Goal: Use online tool/utility: Utilize a website feature to perform a specific function

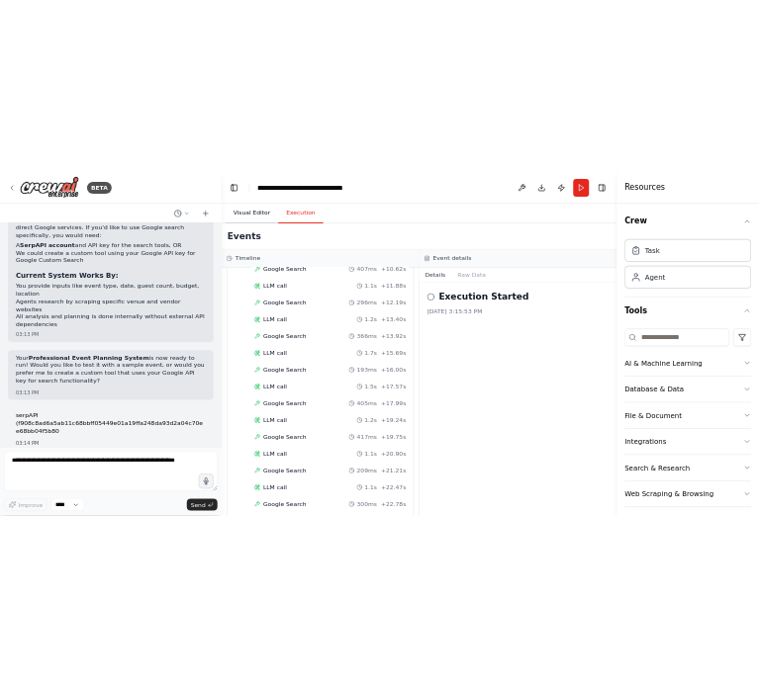
scroll to position [1215, 0]
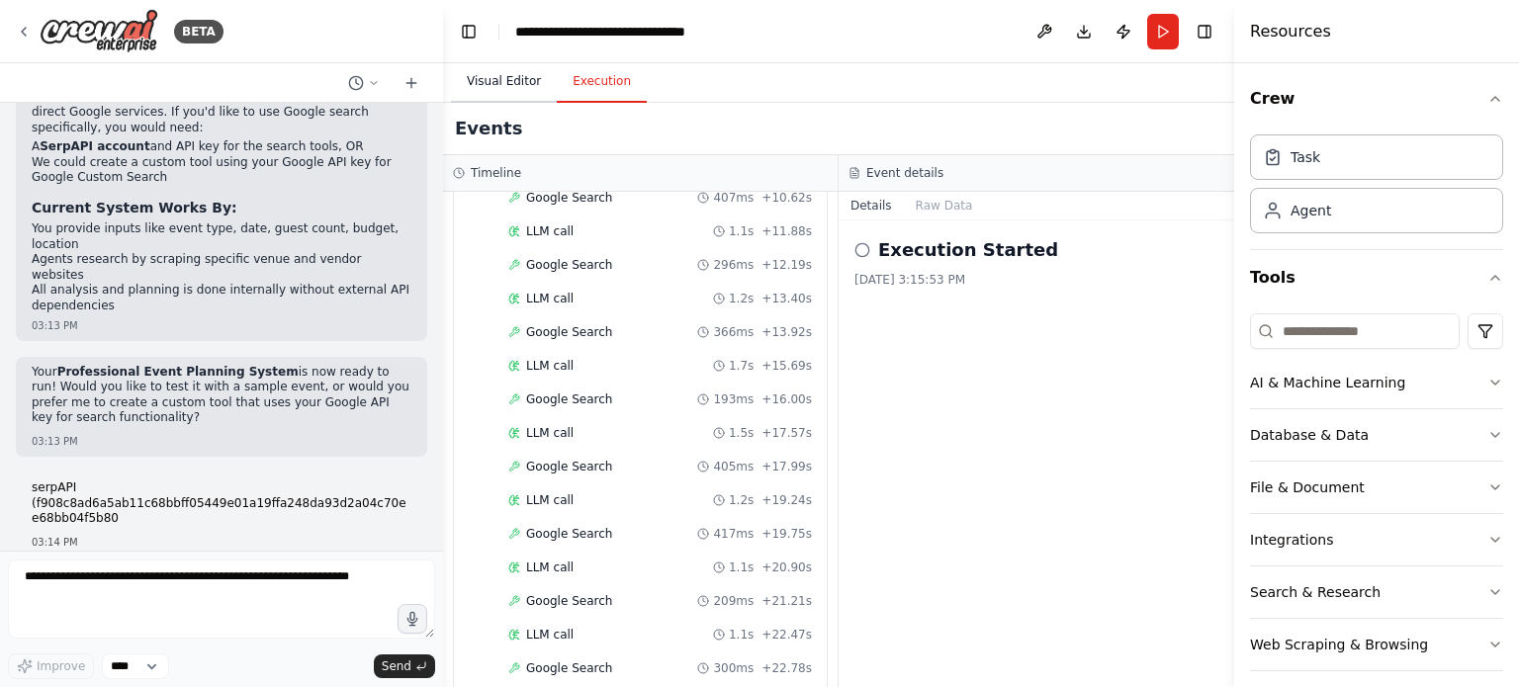
click at [500, 73] on button "Visual Editor" at bounding box center [504, 82] width 106 height 42
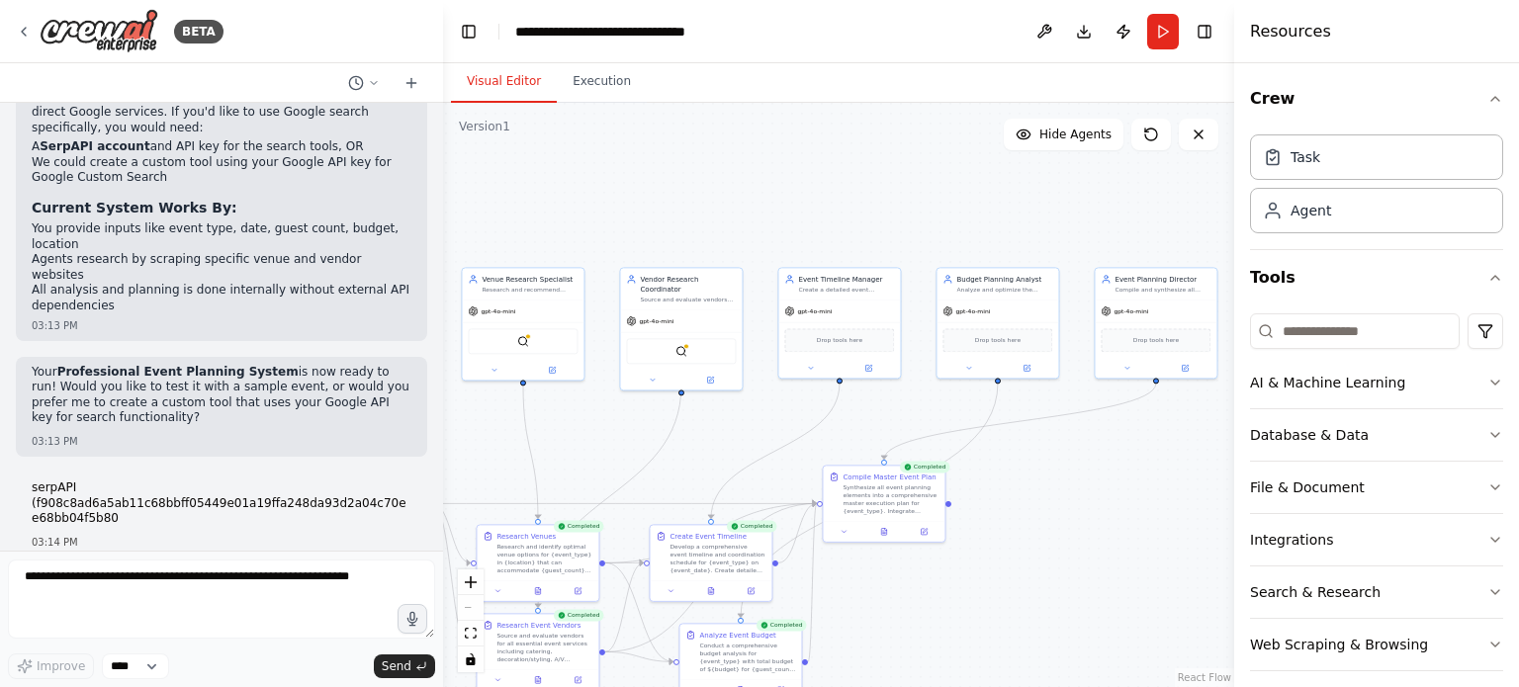
drag, startPoint x: 1064, startPoint y: 416, endPoint x: 925, endPoint y: 627, distance: 252.7
click at [925, 627] on div ".deletable-edge-delete-btn { width: 20px; height: 20px; border: 0px solid #ffff…" at bounding box center [838, 395] width 791 height 585
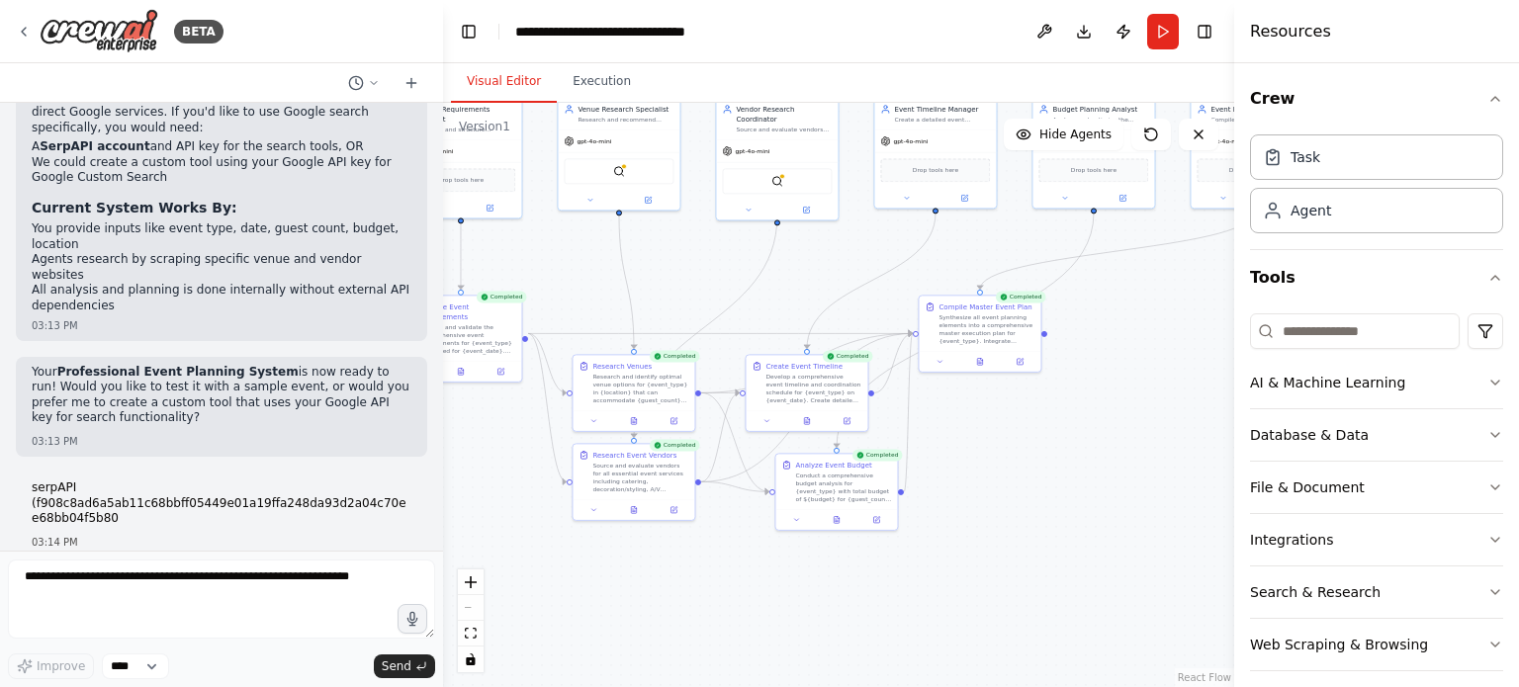
drag, startPoint x: 1087, startPoint y: 521, endPoint x: 1183, endPoint y: 368, distance: 180.9
click at [1183, 368] on div ".deletable-edge-delete-btn { width: 20px; height: 20px; border: 0px solid #ffff…" at bounding box center [838, 395] width 791 height 585
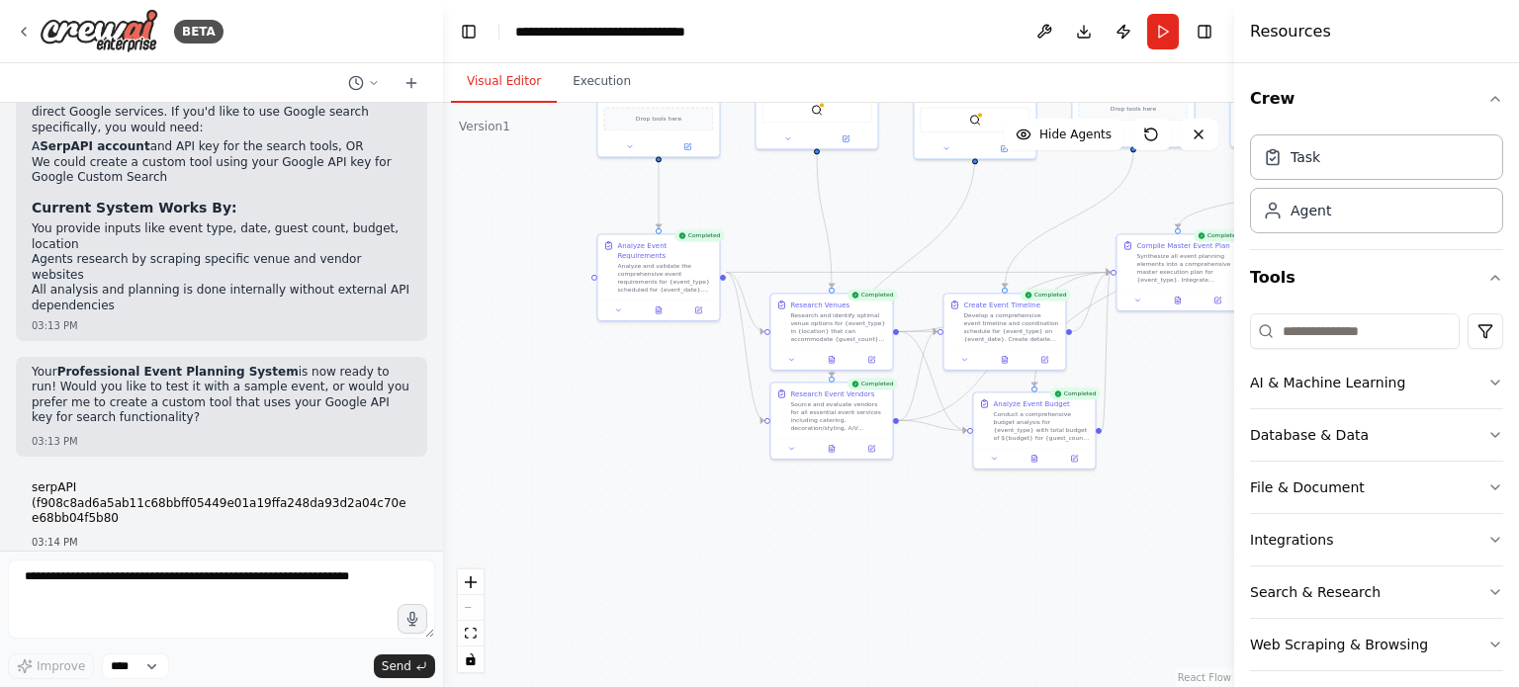
drag, startPoint x: 1021, startPoint y: 584, endPoint x: 1219, endPoint y: 506, distance: 212.4
click at [1219, 506] on div ".deletable-edge-delete-btn { width: 20px; height: 20px; border: 0px solid #ffff…" at bounding box center [838, 395] width 791 height 585
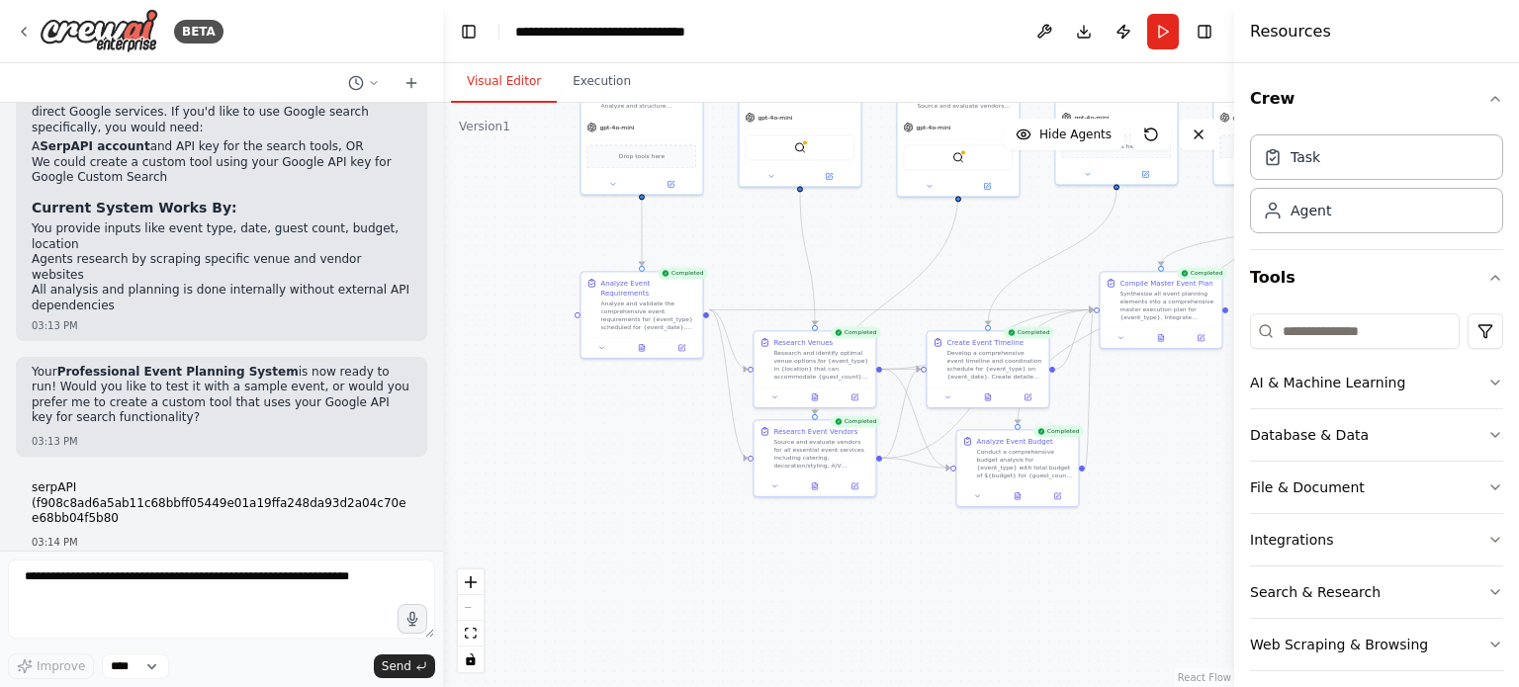
drag, startPoint x: 656, startPoint y: 434, endPoint x: 638, endPoint y: 467, distance: 37.2
click at [638, 467] on div ".deletable-edge-delete-btn { width: 20px; height: 20px; border: 0px solid #ffff…" at bounding box center [838, 395] width 791 height 585
click at [611, 474] on div ".deletable-edge-delete-btn { width: 20px; height: 20px; border: 0px solid #ffff…" at bounding box center [838, 395] width 791 height 585
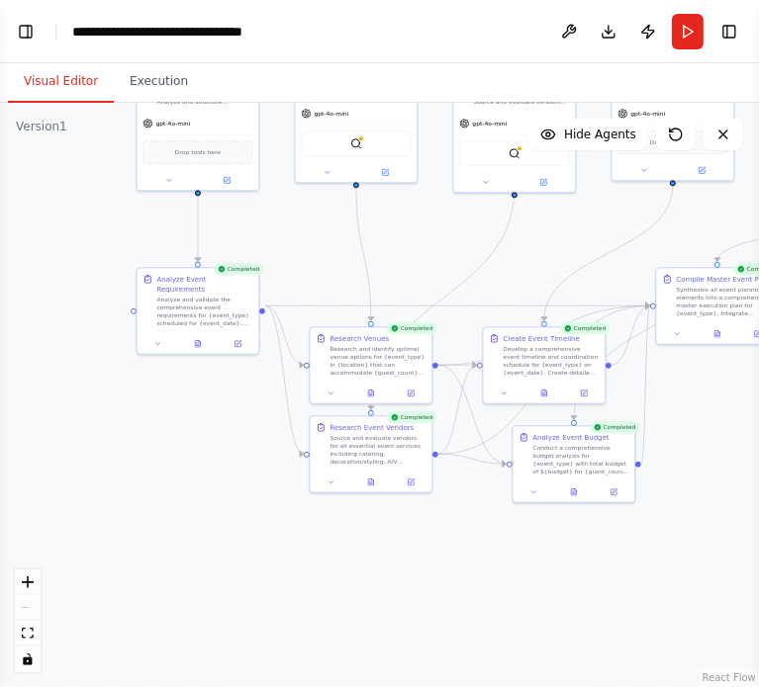
scroll to position [18983, 0]
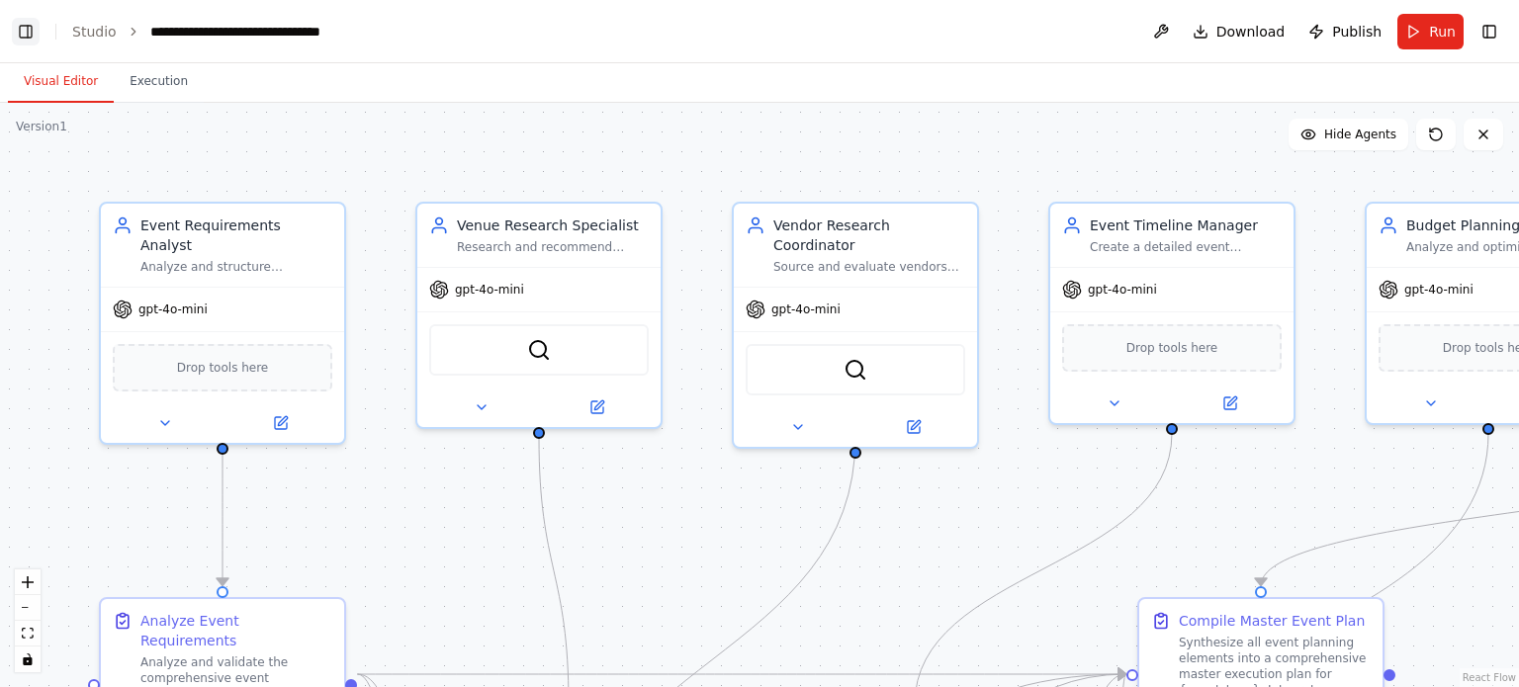
click at [20, 26] on button "Toggle Left Sidebar" at bounding box center [26, 32] width 28 height 28
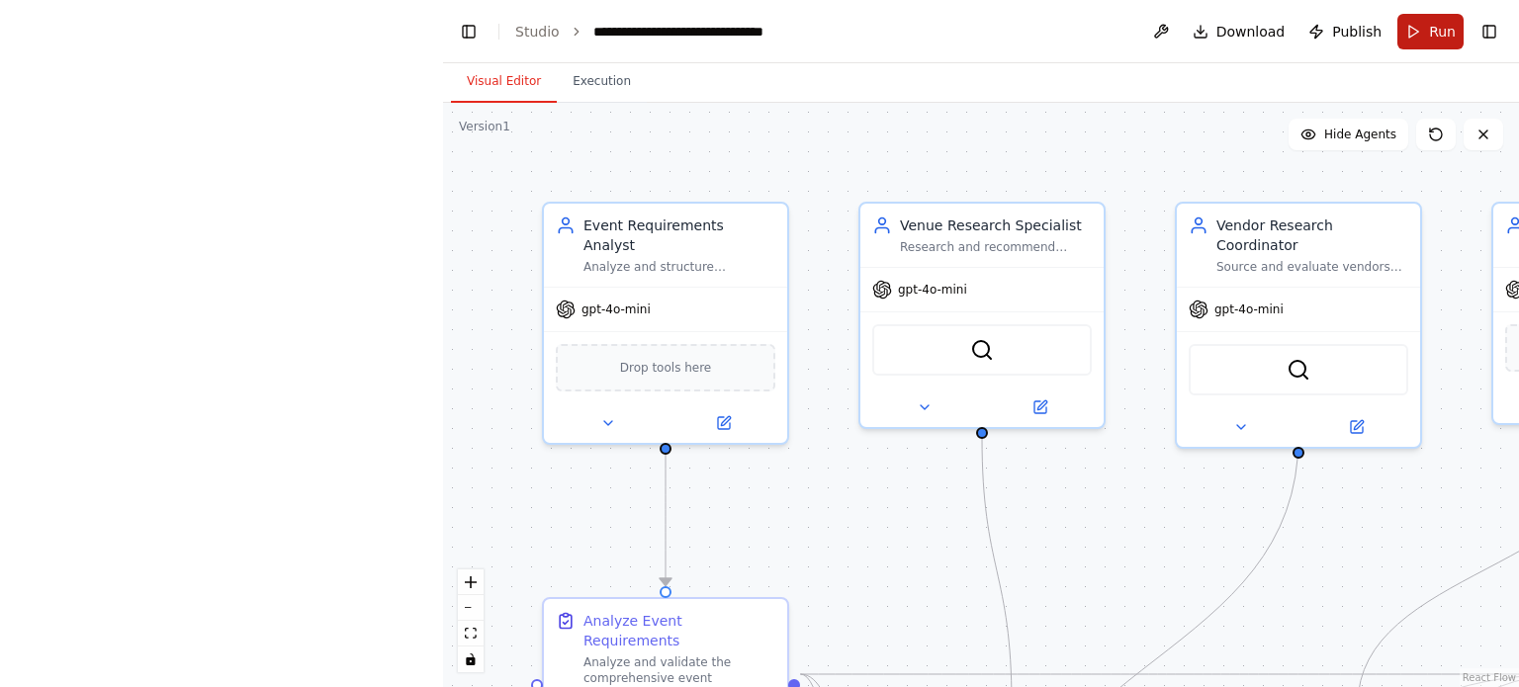
click at [758, 36] on span "Run" at bounding box center [1442, 32] width 27 height 20
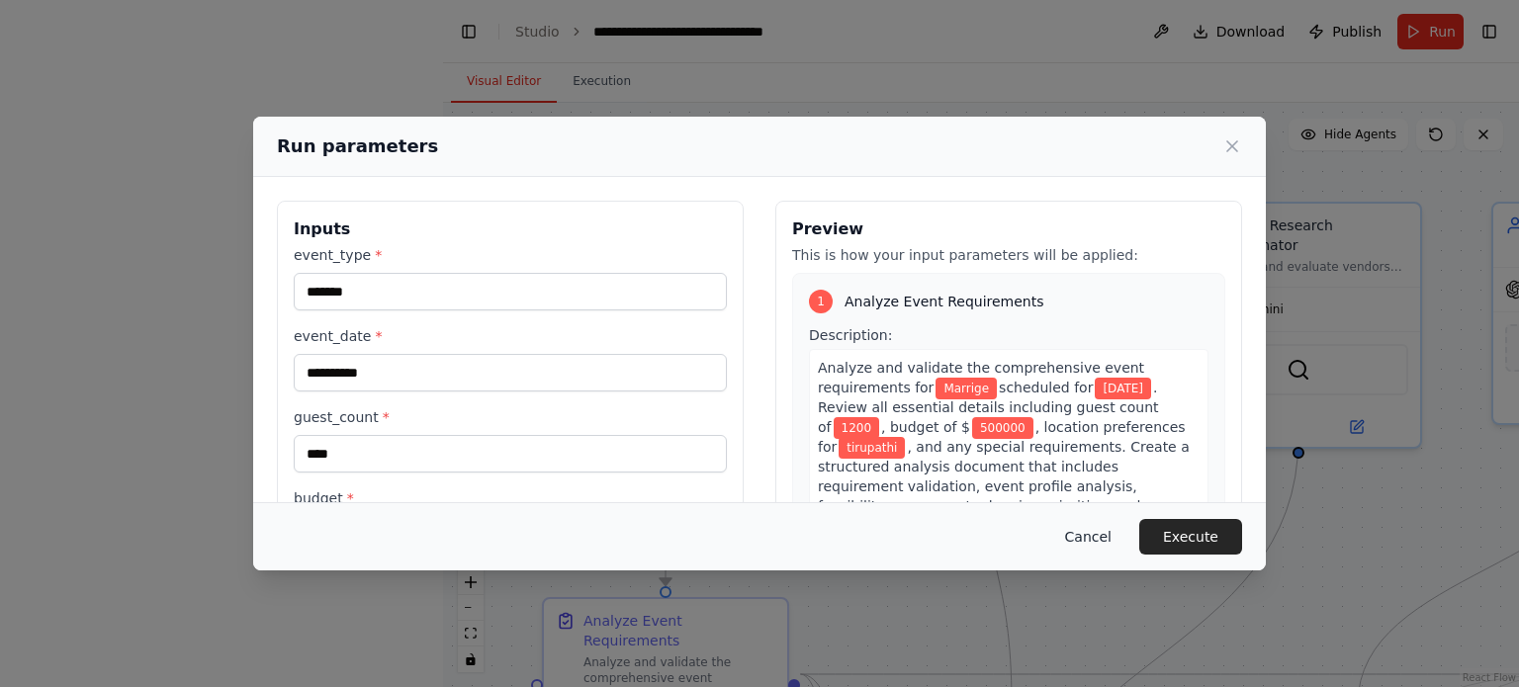
click at [758, 539] on button "Cancel" at bounding box center [1089, 537] width 78 height 36
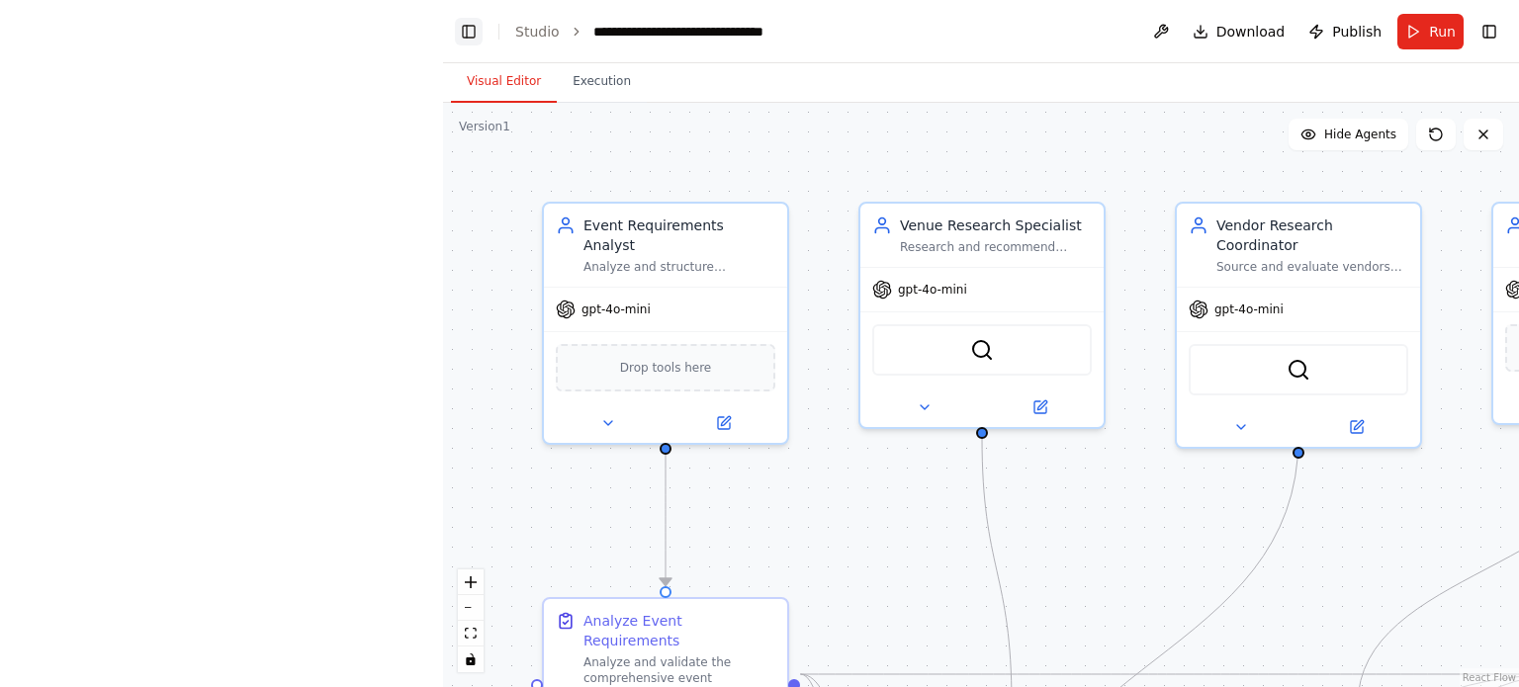
click at [466, 33] on button "Toggle Left Sidebar" at bounding box center [469, 32] width 28 height 28
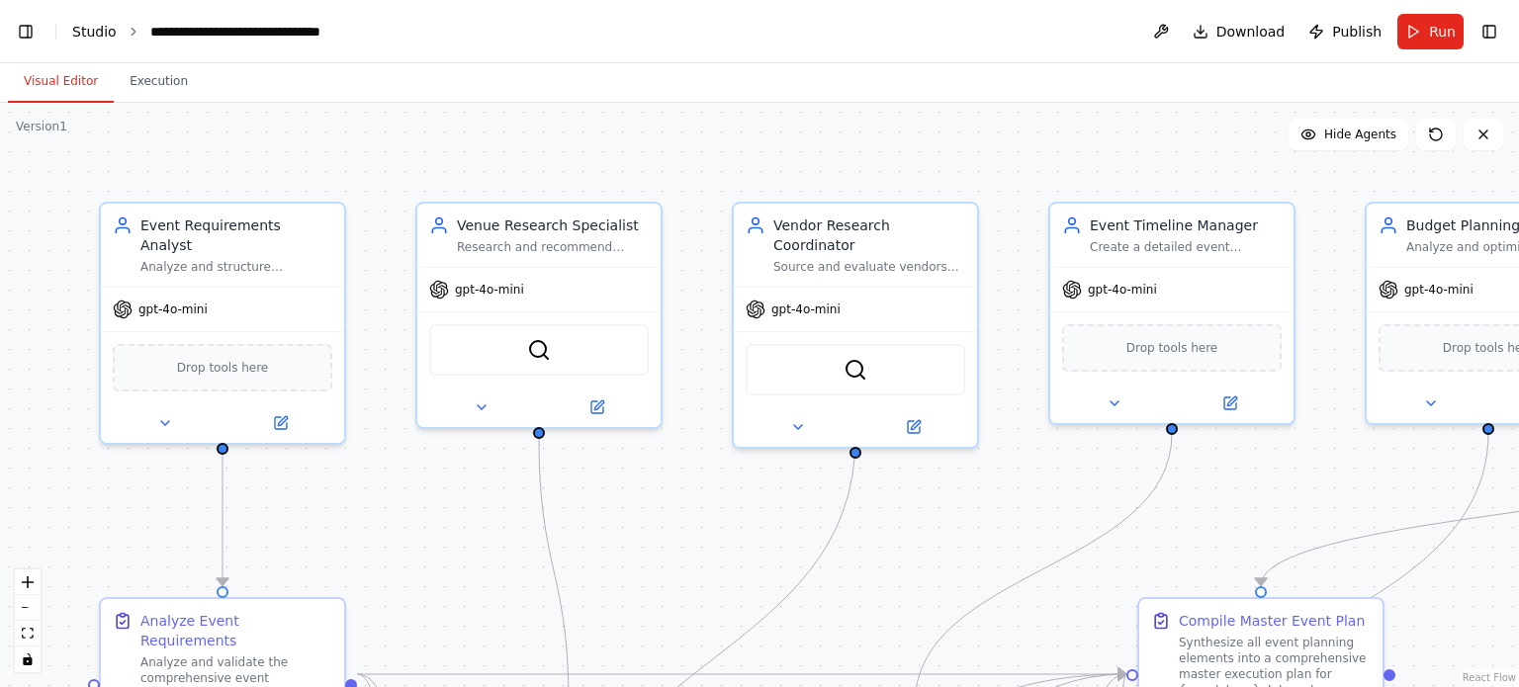
click at [101, 30] on link "Studio" at bounding box center [94, 32] width 45 height 16
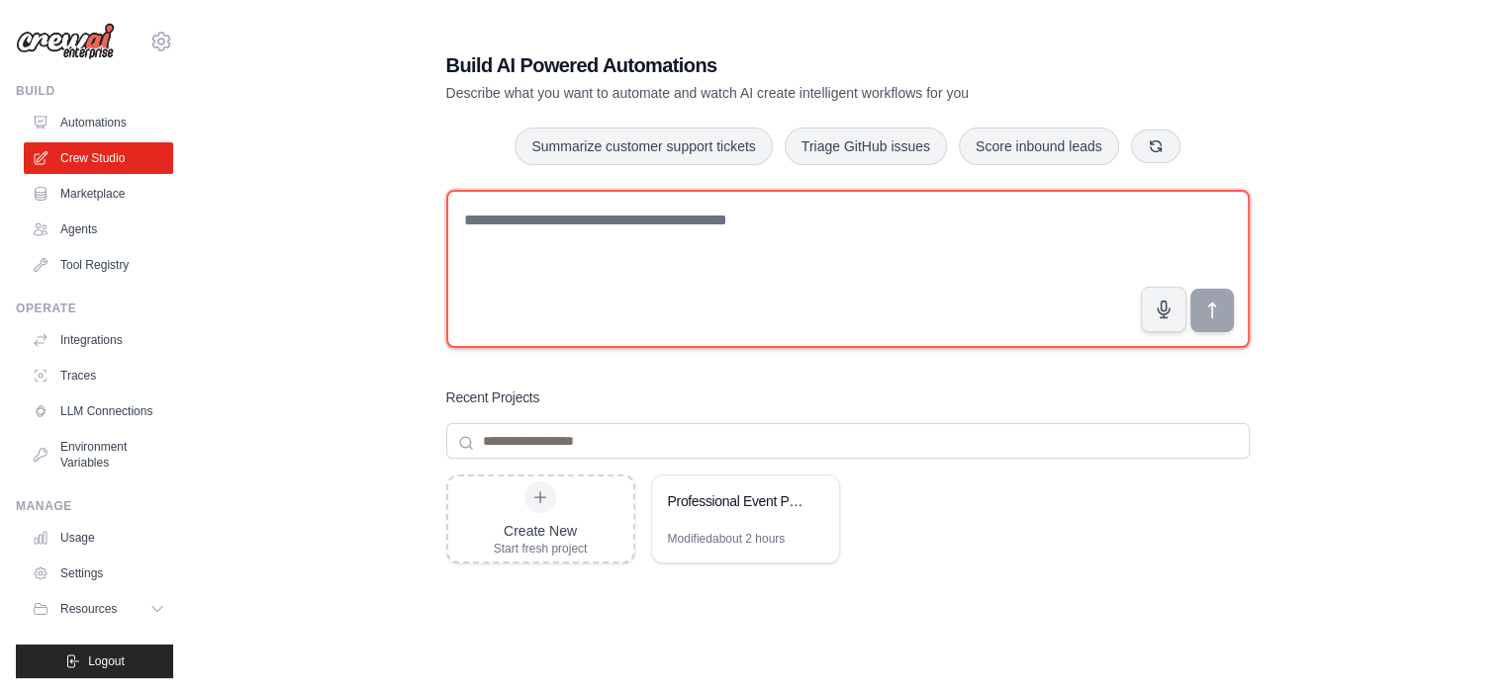
click at [565, 221] on textarea at bounding box center [847, 269] width 803 height 158
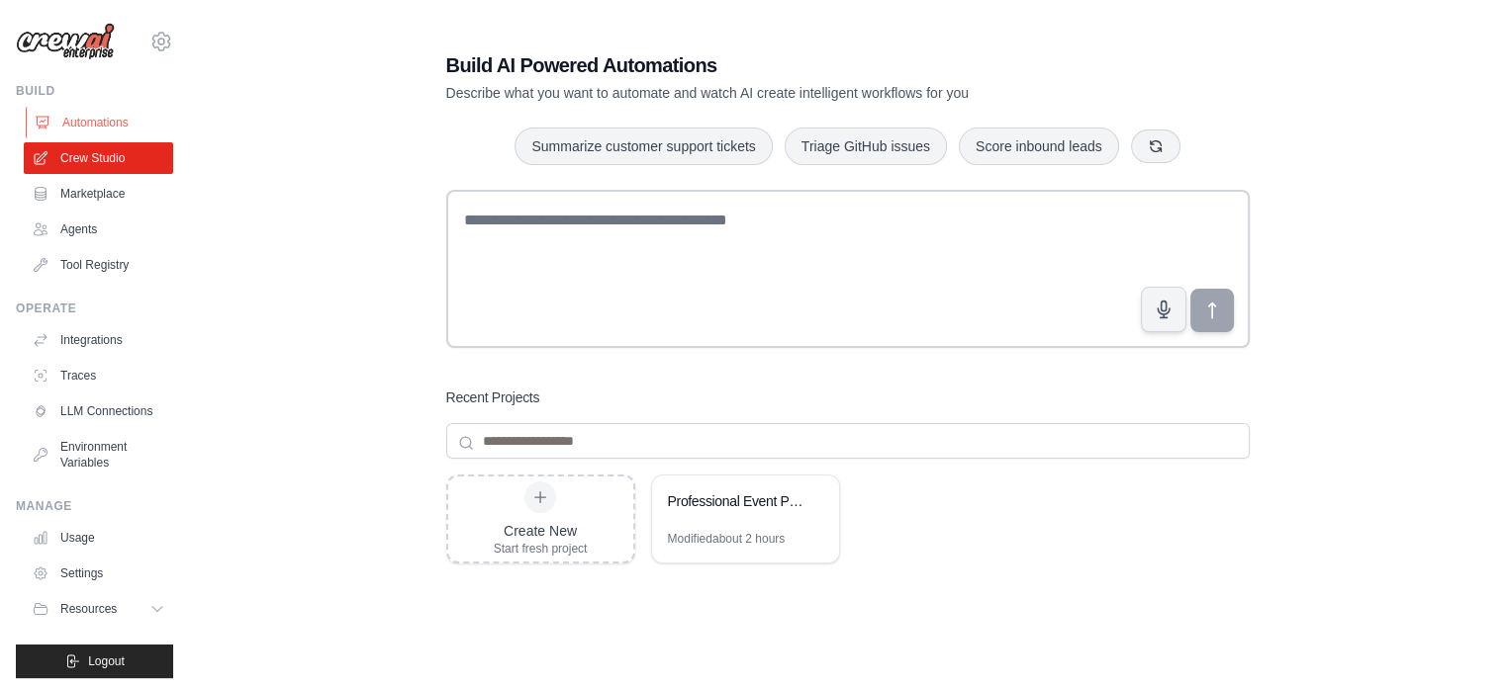
click at [116, 126] on link "Automations" at bounding box center [100, 123] width 149 height 32
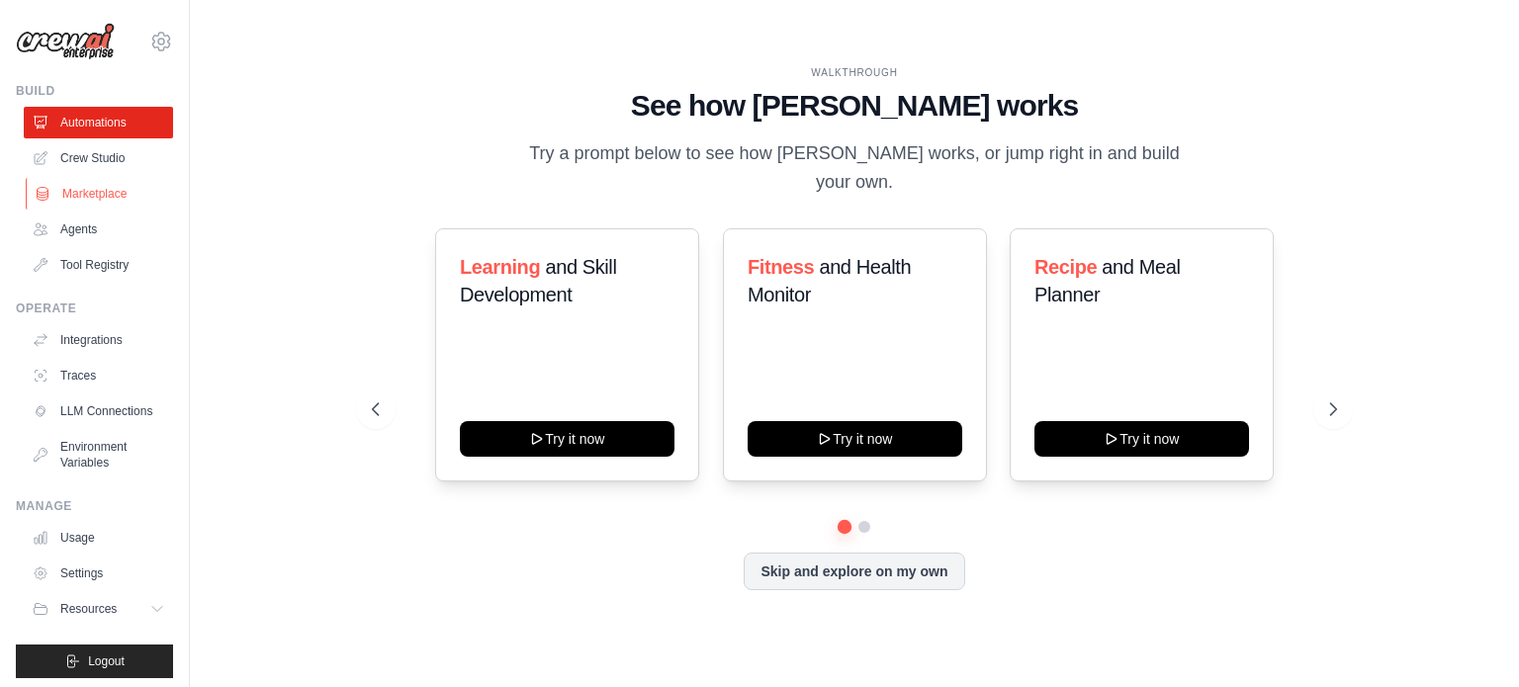
click at [81, 187] on link "Marketplace" at bounding box center [100, 194] width 149 height 32
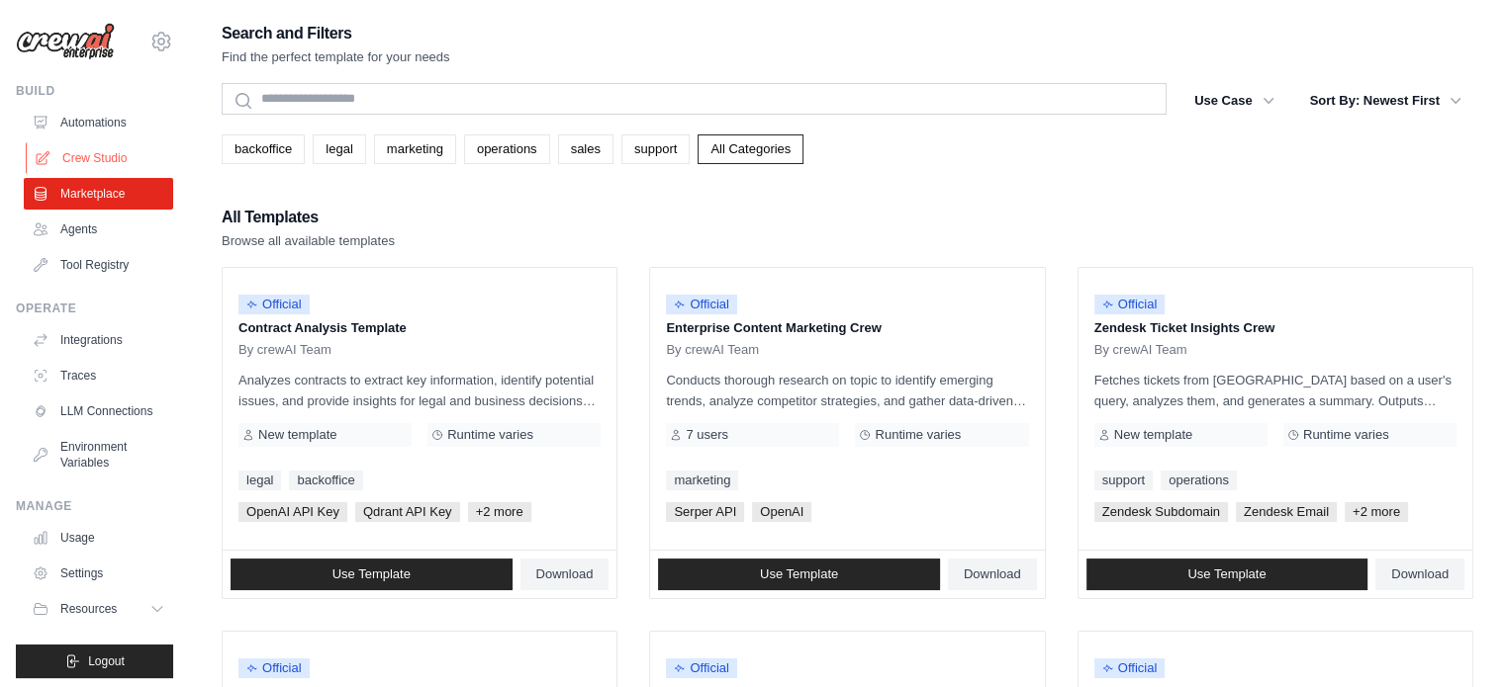
click at [75, 157] on link "Crew Studio" at bounding box center [100, 158] width 149 height 32
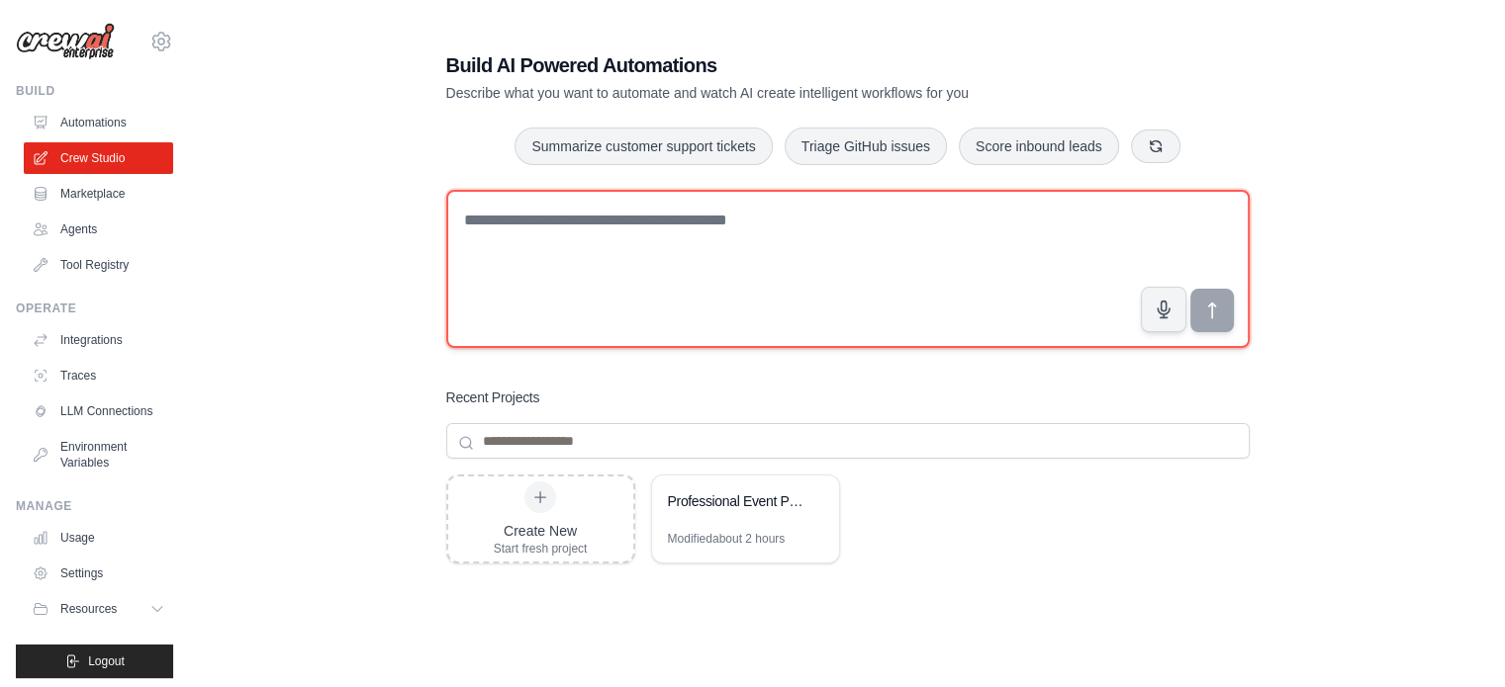
click at [548, 232] on textarea at bounding box center [847, 269] width 803 height 158
paste textarea "**********"
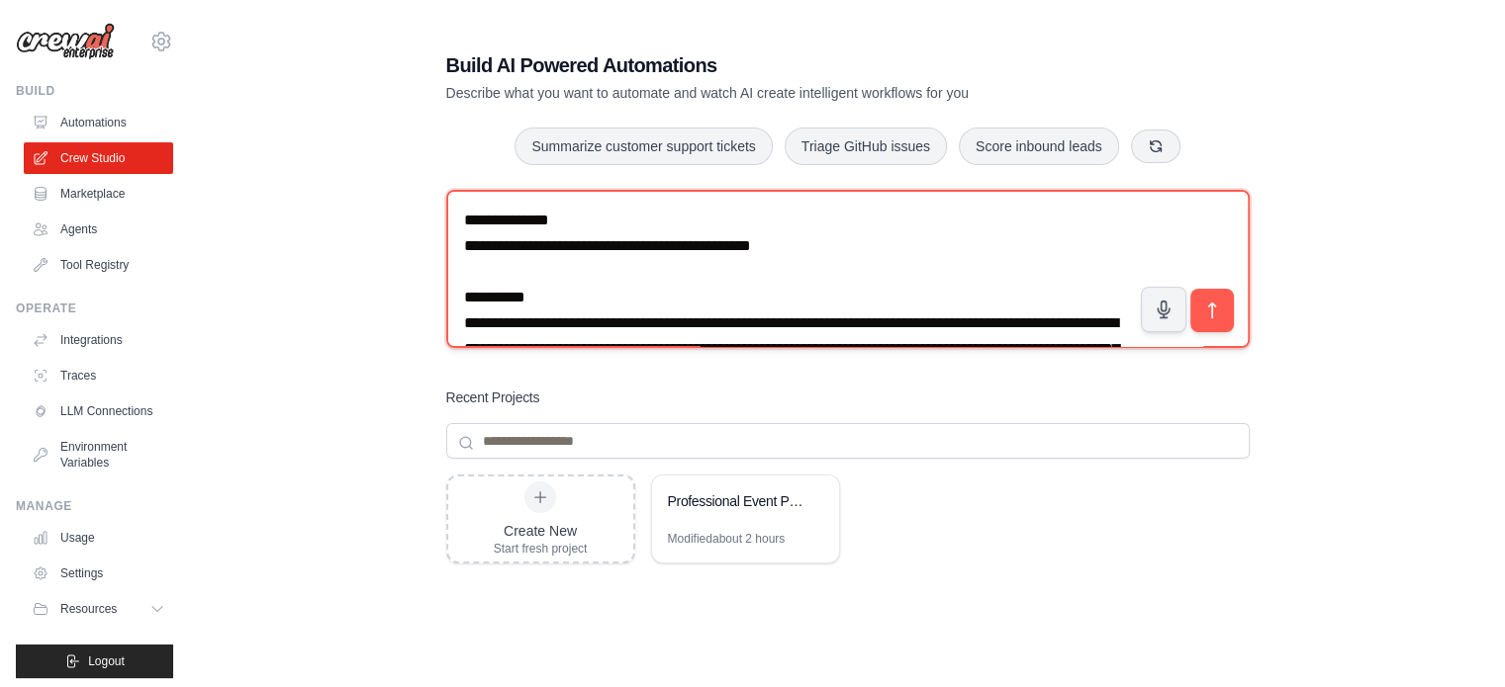
scroll to position [3663, 0]
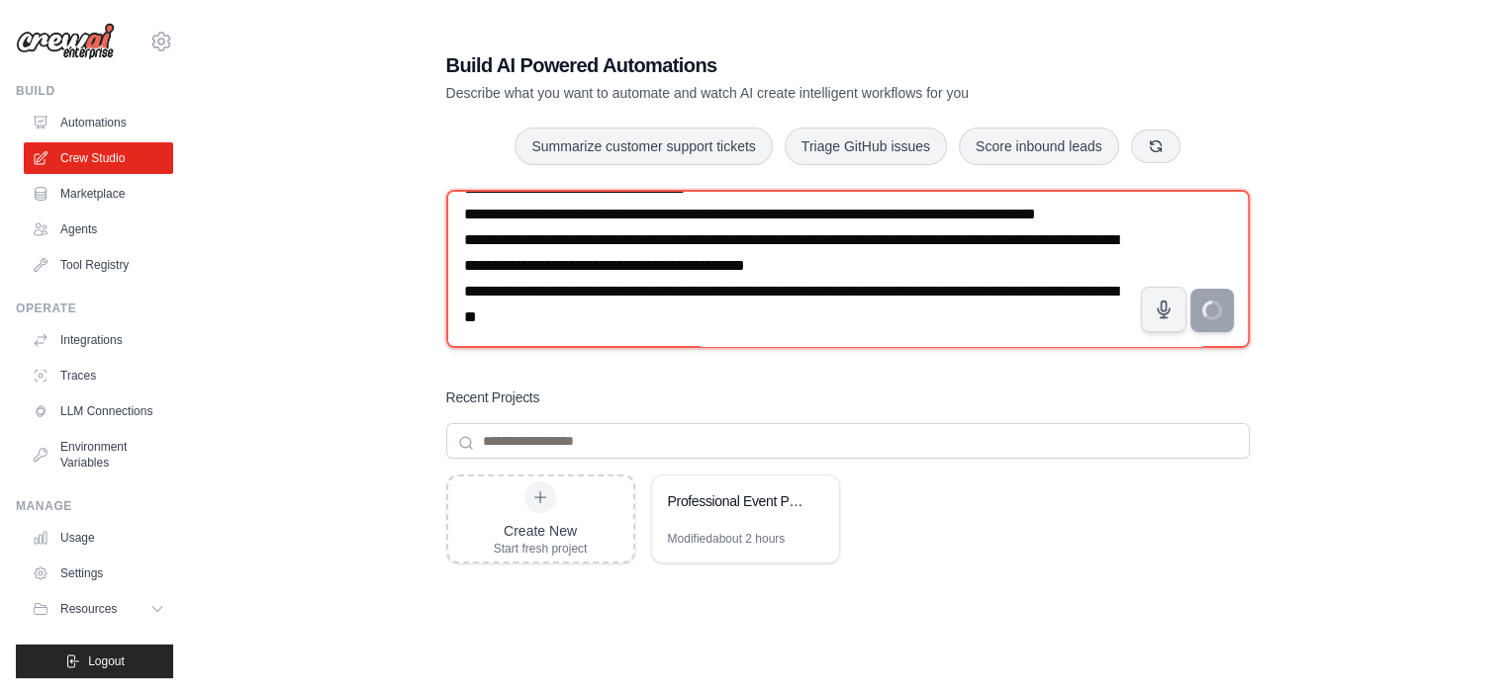
type textarea "**********"
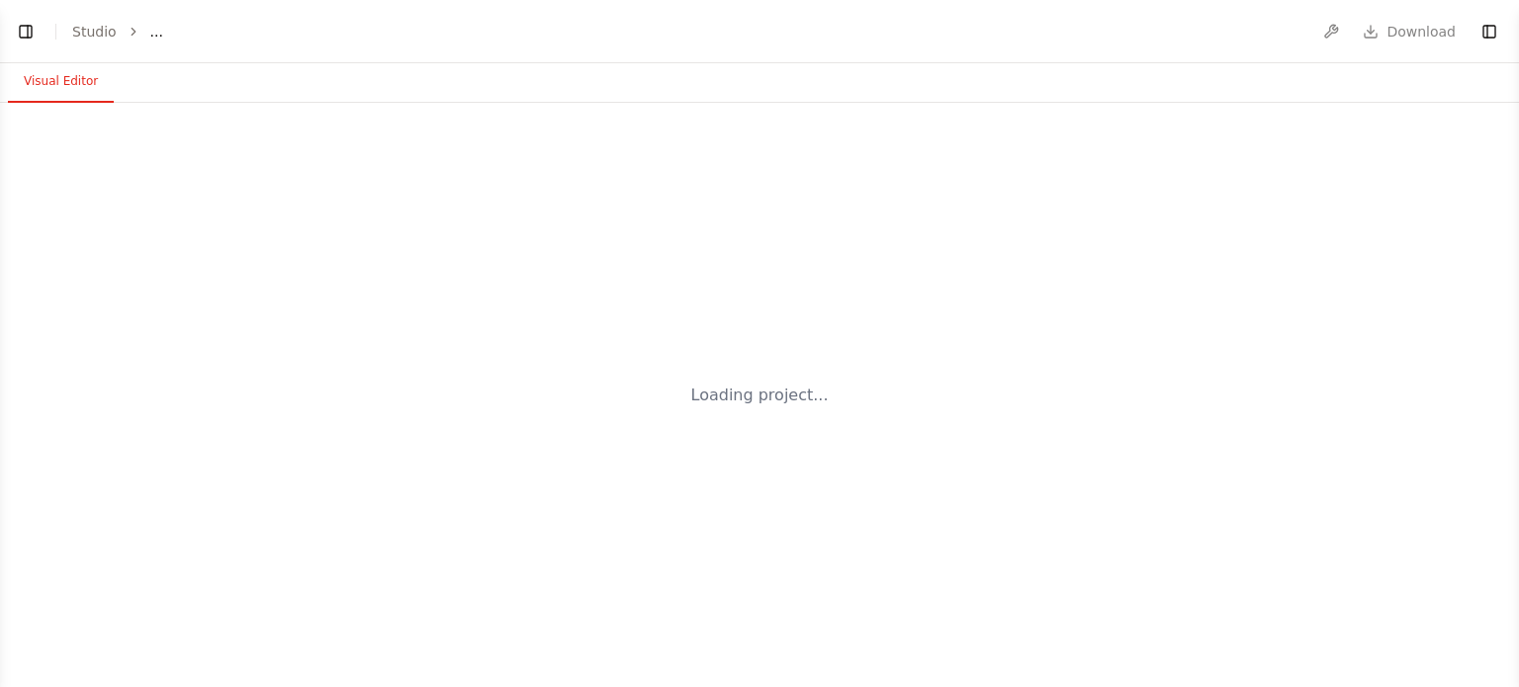
select select "****"
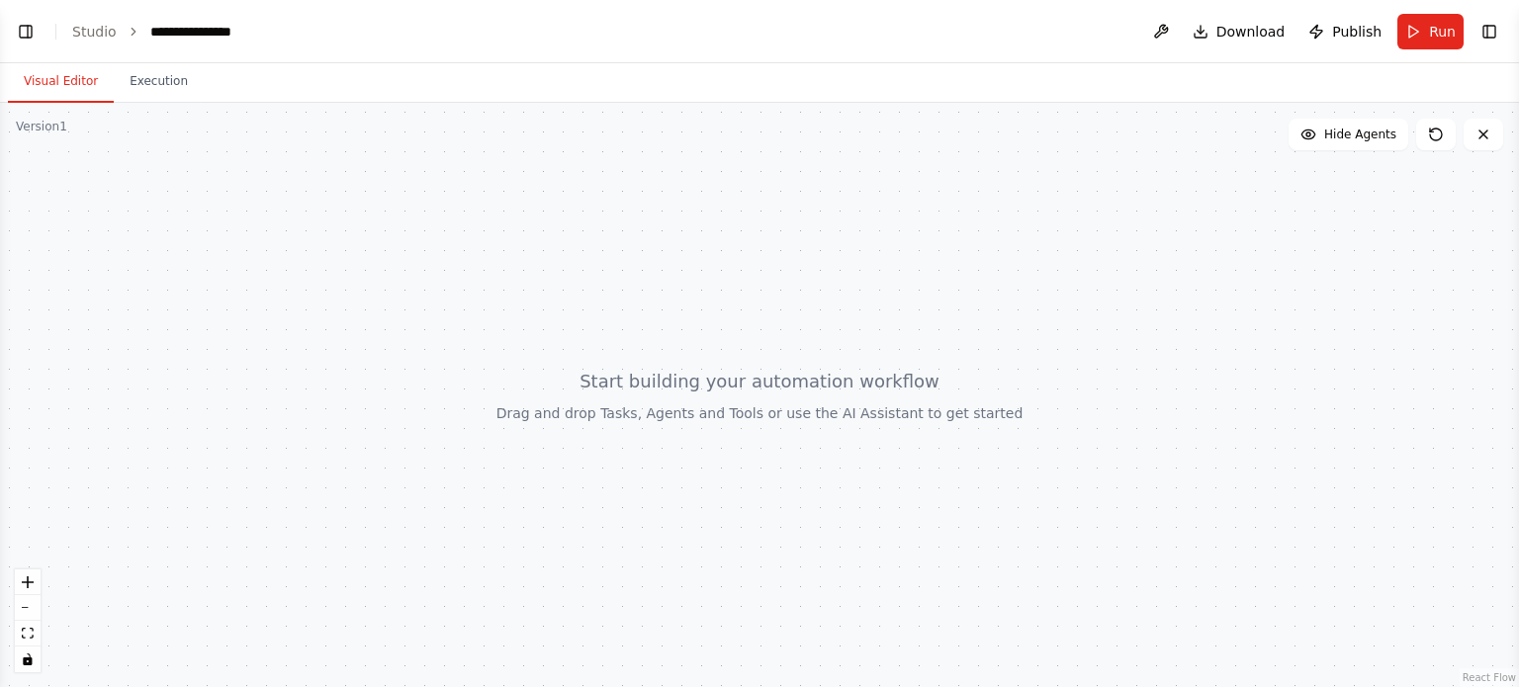
scroll to position [1634, 0]
click at [647, 478] on div at bounding box center [759, 395] width 1519 height 585
click at [31, 32] on button "Toggle Left Sidebar" at bounding box center [26, 32] width 28 height 28
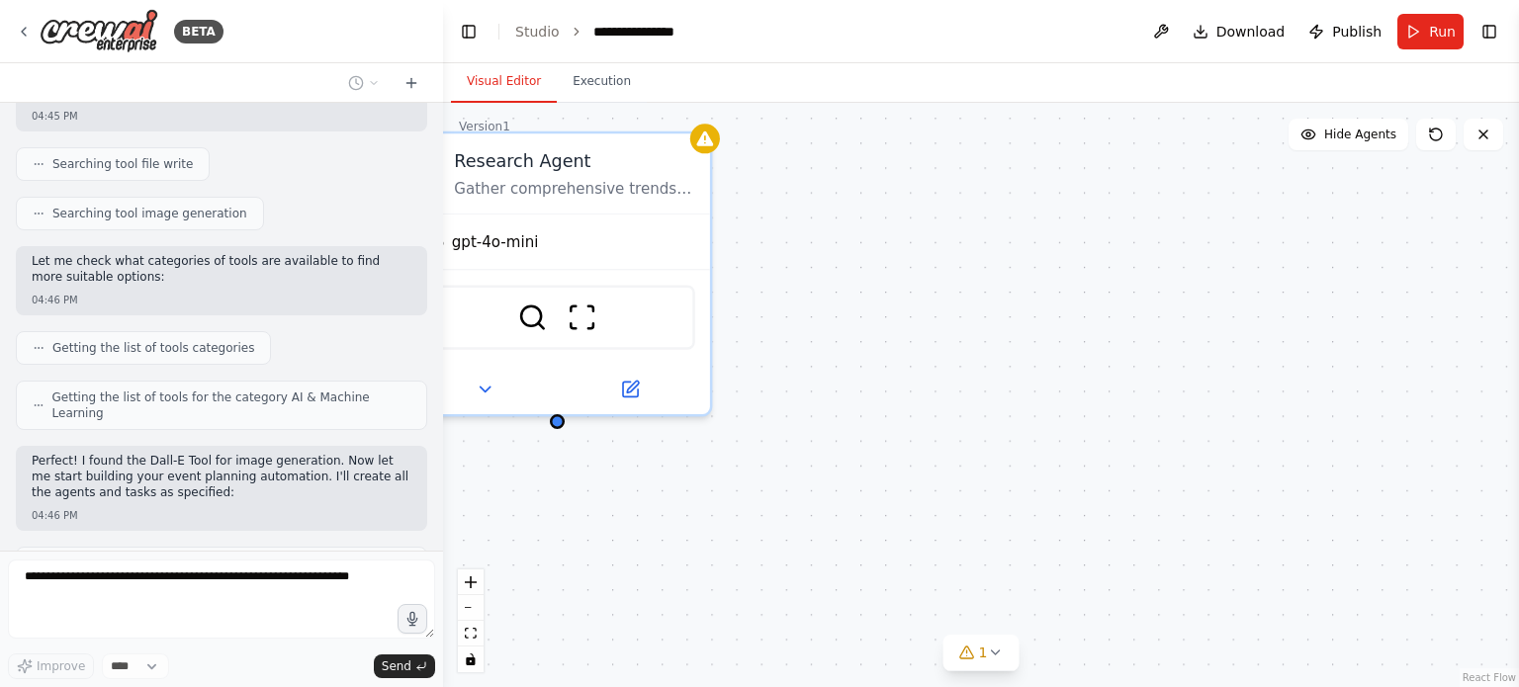
scroll to position [2032, 0]
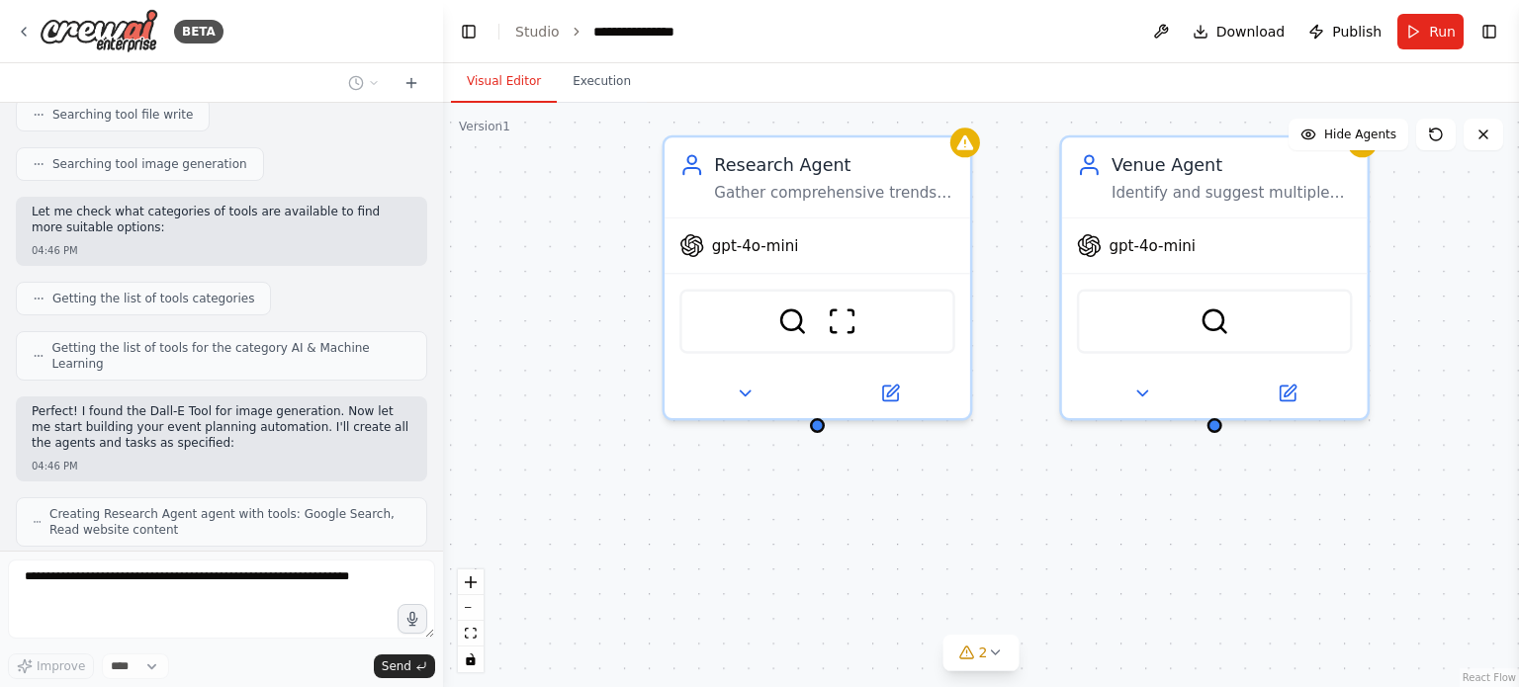
drag, startPoint x: 699, startPoint y: 556, endPoint x: 965, endPoint y: 562, distance: 266.2
click at [965, 562] on div "Research Agent Gather comprehensive trends, themes, and inspirations for {event…" at bounding box center [981, 395] width 1076 height 585
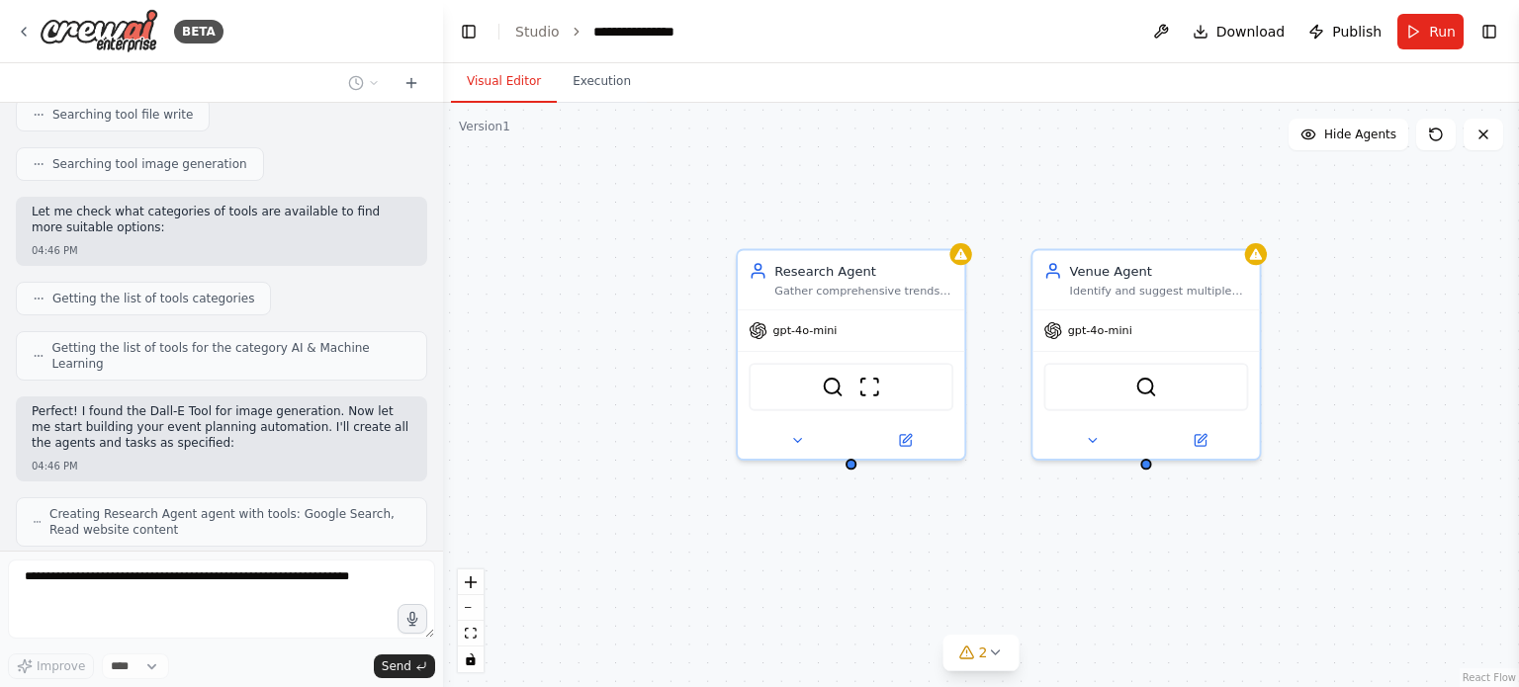
scroll to position [2081, 0]
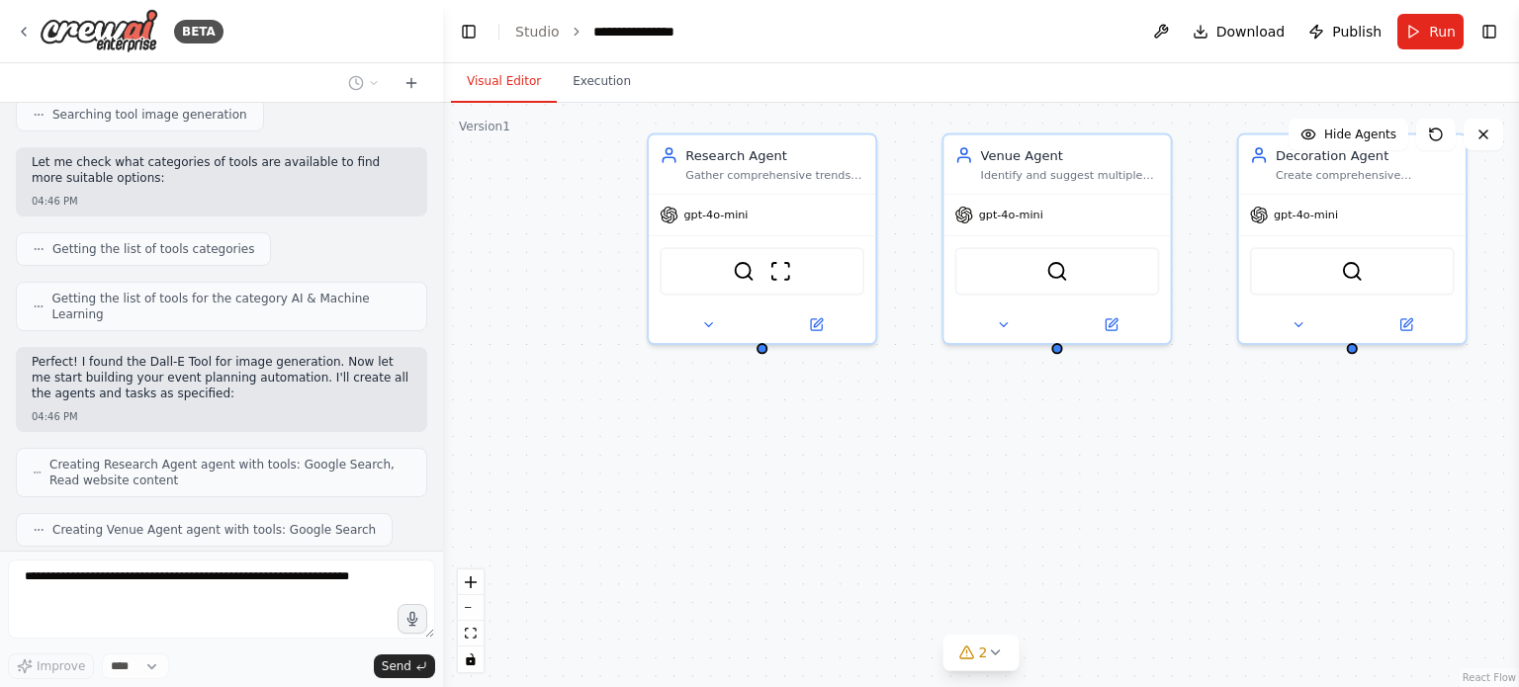
drag, startPoint x: 932, startPoint y: 571, endPoint x: 839, endPoint y: 452, distance: 150.8
click at [837, 446] on div "Research Agent Gather comprehensive trends, themes, and inspirations for {event…" at bounding box center [981, 395] width 1076 height 585
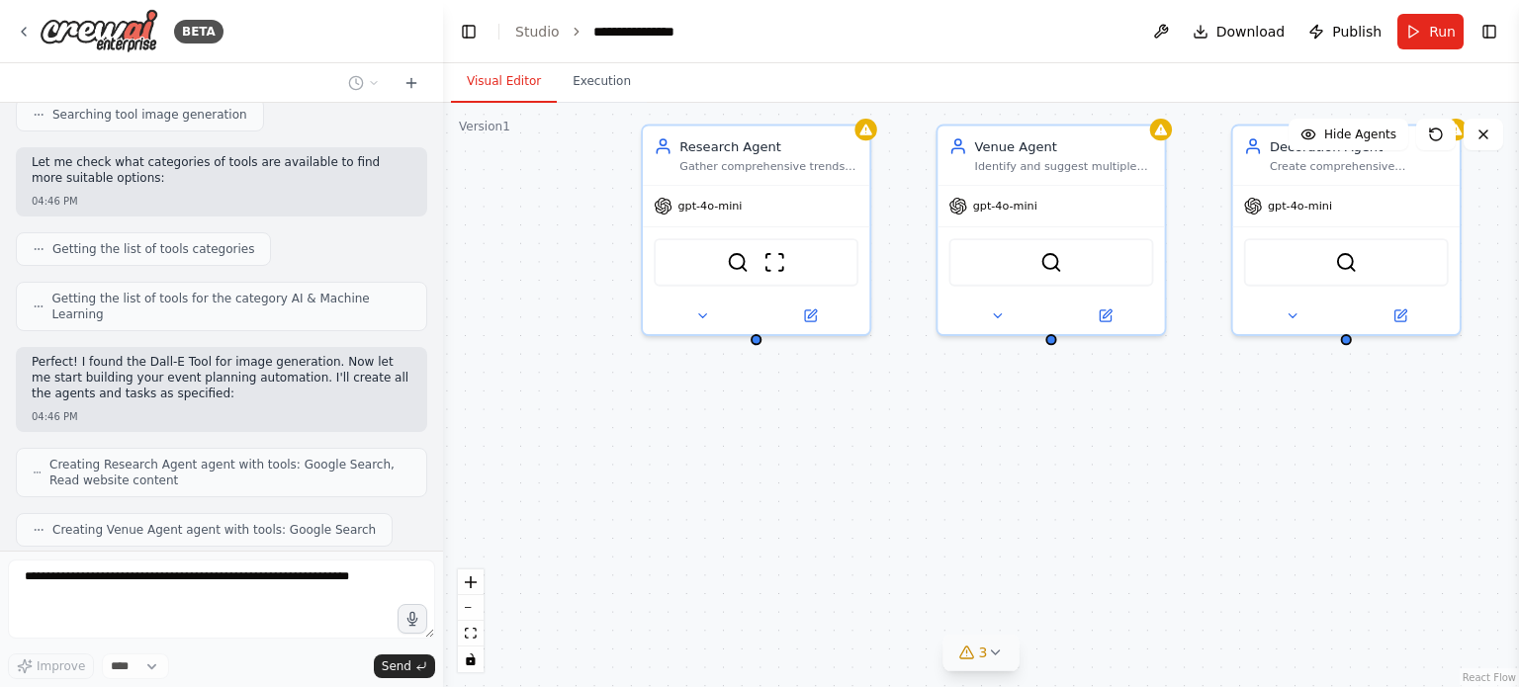
click at [988, 656] on icon at bounding box center [995, 653] width 16 height 16
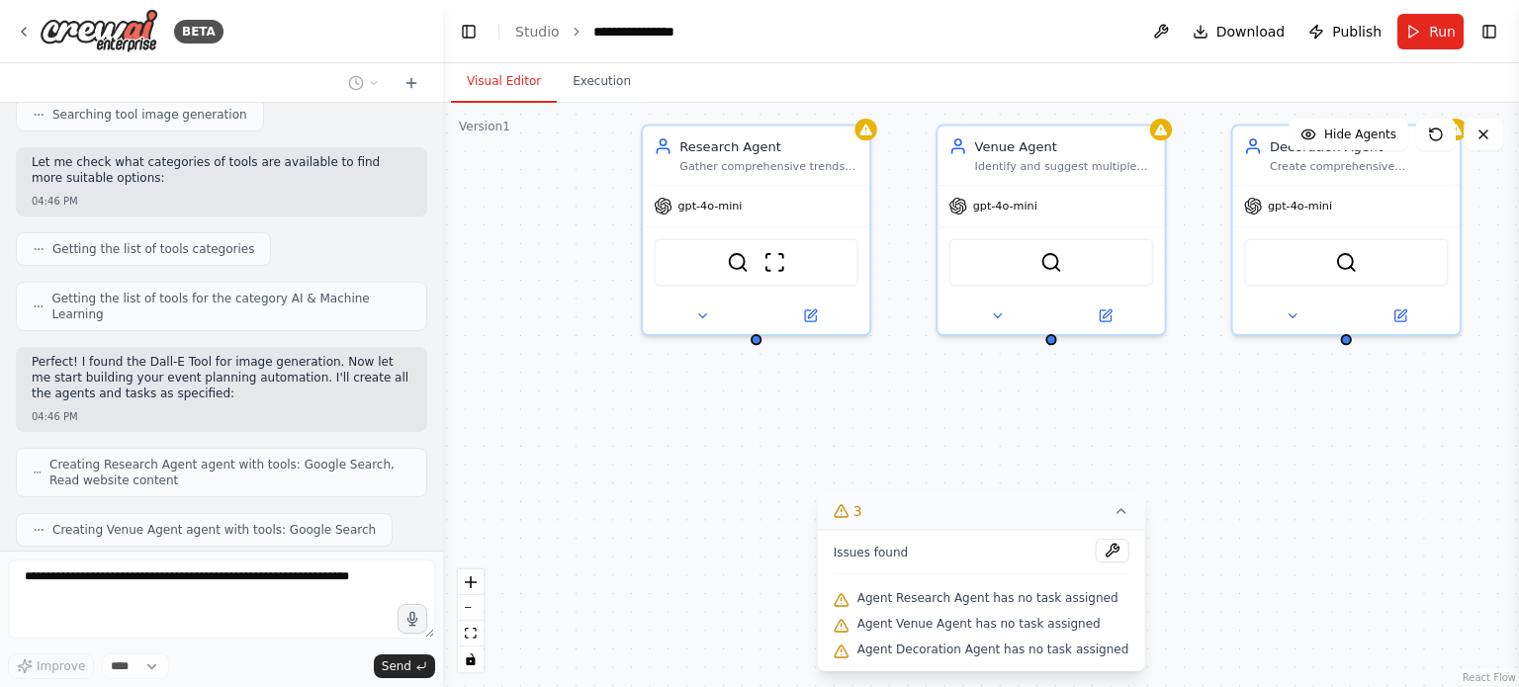
scroll to position [2130, 0]
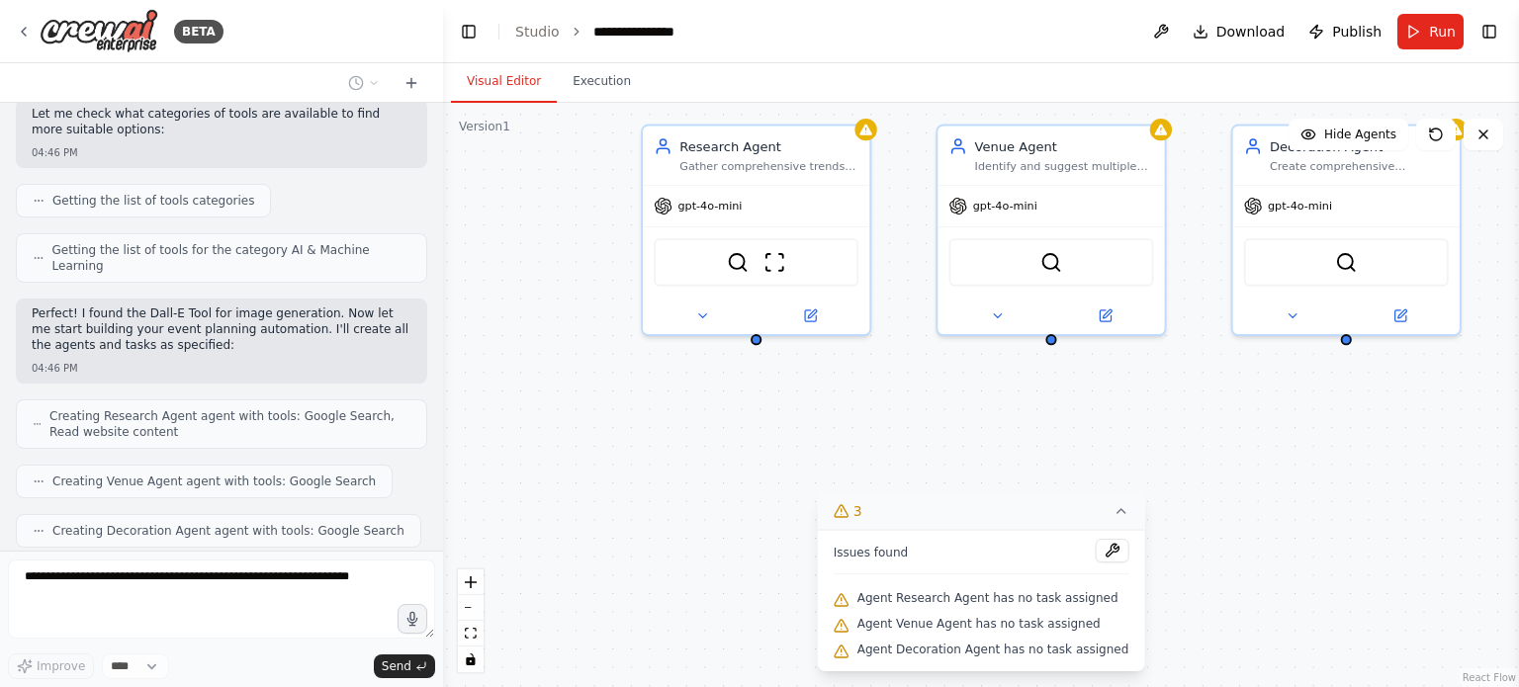
click at [1219, 557] on div "Research Agent Gather comprehensive trends, themes, and inspirations for {event…" at bounding box center [981, 395] width 1076 height 585
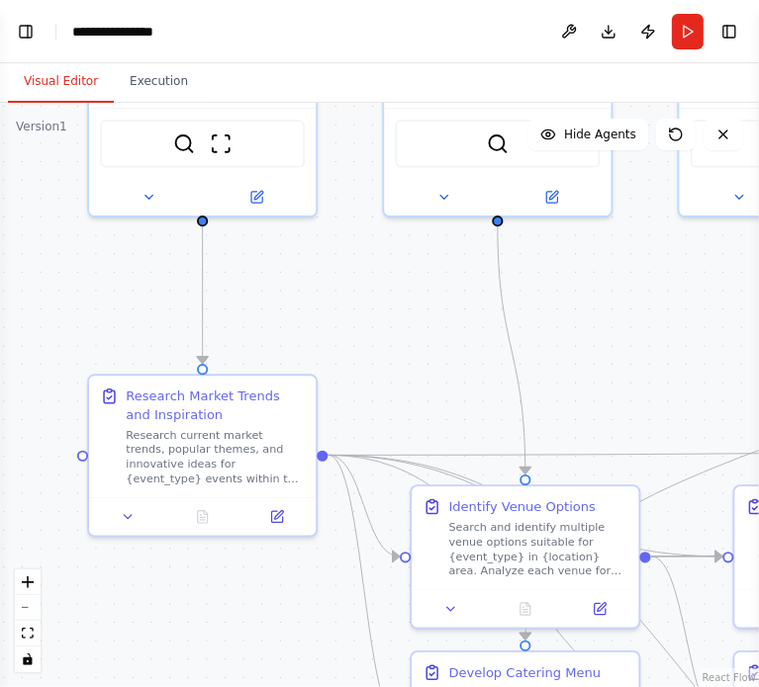
scroll to position [3755, 0]
drag, startPoint x: 495, startPoint y: 472, endPoint x: 320, endPoint y: 296, distance: 247.6
click at [321, 298] on div ".deletable-edge-delete-btn { width: 20px; height: 20px; border: 0px solid #ffff…" at bounding box center [379, 395] width 759 height 585
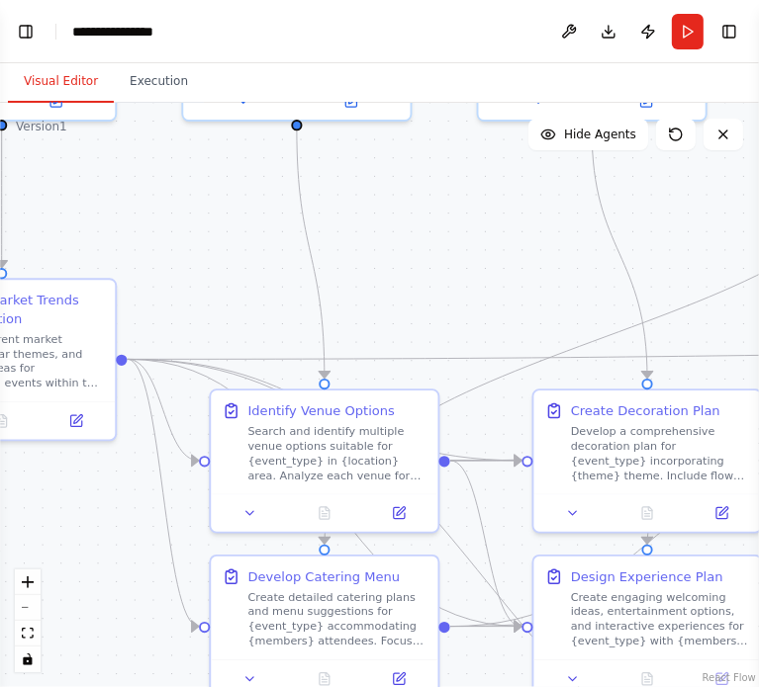
drag, startPoint x: 571, startPoint y: 320, endPoint x: 428, endPoint y: 280, distance: 148.1
click at [428, 280] on div ".deletable-edge-delete-btn { width: 20px; height: 20px; border: 0px solid #ffff…" at bounding box center [379, 395] width 759 height 585
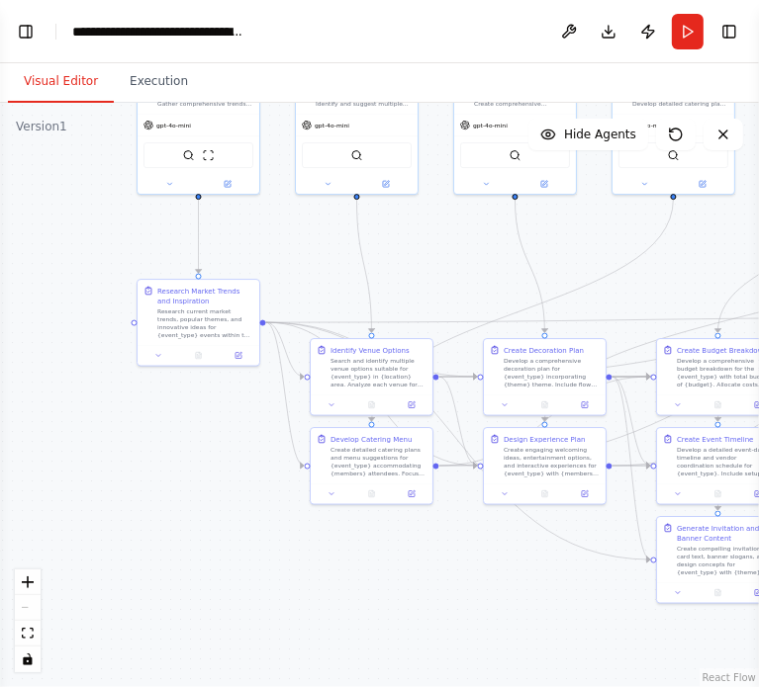
scroll to position [3905, 0]
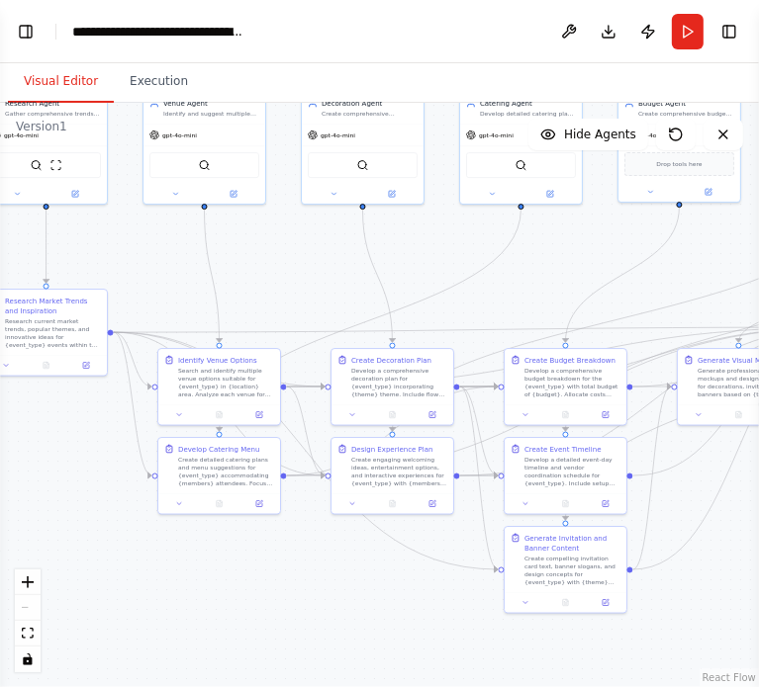
drag, startPoint x: 470, startPoint y: 267, endPoint x: 305, endPoint y: 275, distance: 165.4
click at [305, 275] on div ".deletable-edge-delete-btn { width: 20px; height: 20px; border: 0px solid #ffff…" at bounding box center [379, 395] width 759 height 585
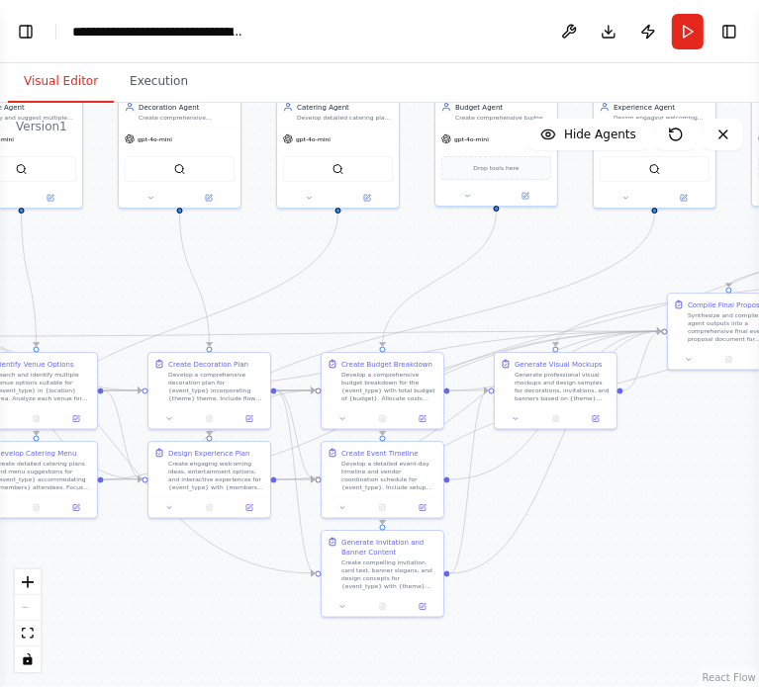
drag, startPoint x: 461, startPoint y: 260, endPoint x: 344, endPoint y: 258, distance: 116.7
click at [344, 258] on div ".deletable-edge-delete-btn { width: 20px; height: 20px; border: 0px solid #ffff…" at bounding box center [379, 395] width 759 height 585
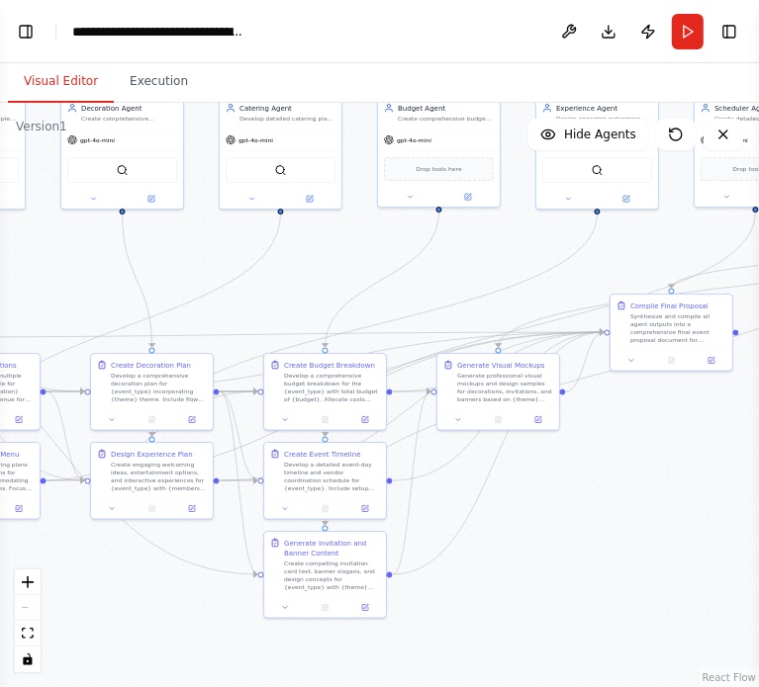
drag, startPoint x: 504, startPoint y: 258, endPoint x: 390, endPoint y: 260, distance: 114.8
click at [392, 260] on div ".deletable-edge-delete-btn { width: 20px; height: 20px; border: 0px solid #ffff…" at bounding box center [379, 395] width 759 height 585
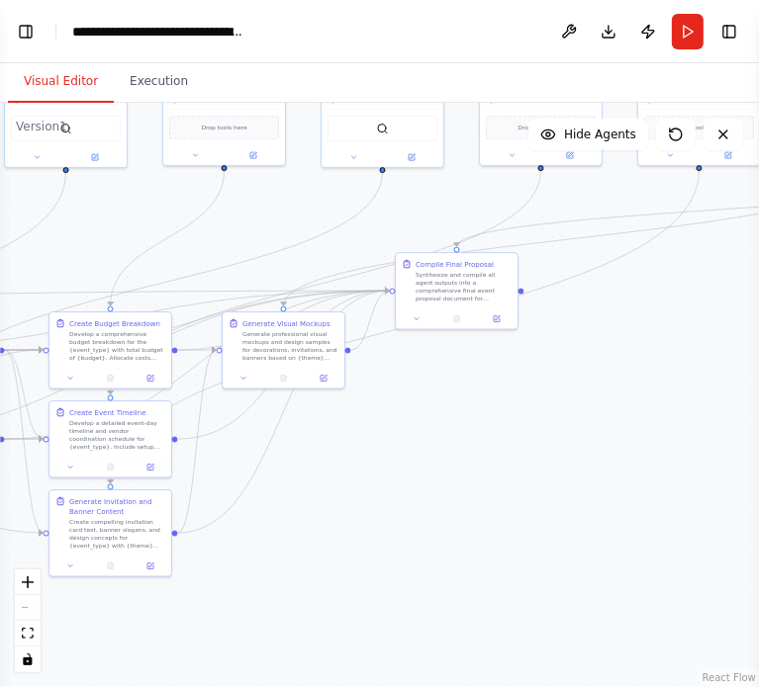
drag, startPoint x: 581, startPoint y: 516, endPoint x: 371, endPoint y: 478, distance: 213.2
click at [364, 479] on div ".deletable-edge-delete-btn { width: 20px; height: 20px; border: 0px solid #ffff…" at bounding box center [379, 395] width 759 height 585
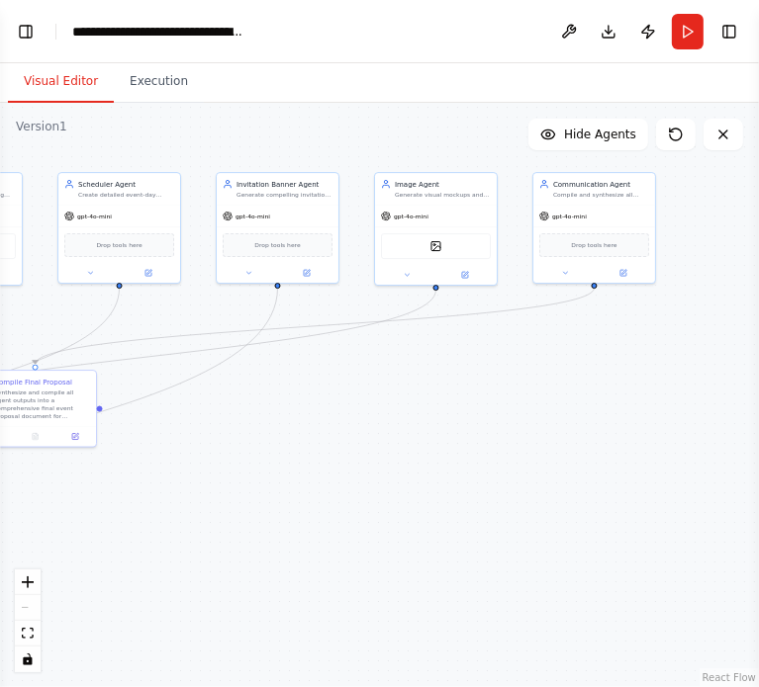
drag, startPoint x: 658, startPoint y: 367, endPoint x: 311, endPoint y: 494, distance: 369.6
click at [314, 489] on div ".deletable-edge-delete-btn { width: 20px; height: 20px; border: 0px solid #ffff…" at bounding box center [379, 395] width 759 height 585
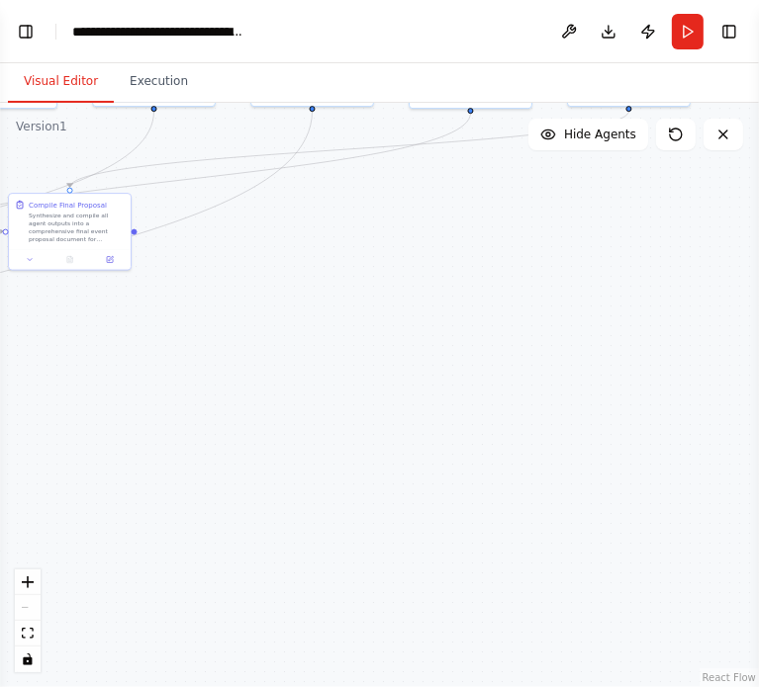
drag, startPoint x: 542, startPoint y: 430, endPoint x: 583, endPoint y: 247, distance: 187.4
click at [583, 247] on div ".deletable-edge-delete-btn { width: 20px; height: 20px; border: 0px solid #ffff…" at bounding box center [379, 395] width 759 height 585
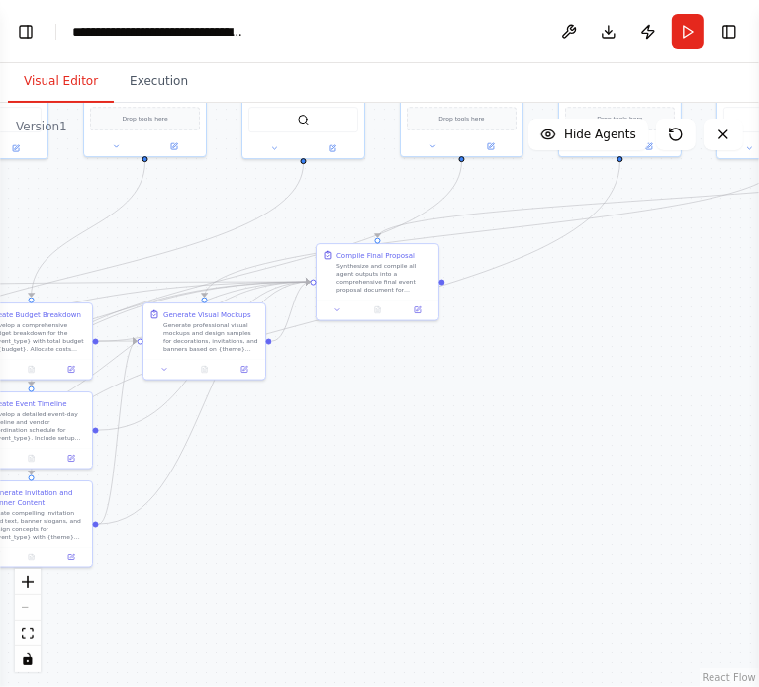
drag, startPoint x: 357, startPoint y: 407, endPoint x: 609, endPoint y: 530, distance: 280.9
click at [609, 530] on div ".deletable-edge-delete-btn { width: 20px; height: 20px; border: 0px solid #ffff…" at bounding box center [379, 395] width 759 height 585
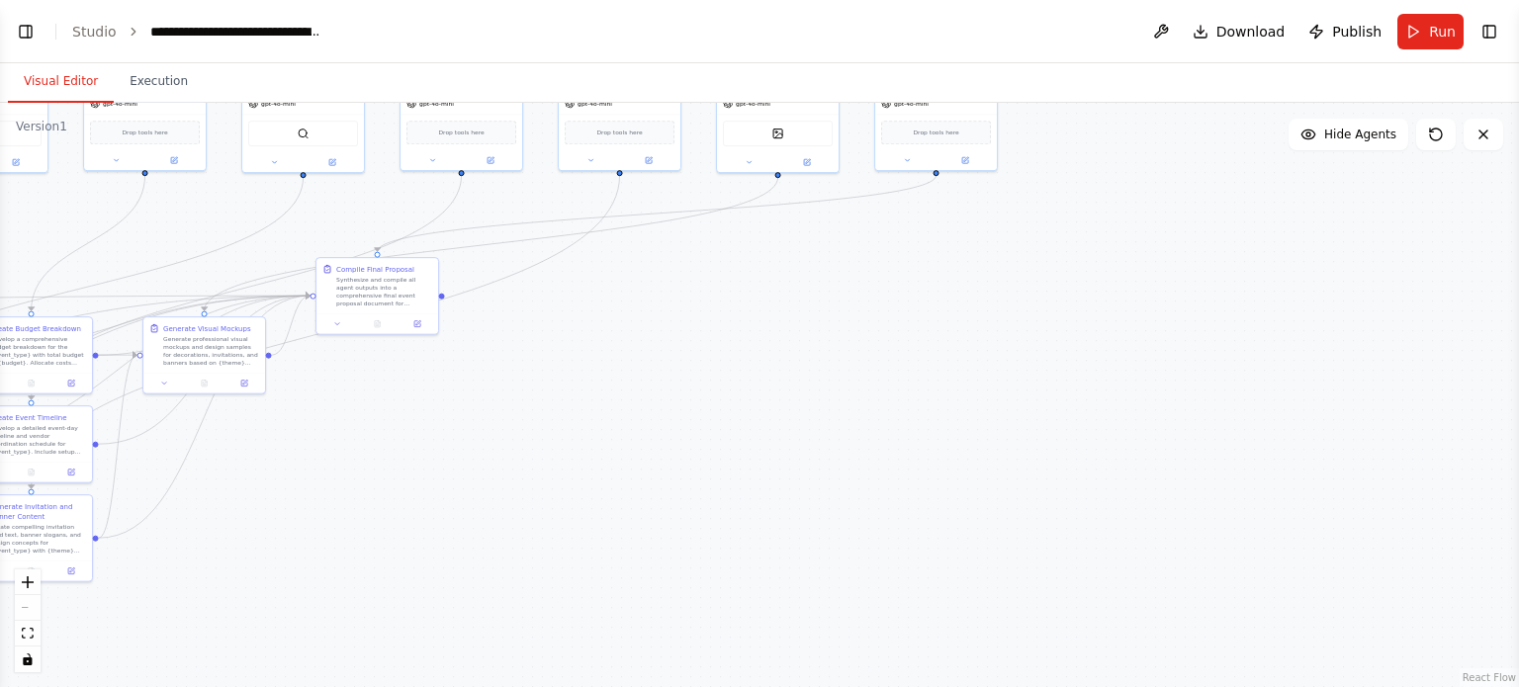
scroll to position [4259, 0]
click at [904, 311] on div ".deletable-edge-delete-btn { width: 20px; height: 20px; border: 0px solid #ffff…" at bounding box center [759, 395] width 1519 height 585
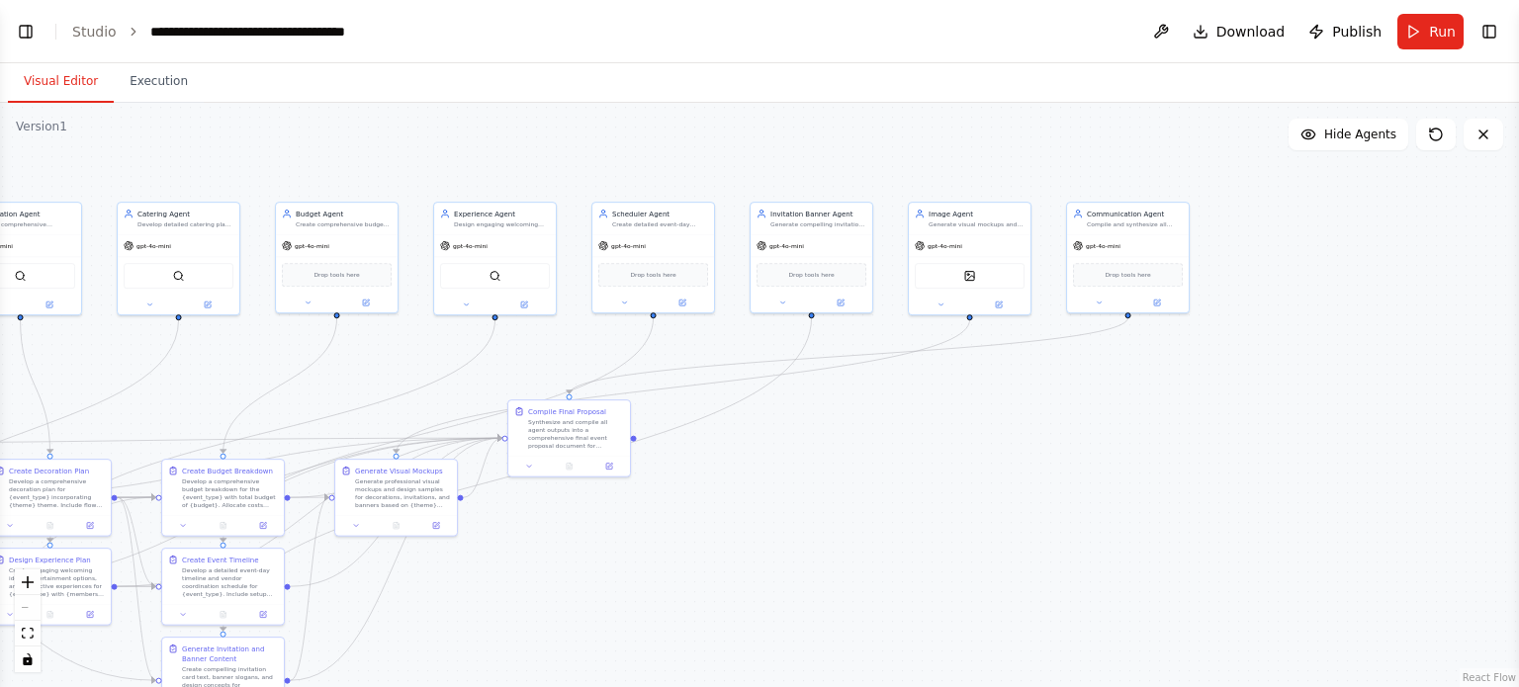
drag, startPoint x: 898, startPoint y: 311, endPoint x: 1081, endPoint y: 452, distance: 231.3
click at [1088, 453] on div ".deletable-edge-delete-btn { width: 20px; height: 20px; border: 0px solid #ffff…" at bounding box center [759, 395] width 1519 height 585
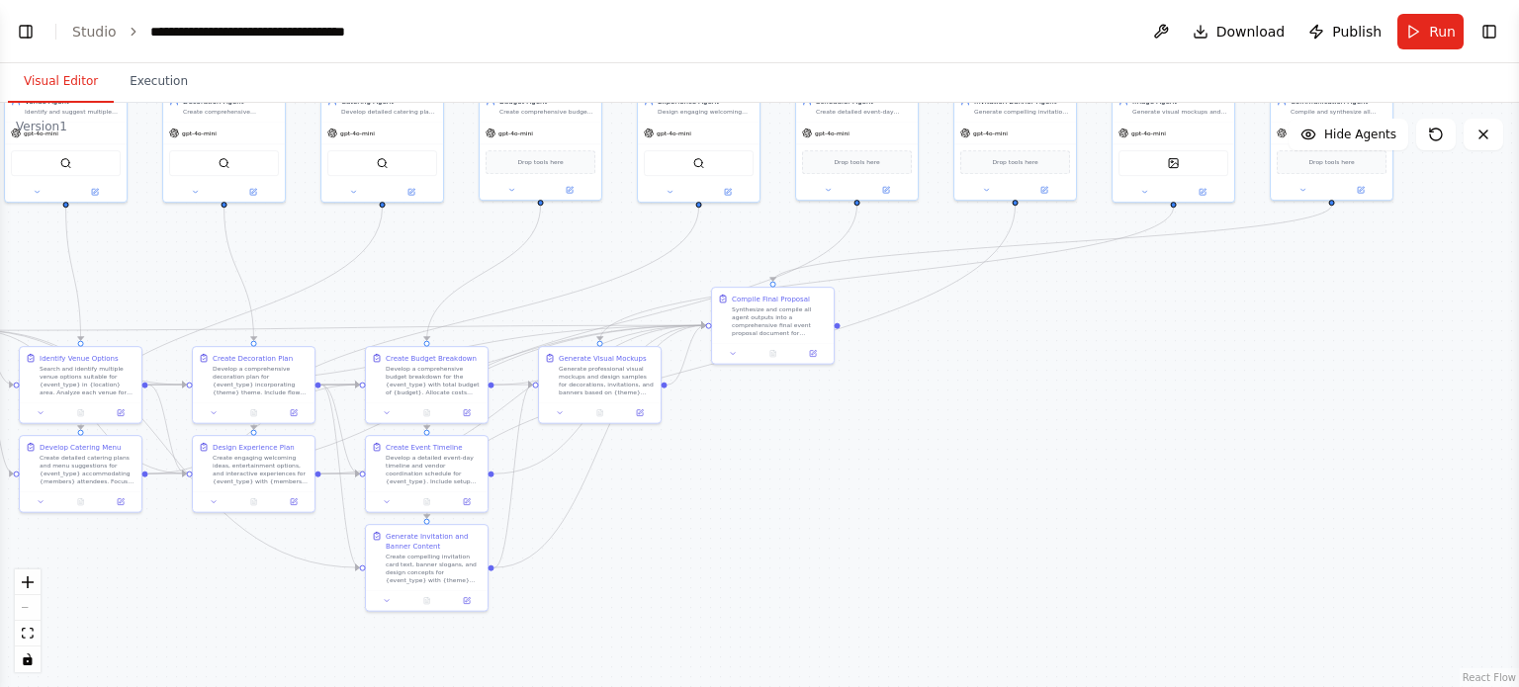
drag, startPoint x: 943, startPoint y: 455, endPoint x: 1115, endPoint y: 343, distance: 205.2
click at [1115, 342] on div ".deletable-edge-delete-btn { width: 20px; height: 20px; border: 0px solid #ffff…" at bounding box center [759, 395] width 1519 height 585
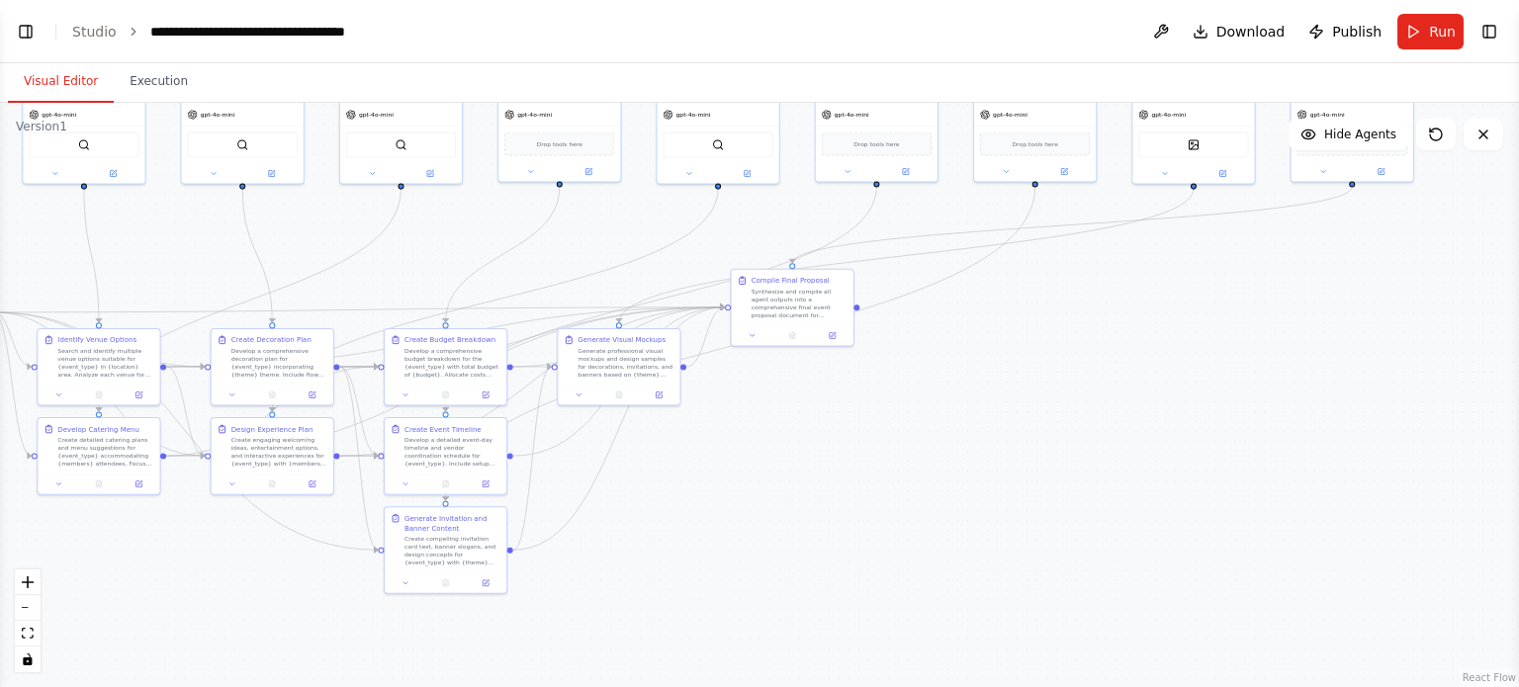
click at [981, 482] on div ".deletable-edge-delete-btn { width: 20px; height: 20px; border: 0px solid #ffff…" at bounding box center [759, 395] width 1519 height 585
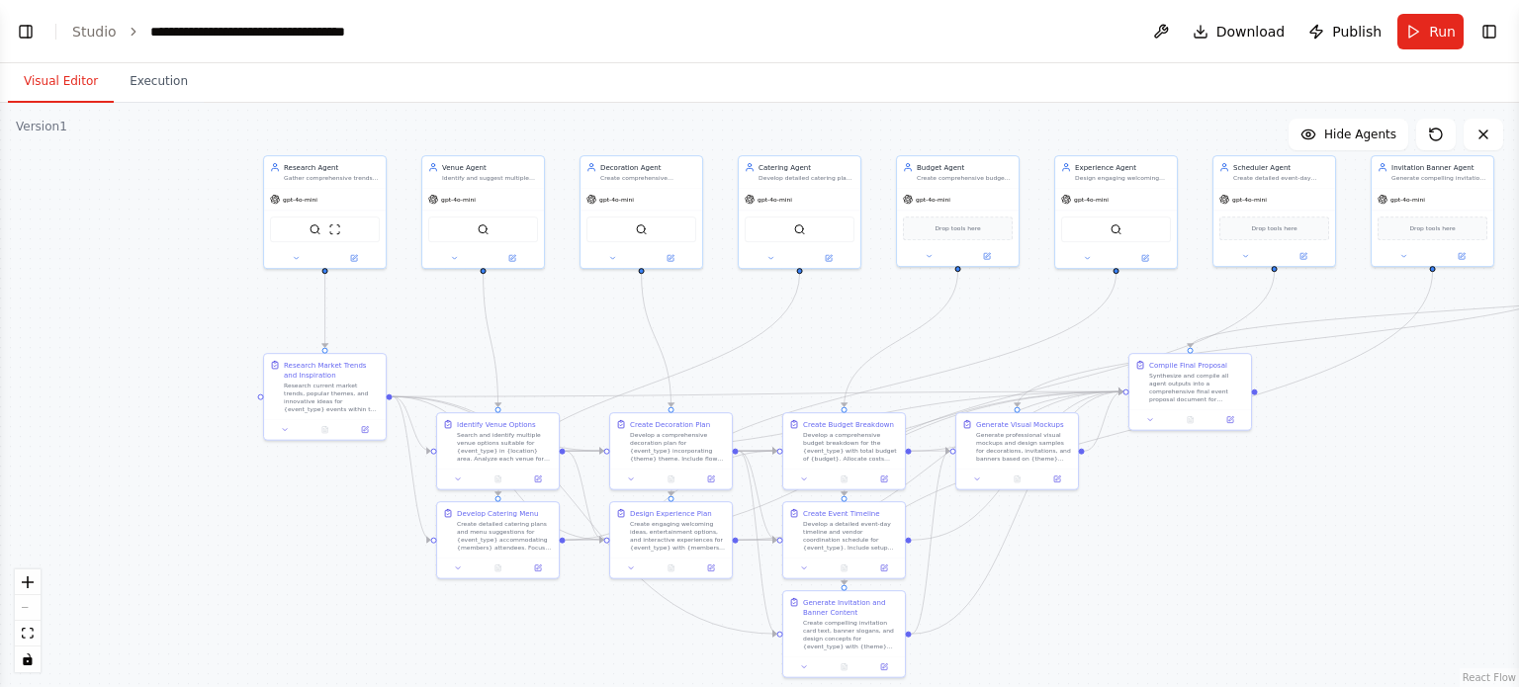
drag, startPoint x: 813, startPoint y: 490, endPoint x: 1216, endPoint y: 574, distance: 411.3
click at [1216, 574] on div ".deletable-edge-delete-btn { width: 20px; height: 20px; border: 0px solid #ffff…" at bounding box center [759, 395] width 1519 height 585
click at [1255, 30] on span "Download" at bounding box center [1251, 32] width 69 height 20
click at [1167, 31] on button at bounding box center [1161, 32] width 32 height 36
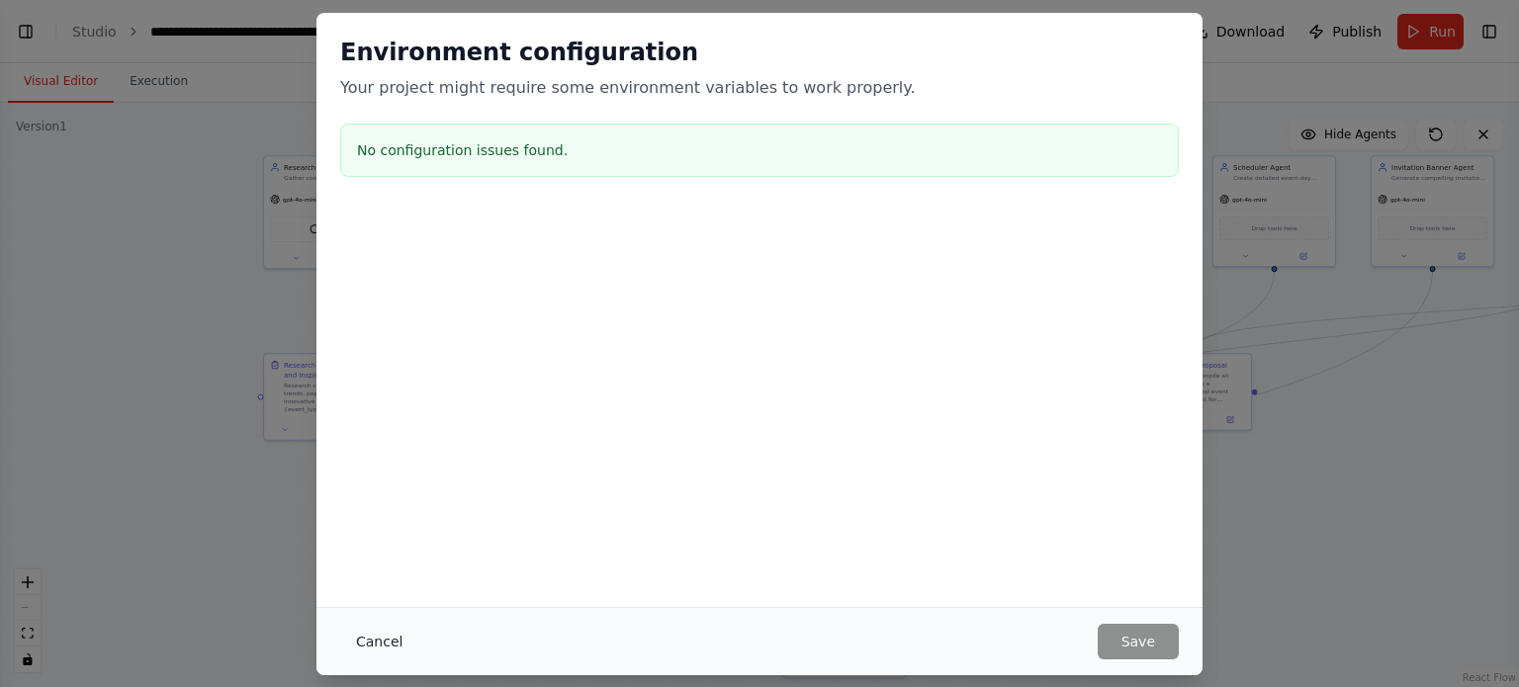
click at [383, 627] on button "Cancel" at bounding box center [379, 642] width 78 height 36
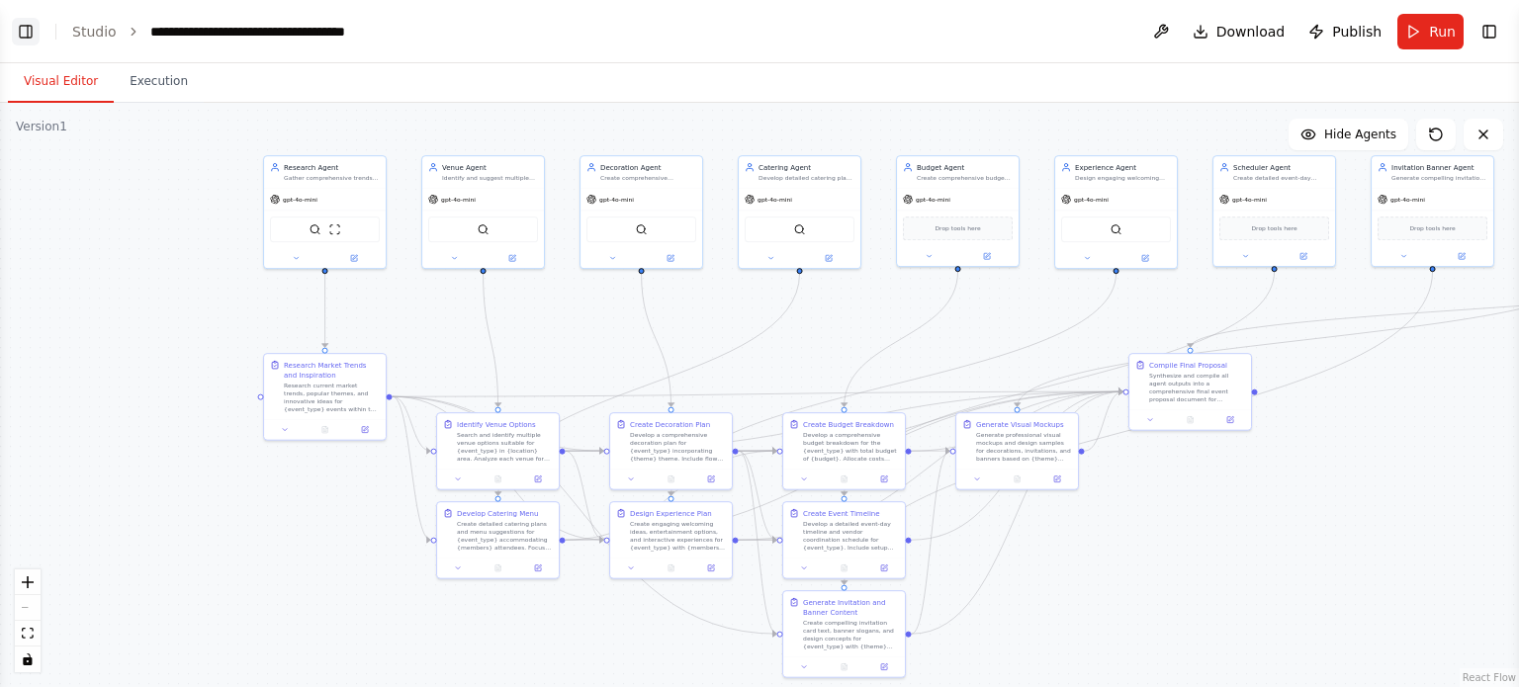
click at [33, 43] on button "Toggle Left Sidebar" at bounding box center [26, 32] width 28 height 28
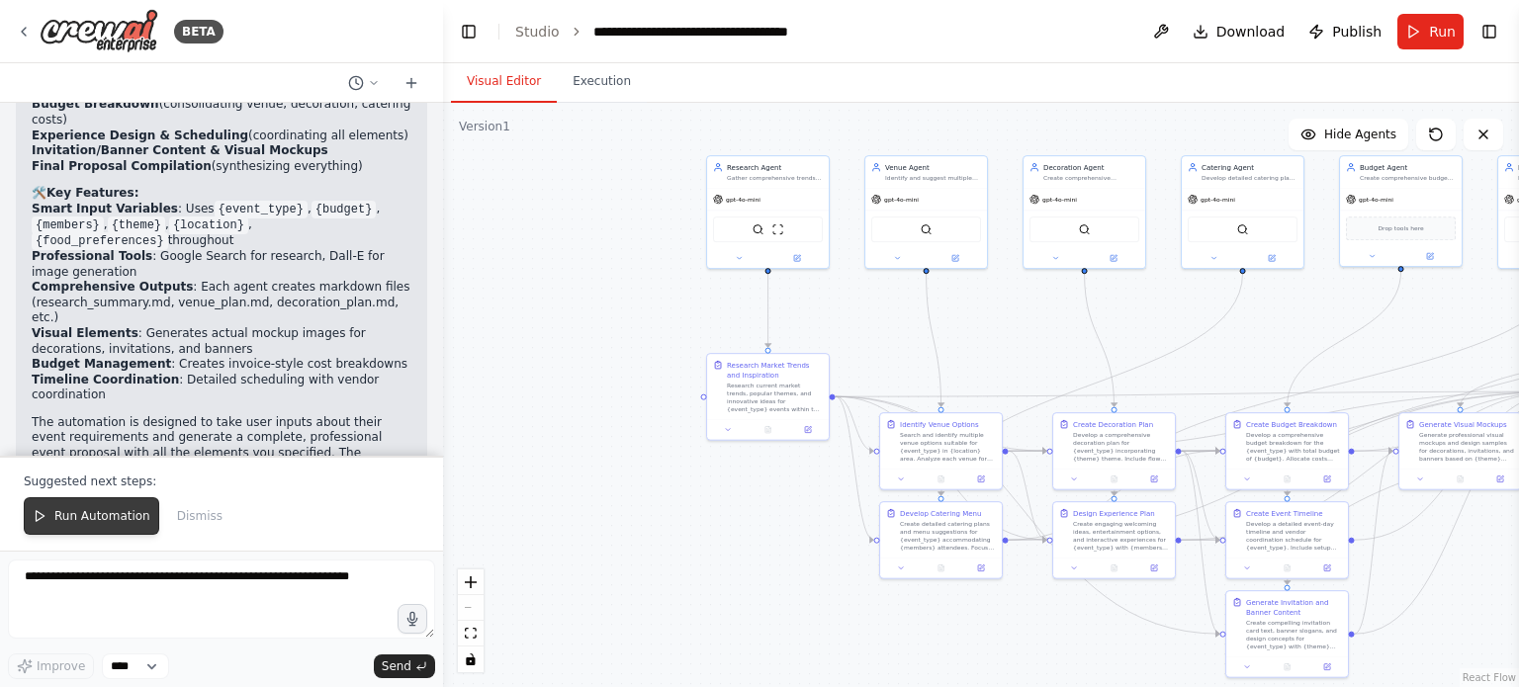
click at [89, 517] on span "Run Automation" at bounding box center [102, 516] width 96 height 16
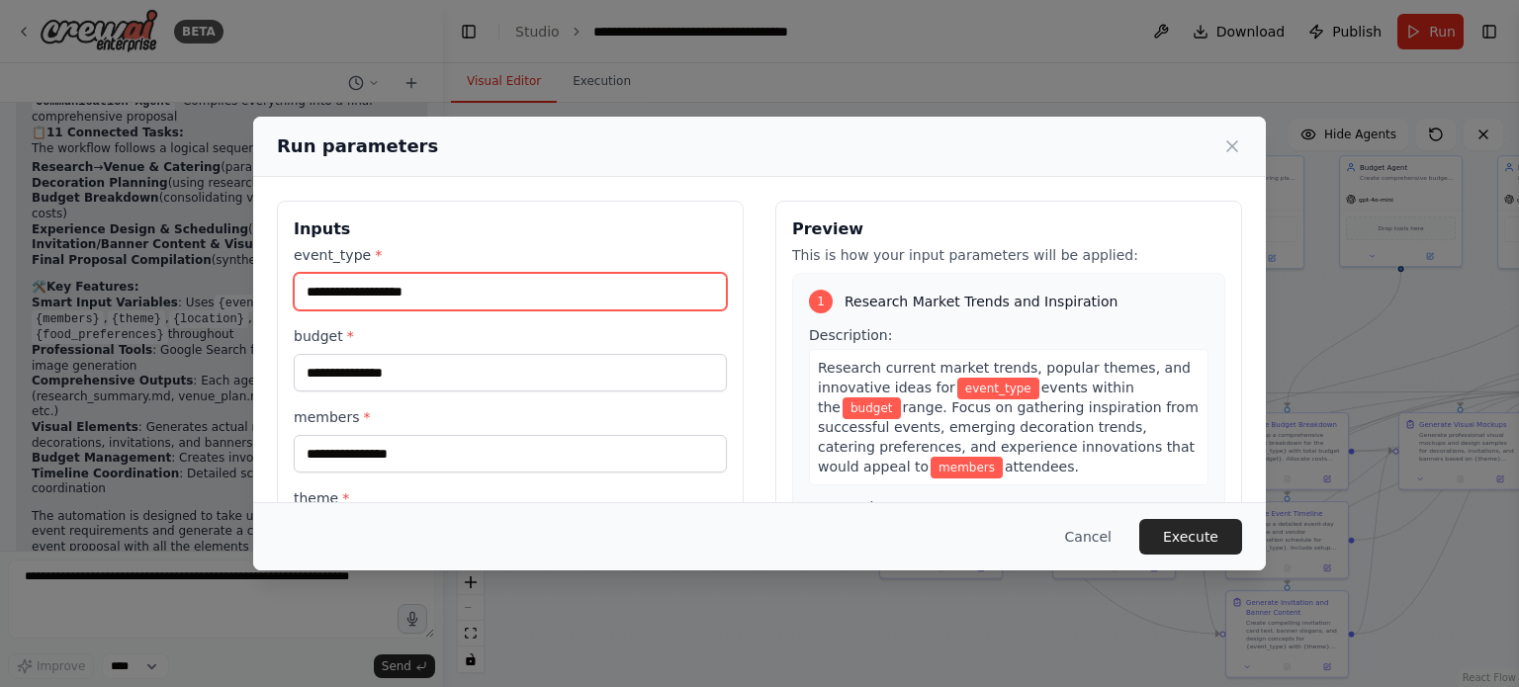
click at [558, 292] on input "event_type *" at bounding box center [510, 292] width 433 height 38
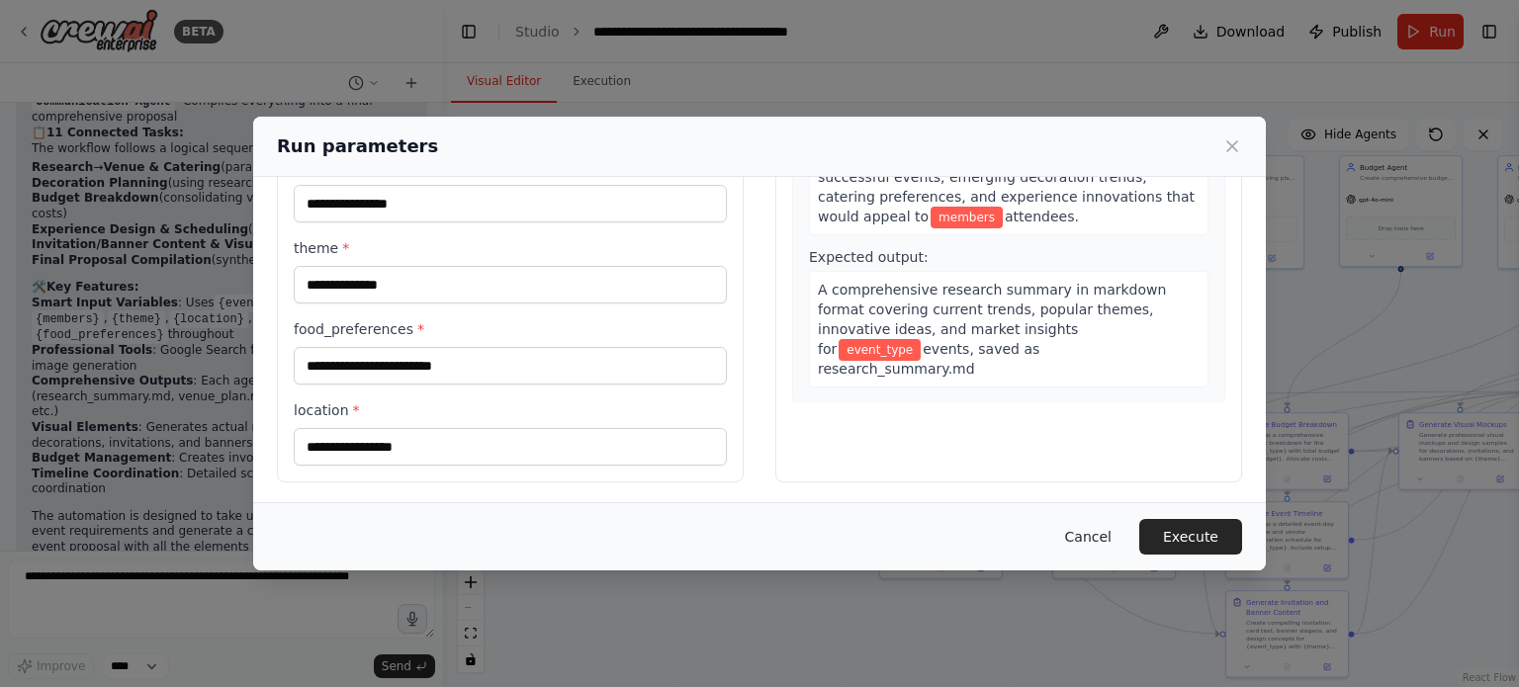
click at [1095, 530] on button "Cancel" at bounding box center [1089, 537] width 78 height 36
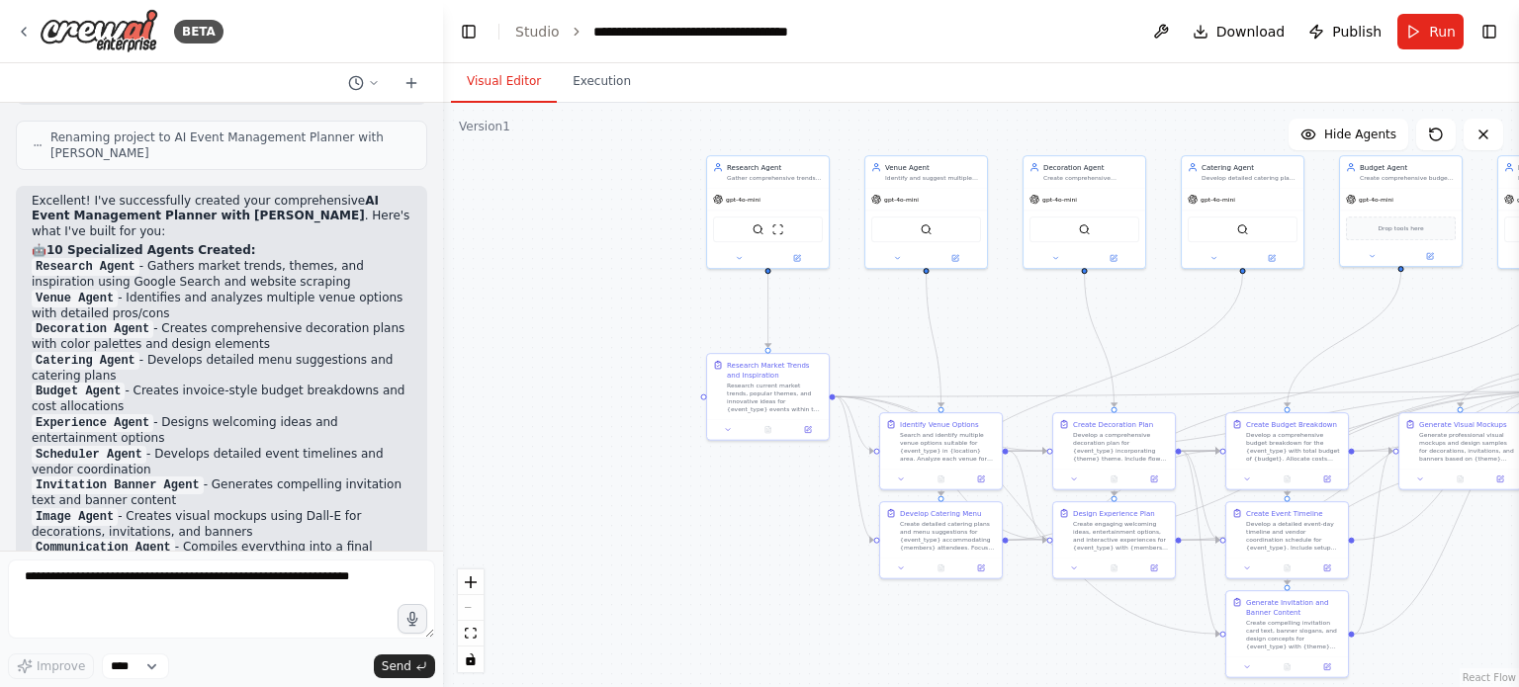
scroll to position [3720, 0]
click at [30, 33] on icon at bounding box center [24, 32] width 16 height 16
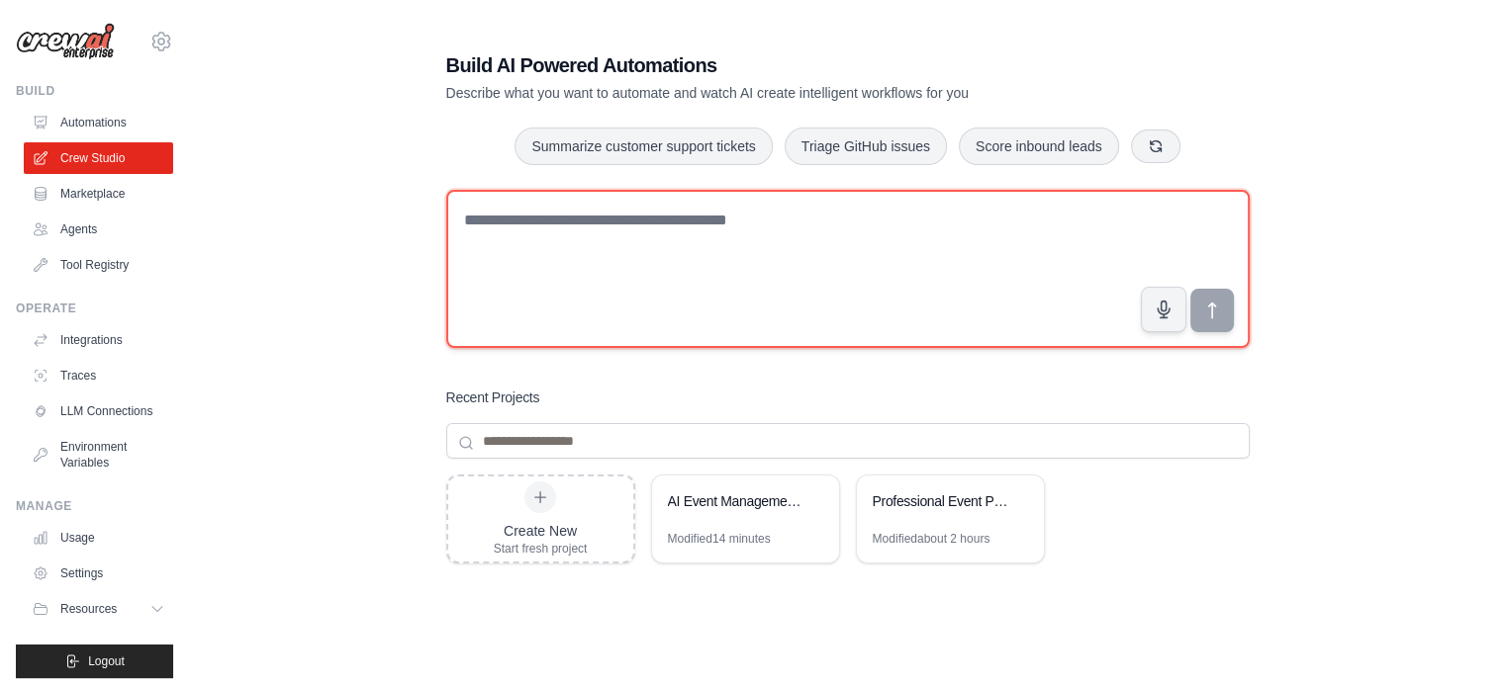
click at [573, 223] on textarea at bounding box center [847, 269] width 803 height 158
paste textarea "**********"
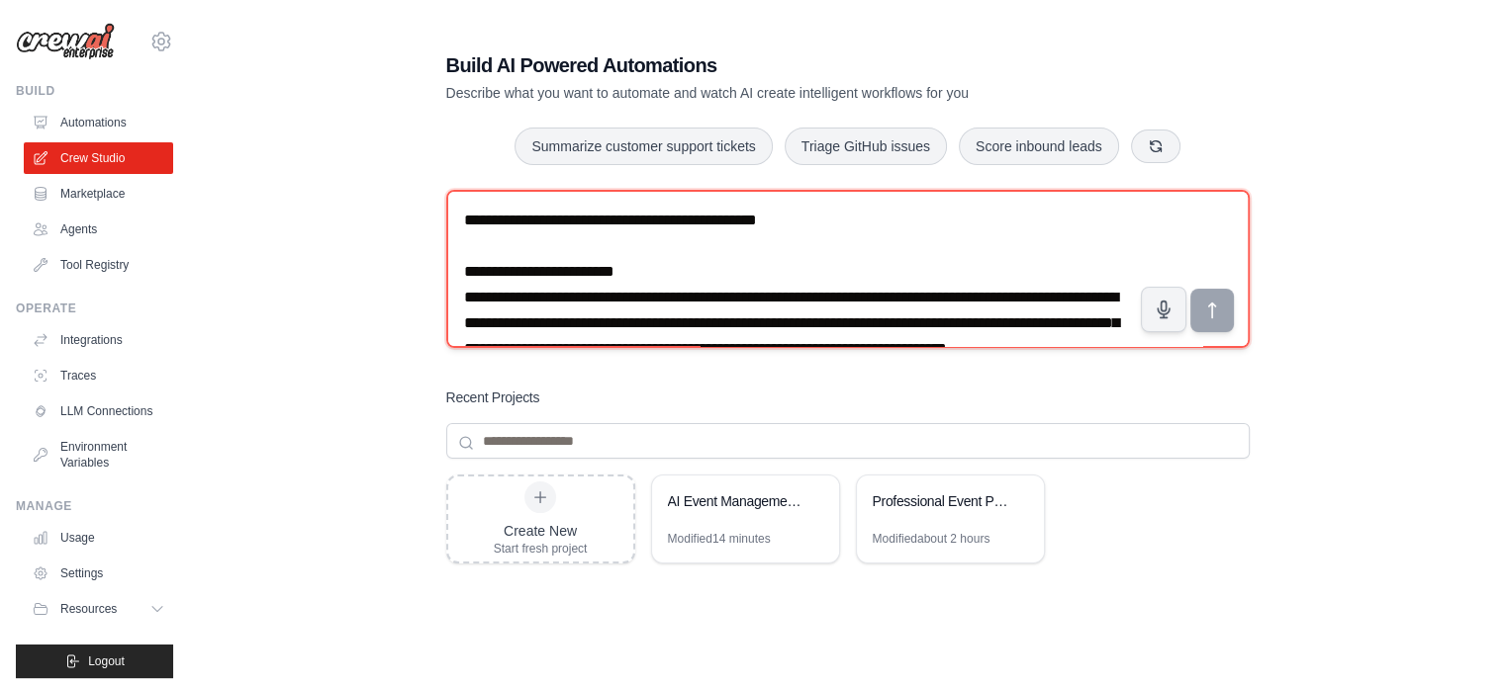
scroll to position [6183, 0]
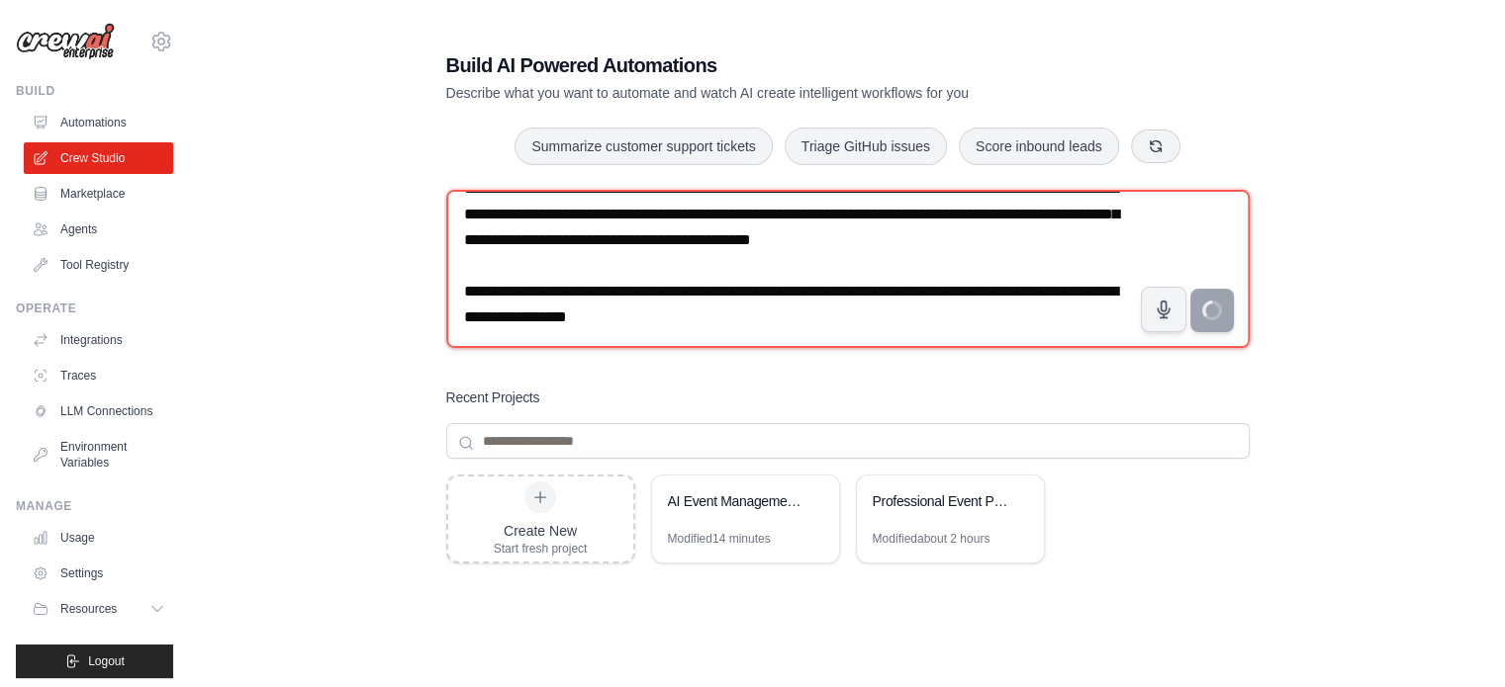
type textarea "**********"
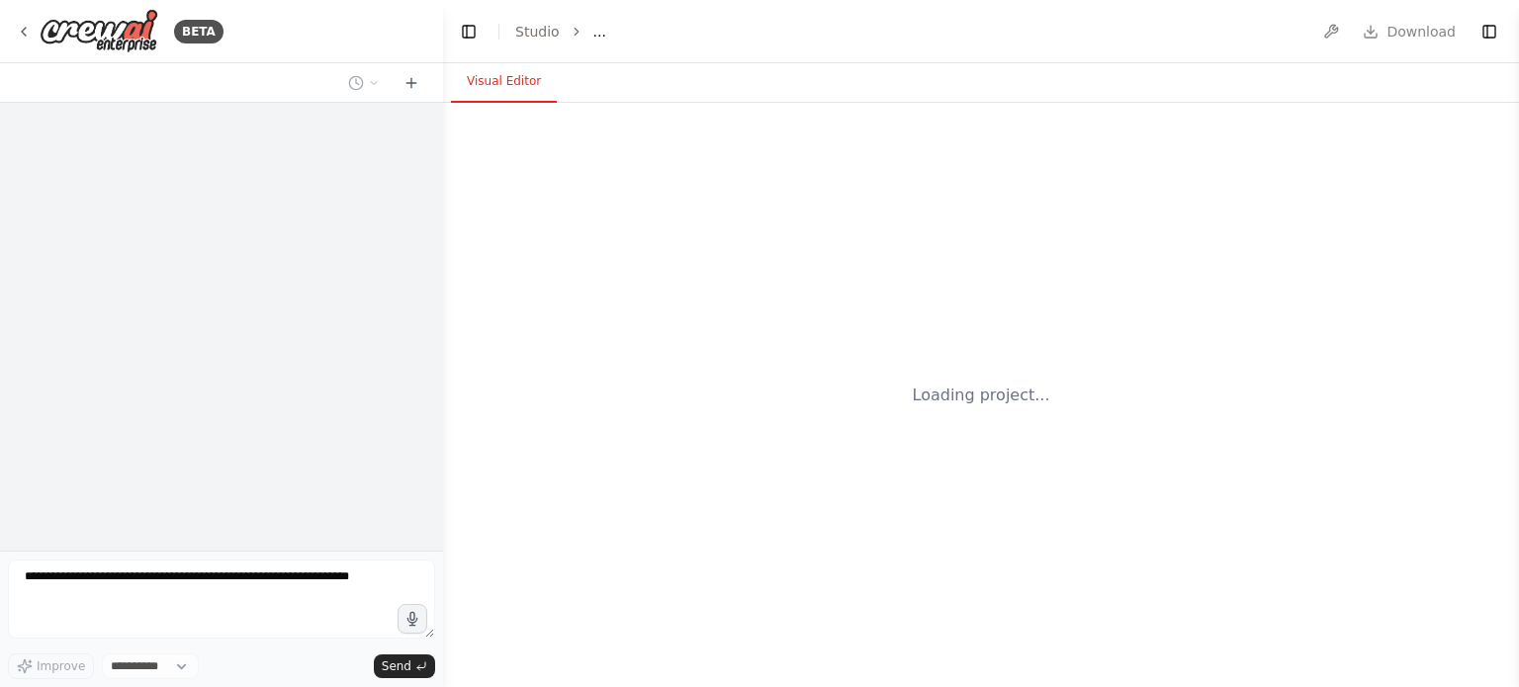
select select "****"
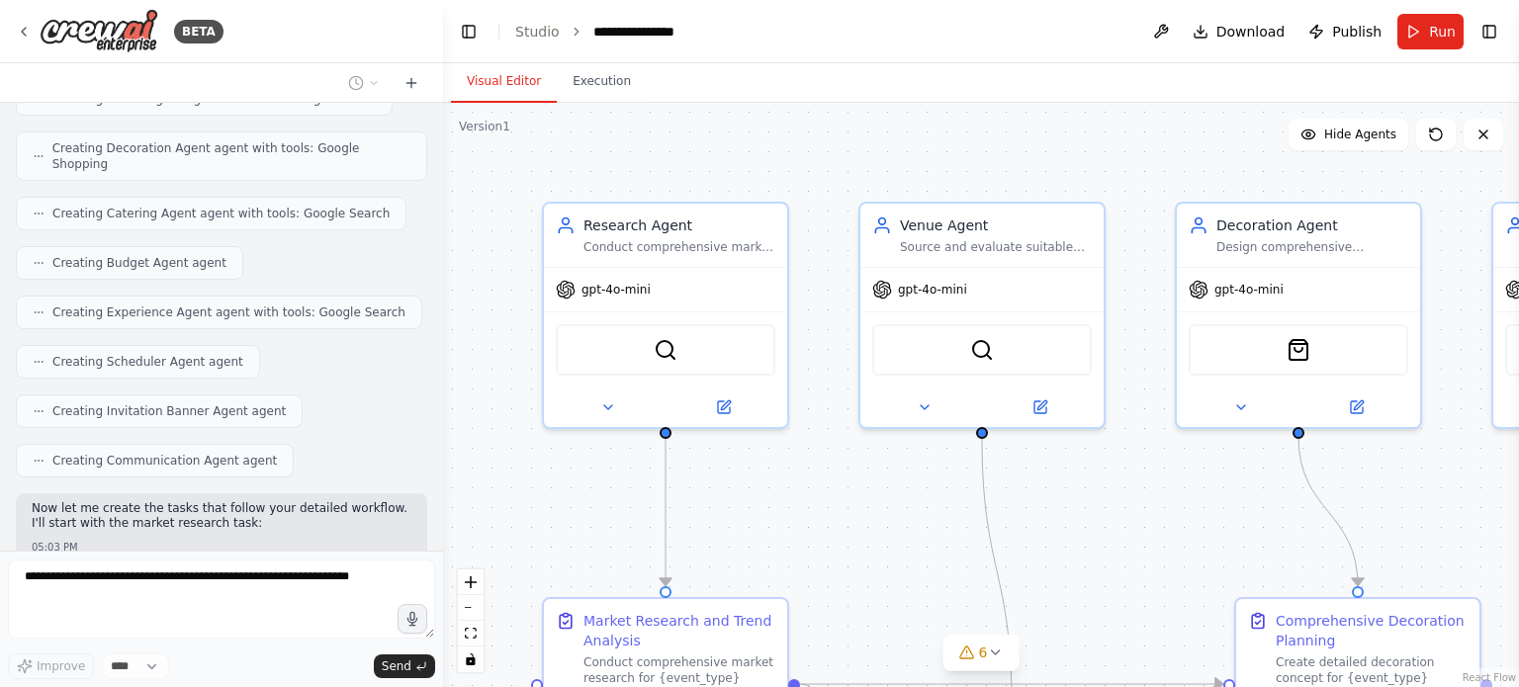
scroll to position [4509, 0]
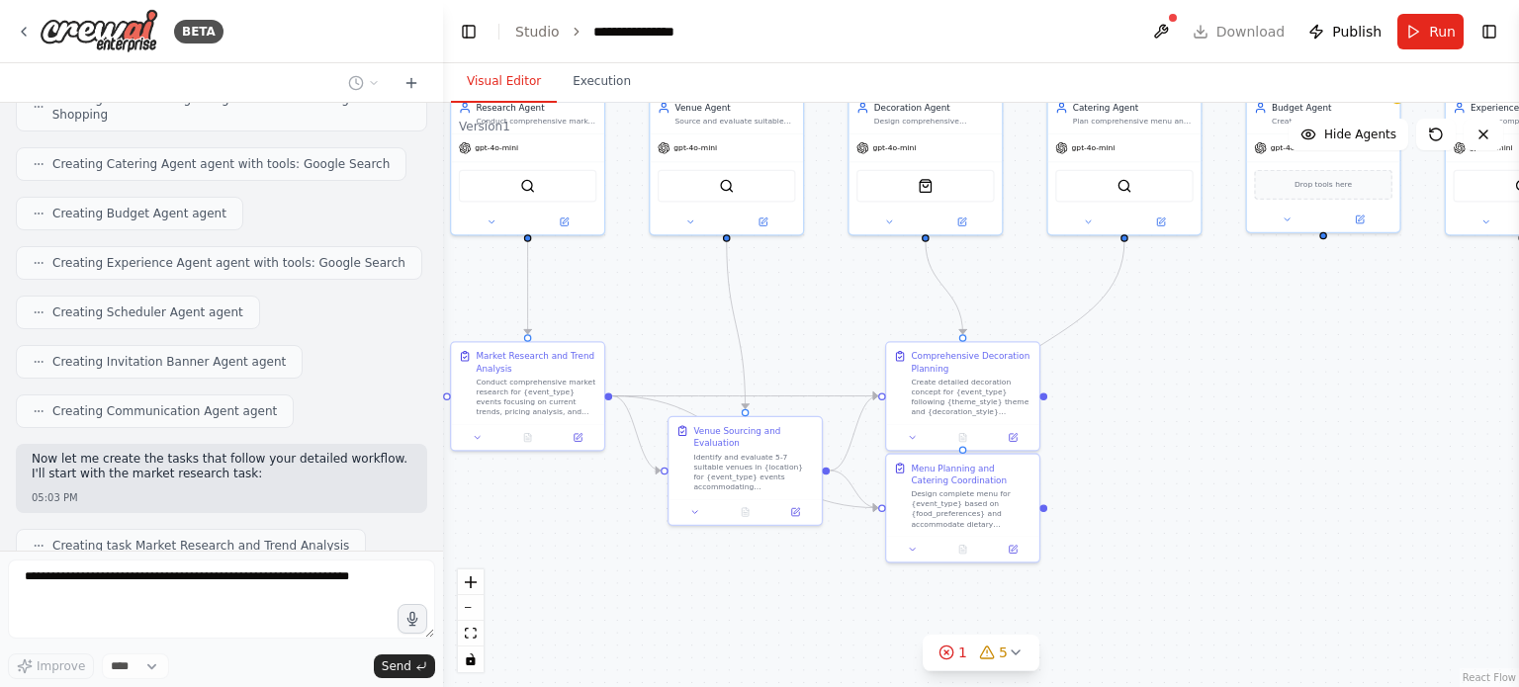
drag, startPoint x: 1283, startPoint y: 537, endPoint x: 1093, endPoint y: 359, distance: 260.3
click at [1093, 359] on div ".deletable-edge-delete-btn { width: 20px; height: 20px; border: 0px solid #ffff…" at bounding box center [981, 395] width 1076 height 585
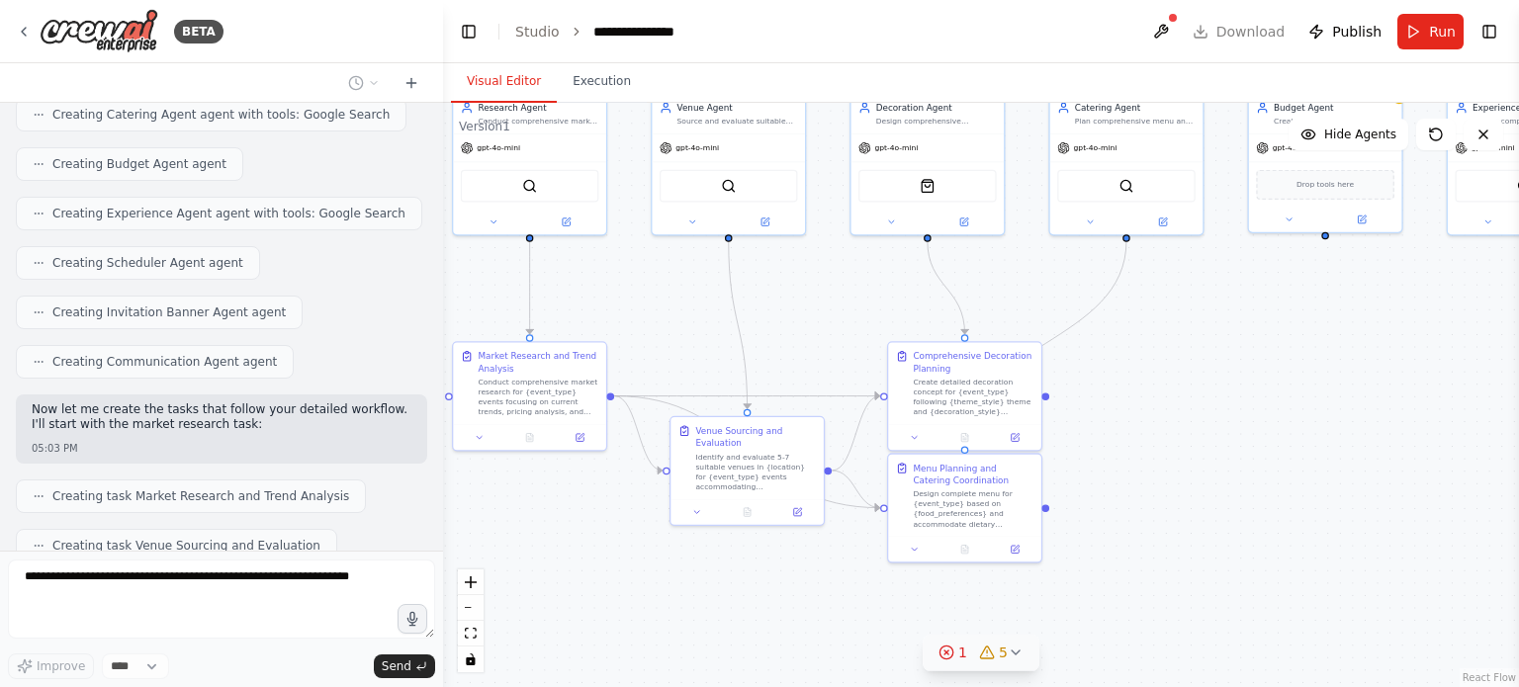
click at [1013, 650] on icon at bounding box center [1016, 653] width 16 height 16
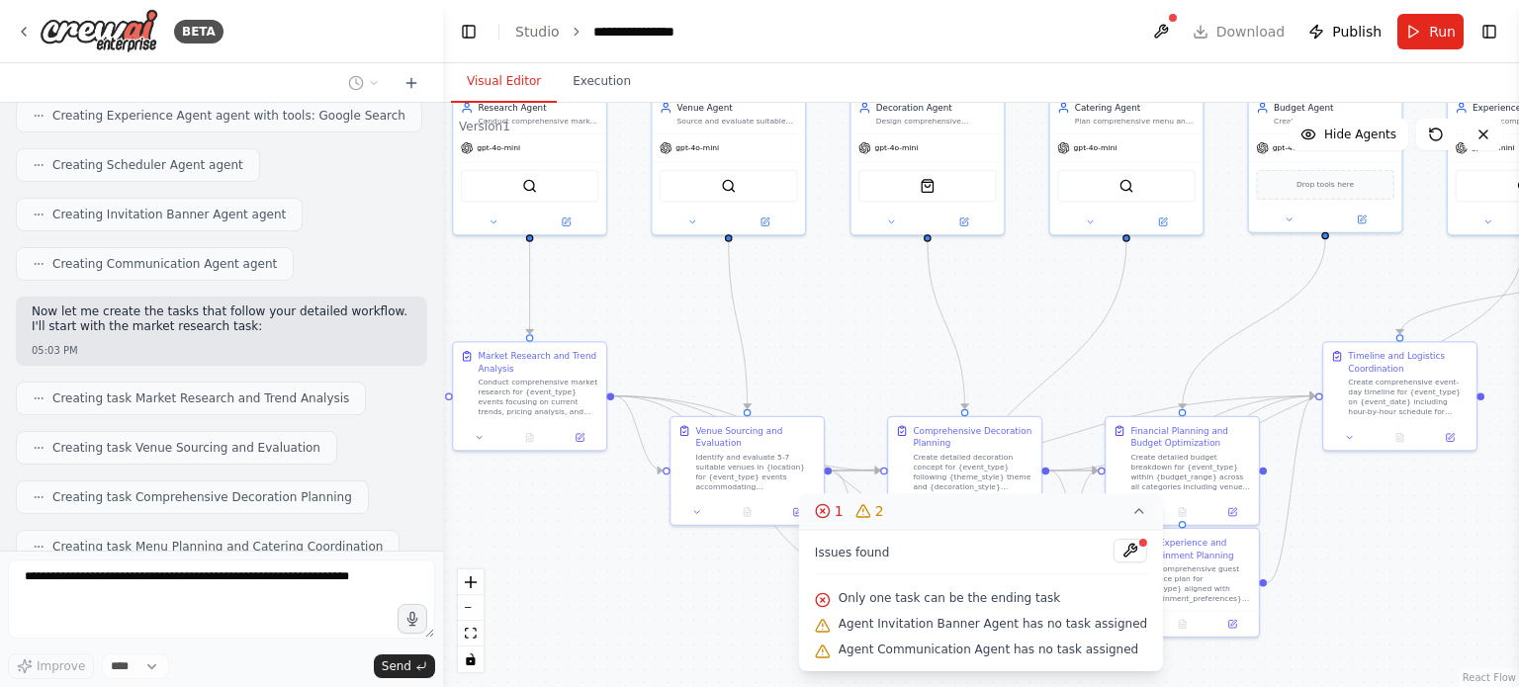
scroll to position [4705, 0]
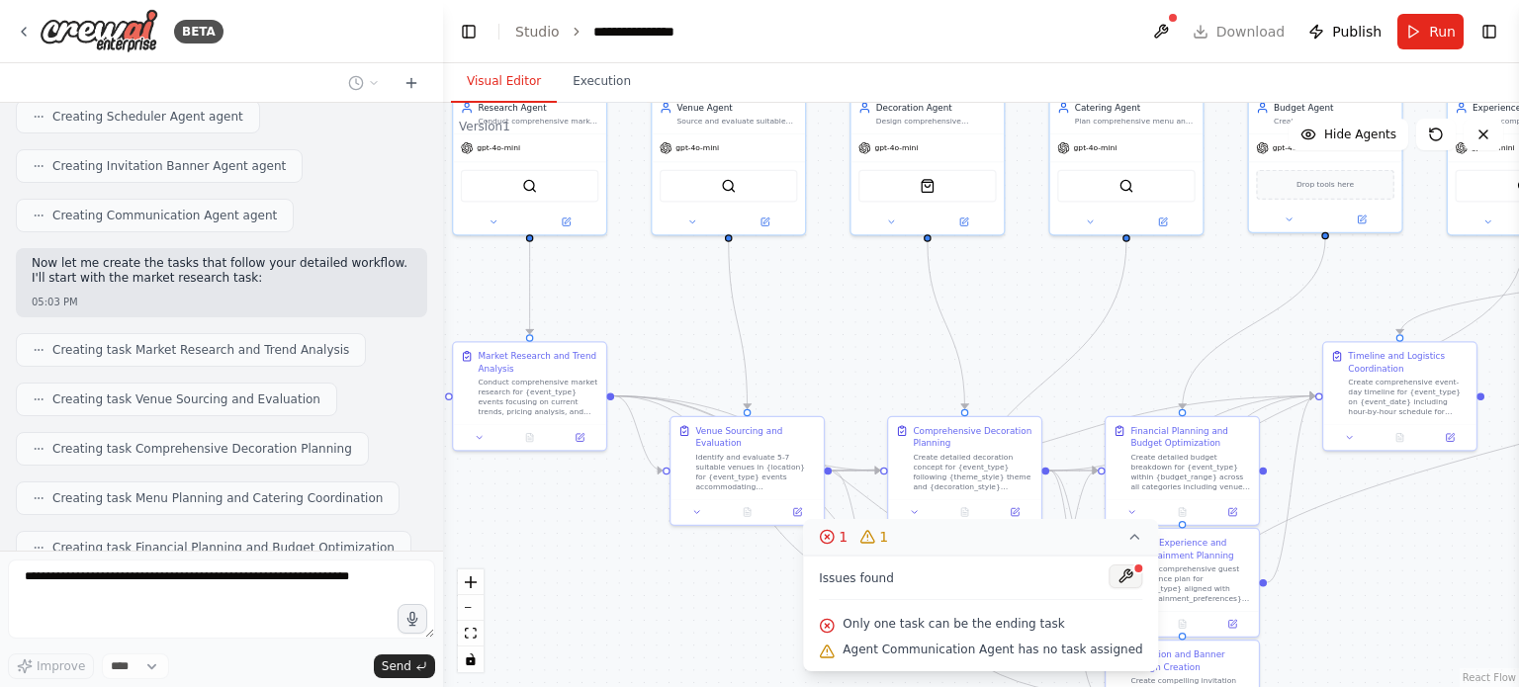
click at [1115, 576] on button at bounding box center [1127, 577] width 34 height 24
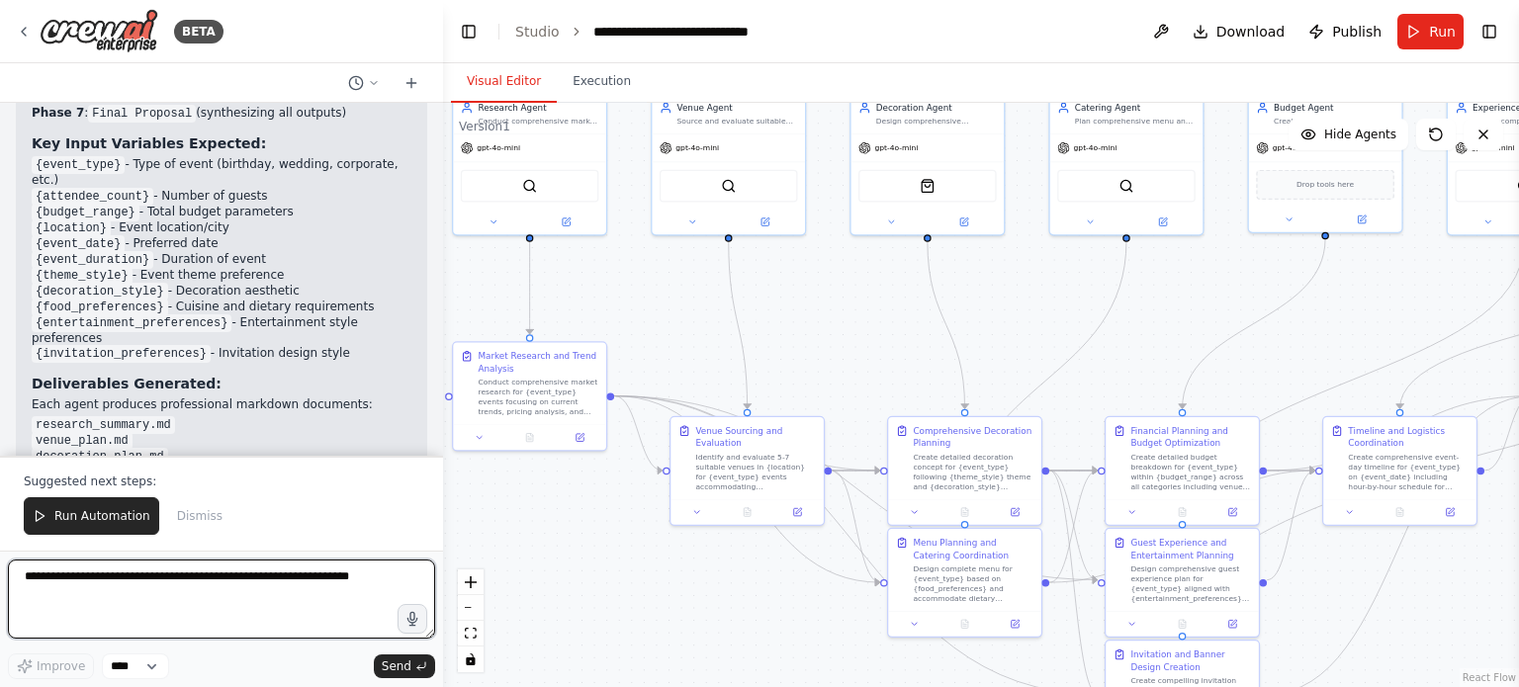
scroll to position [6250, 0]
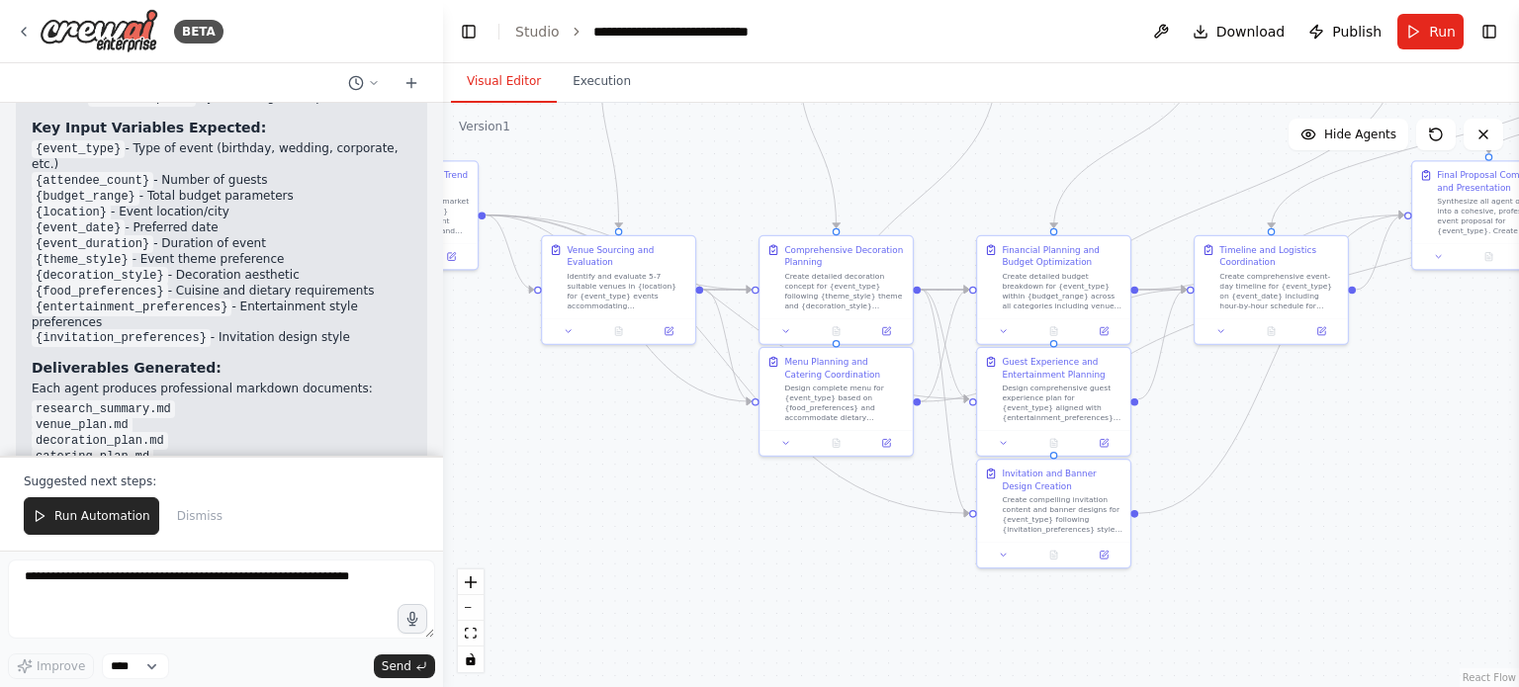
drag, startPoint x: 1328, startPoint y: 577, endPoint x: 1199, endPoint y: 396, distance: 222.0
click at [1199, 396] on div ".deletable-edge-delete-btn { width: 20px; height: 20px; border: 0px solid #ffff…" at bounding box center [981, 395] width 1076 height 585
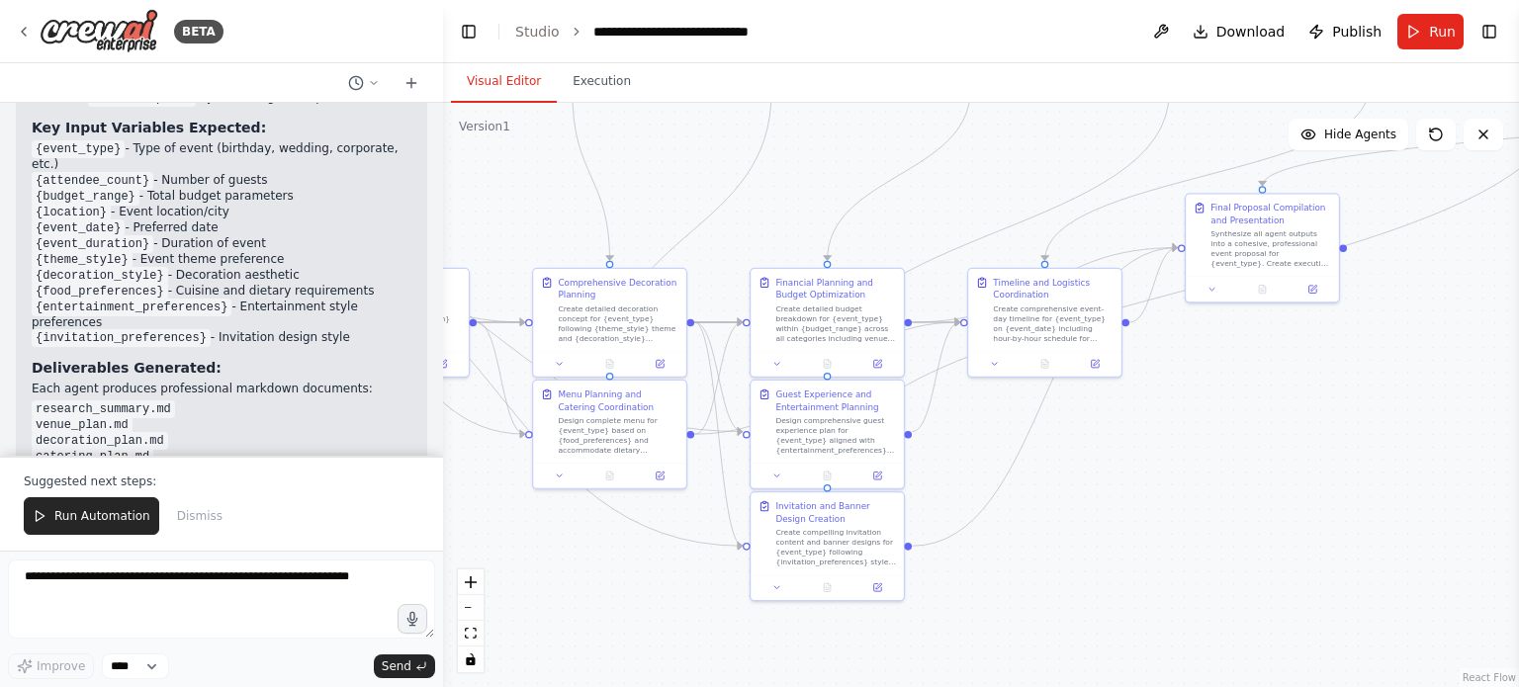
drag, startPoint x: 1369, startPoint y: 438, endPoint x: 1143, endPoint y: 471, distance: 228.9
click at [1143, 471] on div ".deletable-edge-delete-btn { width: 20px; height: 20px; border: 0px solid #ffff…" at bounding box center [981, 395] width 1076 height 585
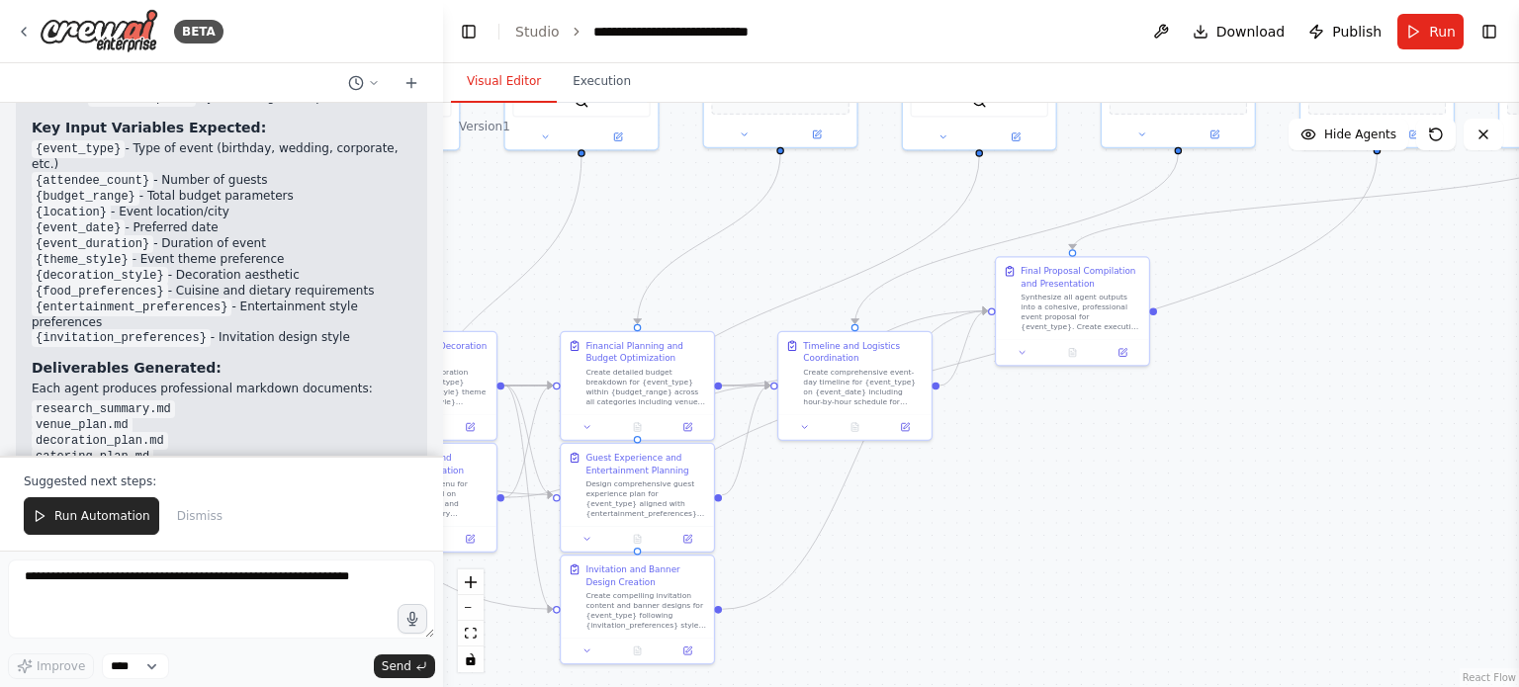
drag, startPoint x: 1359, startPoint y: 383, endPoint x: 1169, endPoint y: 446, distance: 200.2
click at [1169, 446] on div ".deletable-edge-delete-btn { width: 20px; height: 20px; border: 0px solid #ffff…" at bounding box center [981, 395] width 1076 height 585
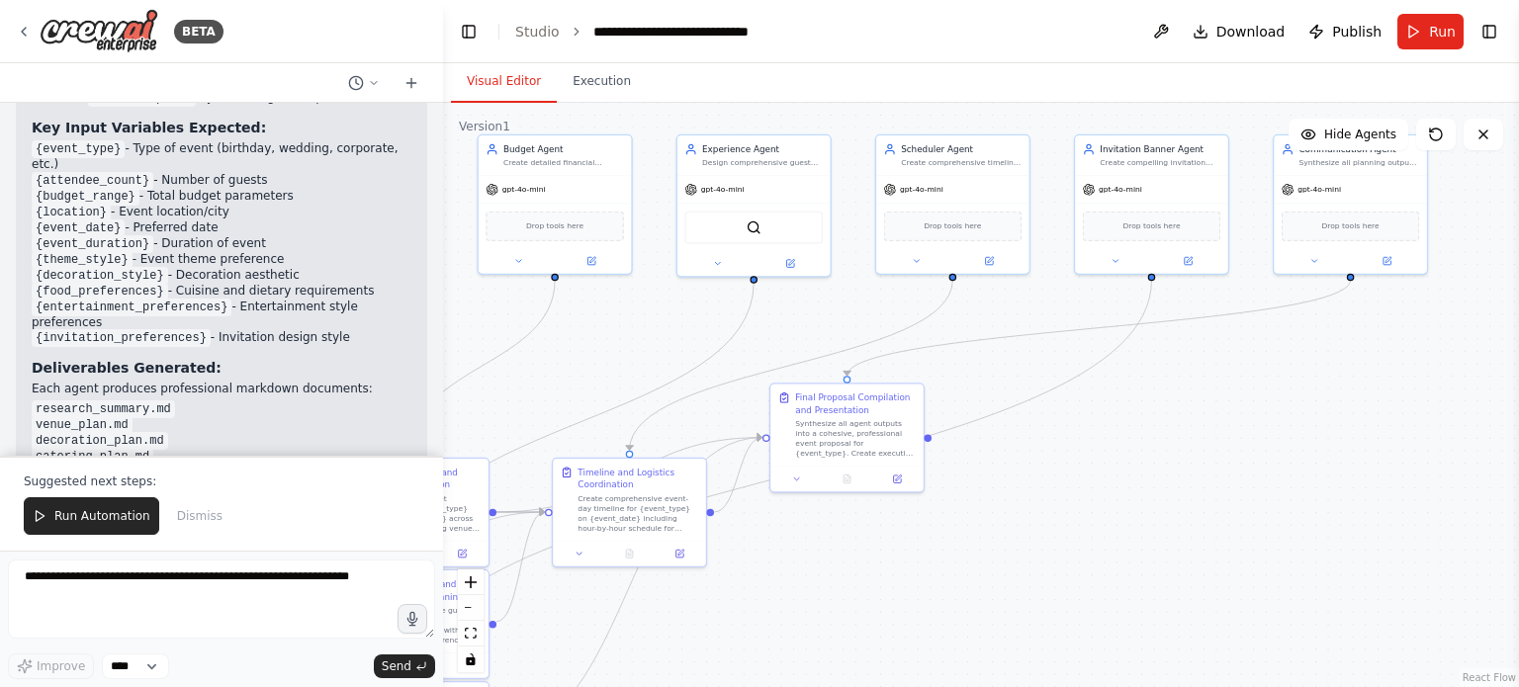
drag, startPoint x: 1262, startPoint y: 424, endPoint x: 1035, endPoint y: 552, distance: 260.9
click at [1035, 552] on div ".deletable-edge-delete-btn { width: 20px; height: 20px; border: 0px solid #ffff…" at bounding box center [981, 395] width 1076 height 585
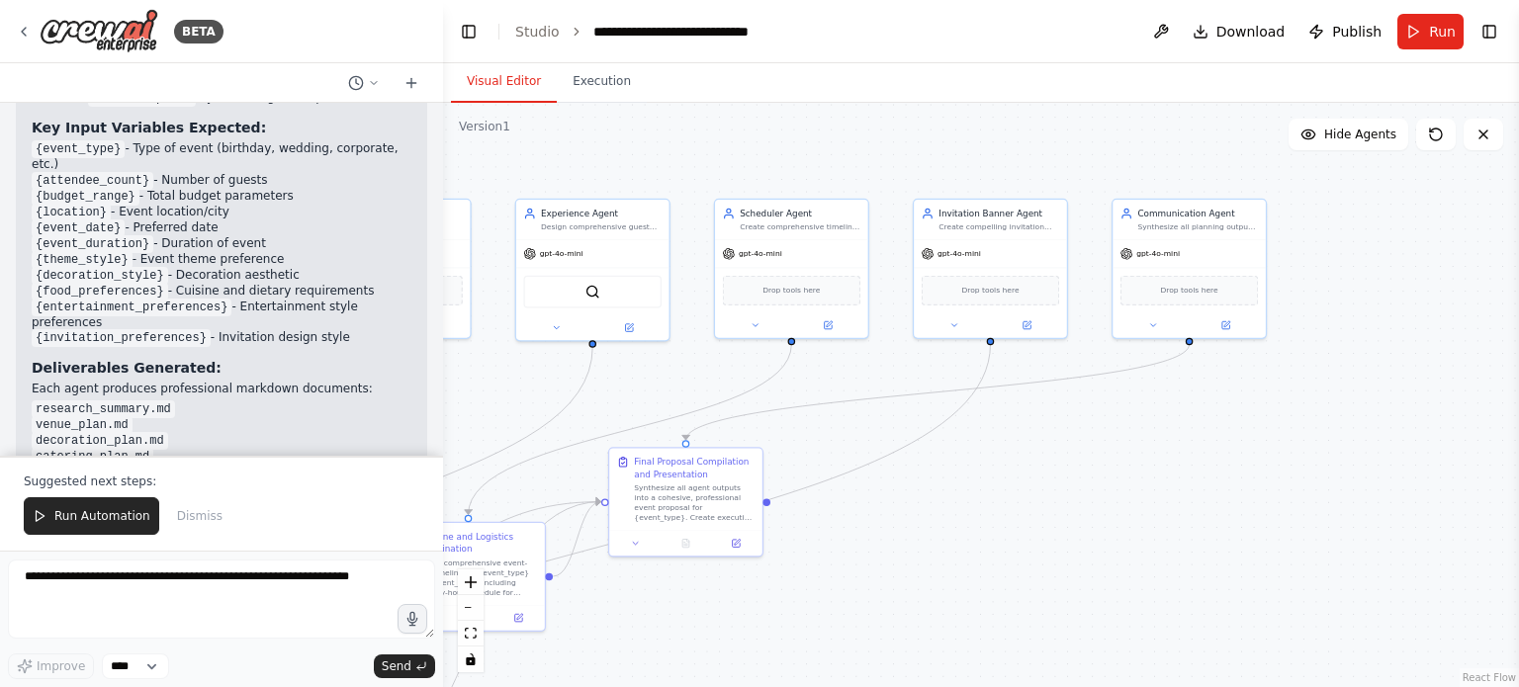
drag, startPoint x: 1232, startPoint y: 442, endPoint x: 1072, endPoint y: 505, distance: 171.4
click at [1072, 505] on div ".deletable-edge-delete-btn { width: 20px; height: 20px; border: 0px solid #ffff…" at bounding box center [981, 395] width 1076 height 585
click at [1244, 32] on span "Download" at bounding box center [1251, 32] width 69 height 20
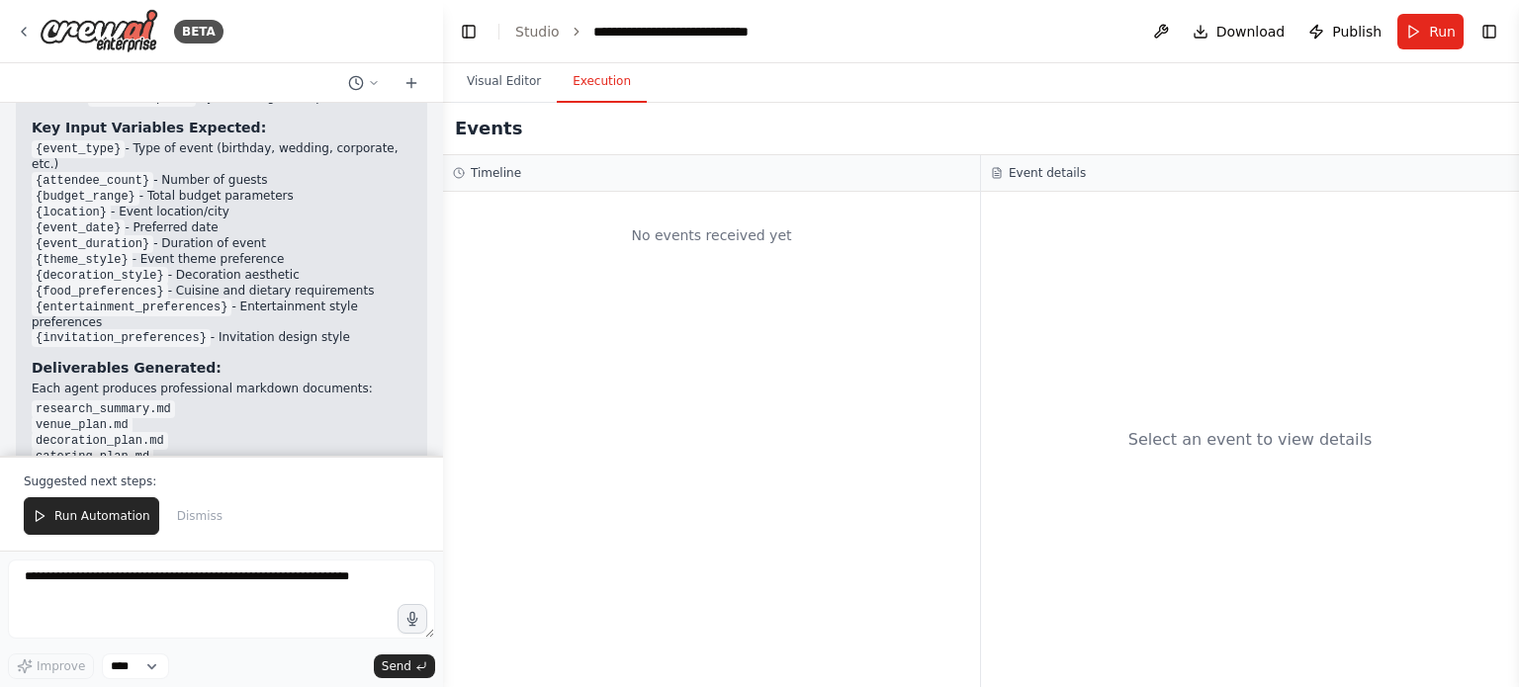
click at [590, 89] on button "Execution" at bounding box center [602, 82] width 90 height 42
click at [529, 24] on link "Studio" at bounding box center [537, 32] width 45 height 16
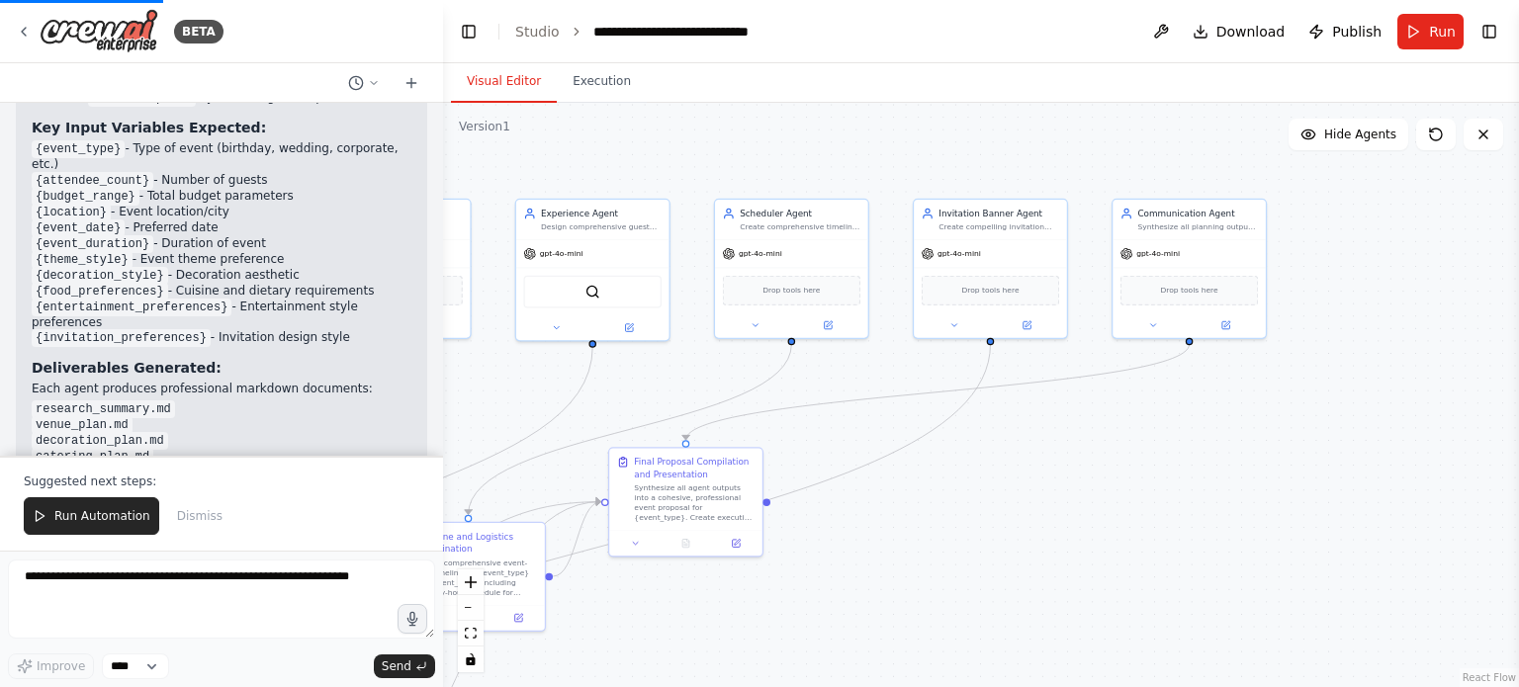
click at [483, 82] on button "Visual Editor" at bounding box center [504, 82] width 106 height 42
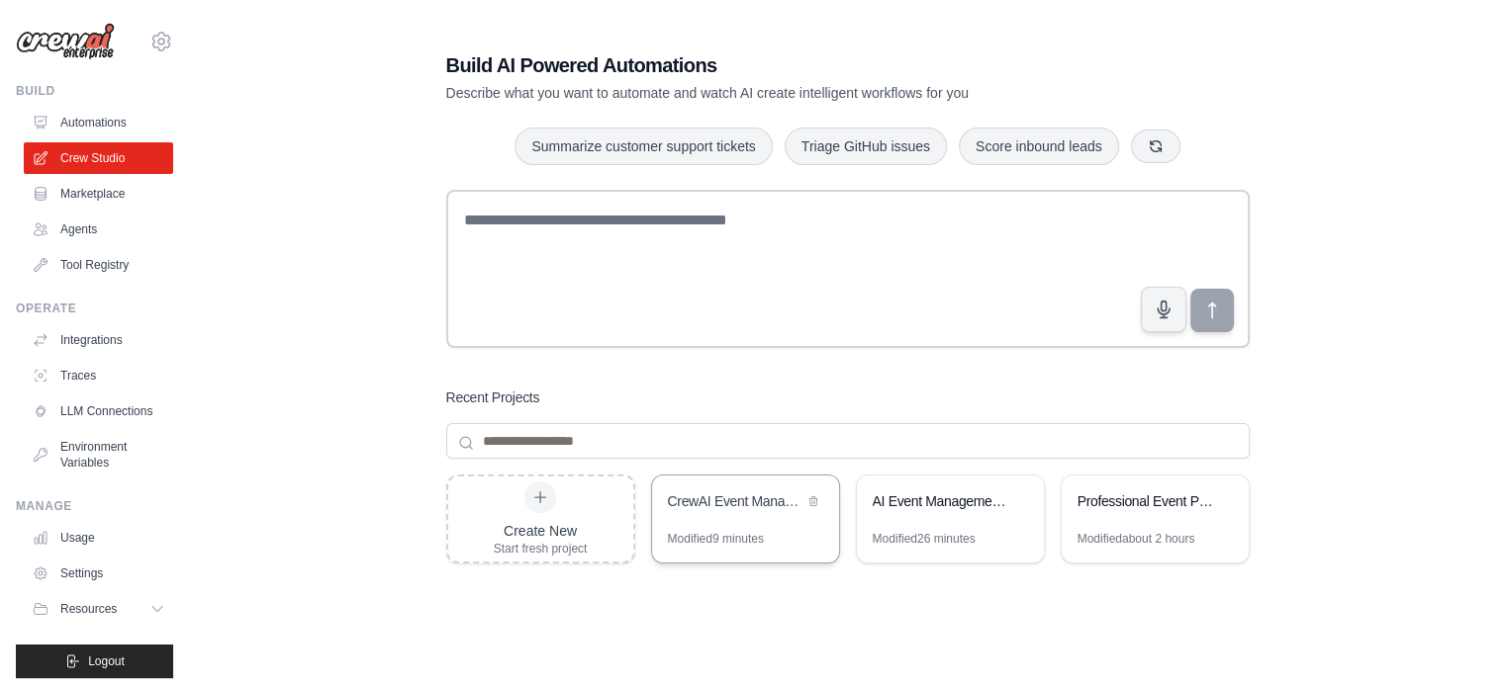
click at [803, 523] on div "CrewAI Event Management Planner" at bounding box center [745, 503] width 187 height 55
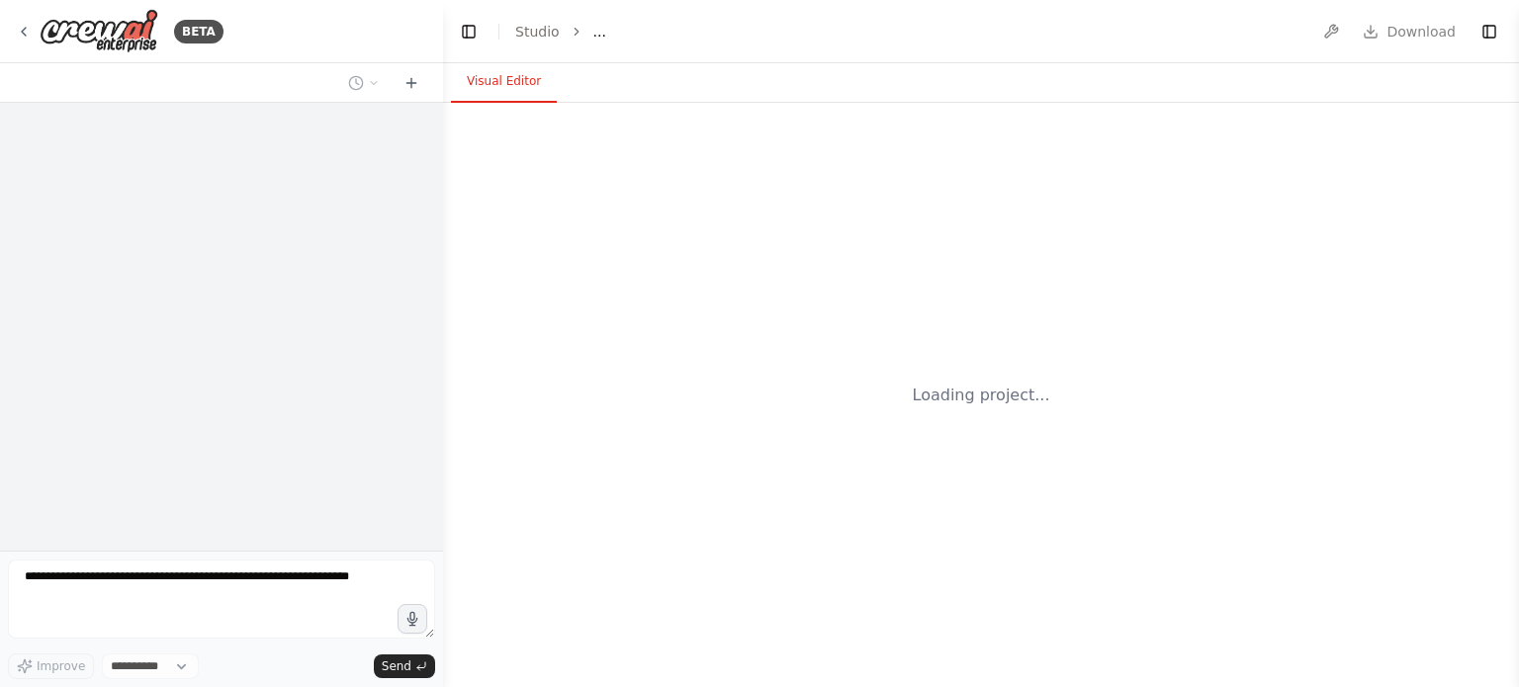
select select "****"
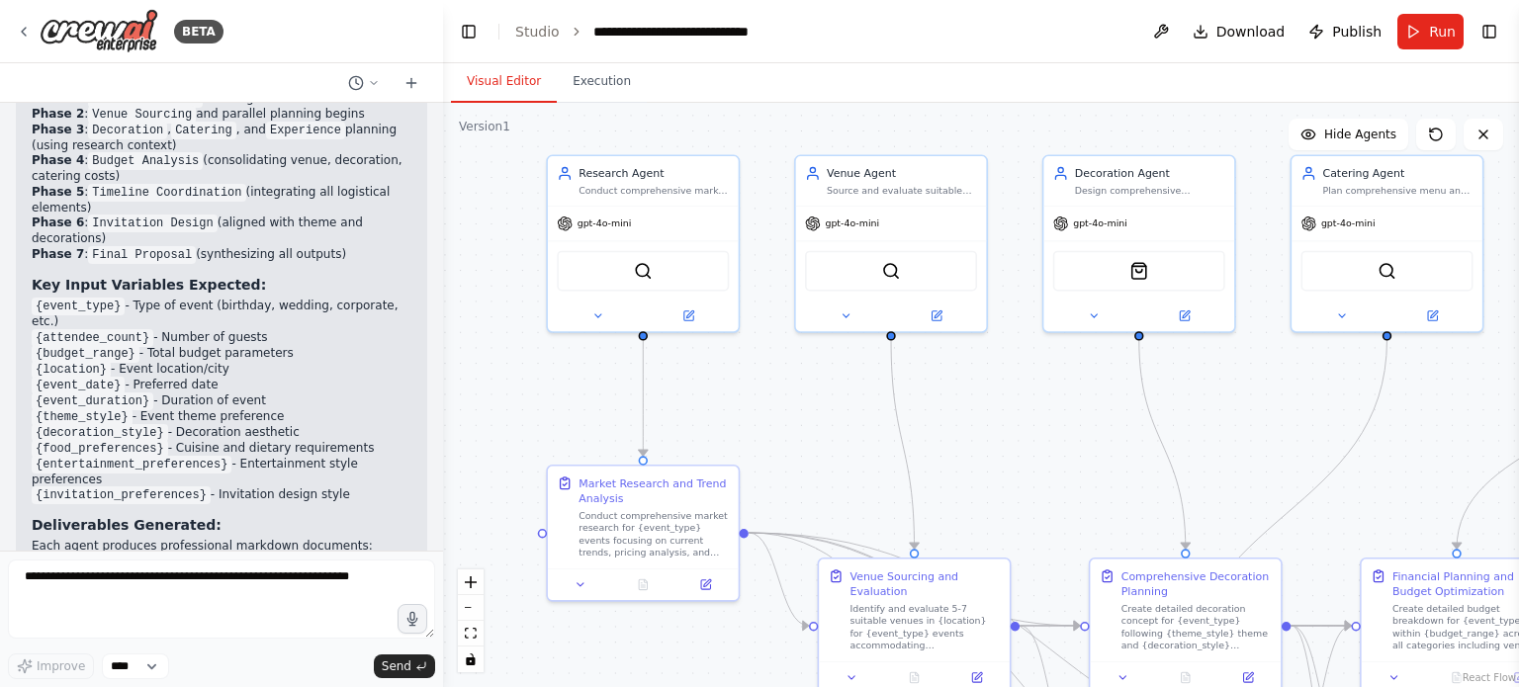
drag, startPoint x: 843, startPoint y: 501, endPoint x: 751, endPoint y: 329, distance: 194.3
click at [752, 331] on div ".deletable-edge-delete-btn { width: 20px; height: 20px; border: 0px solid #ffff…" at bounding box center [981, 395] width 1076 height 585
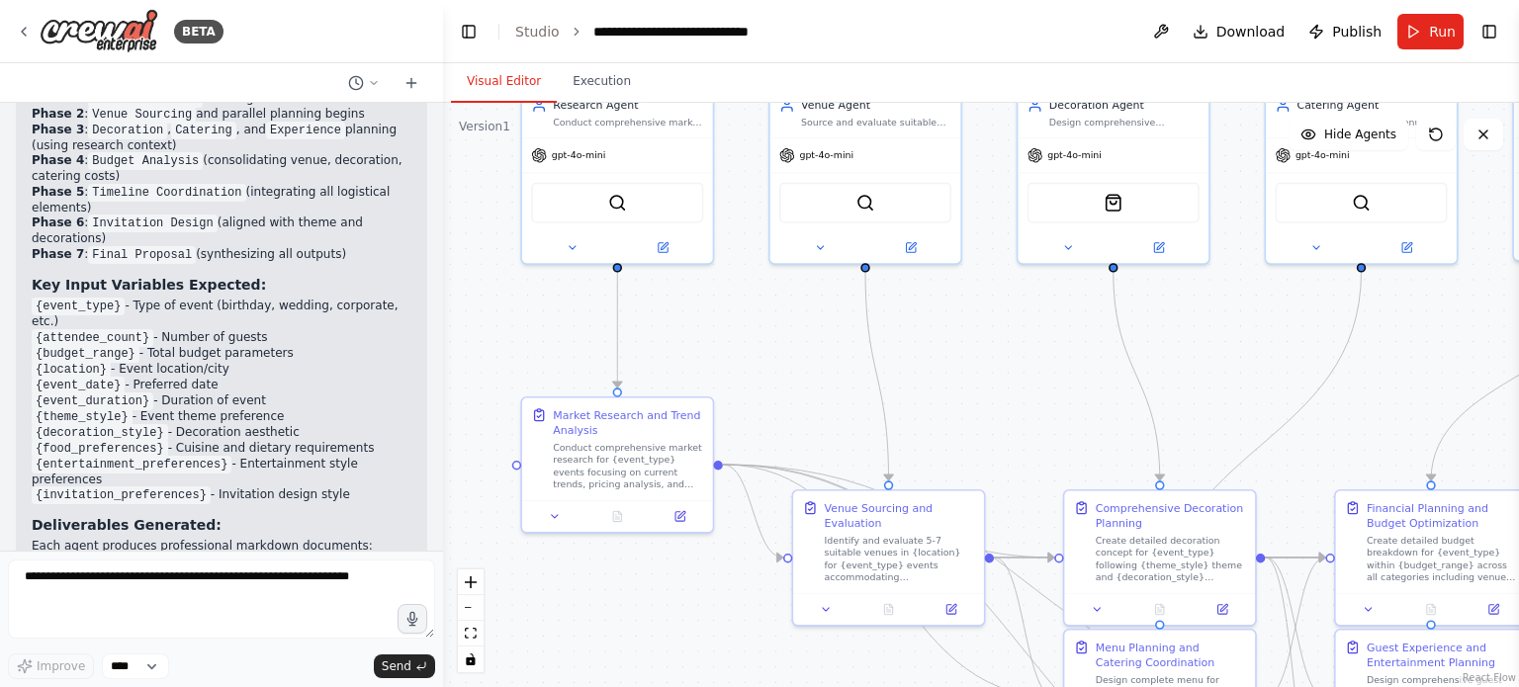
scroll to position [6156, 0]
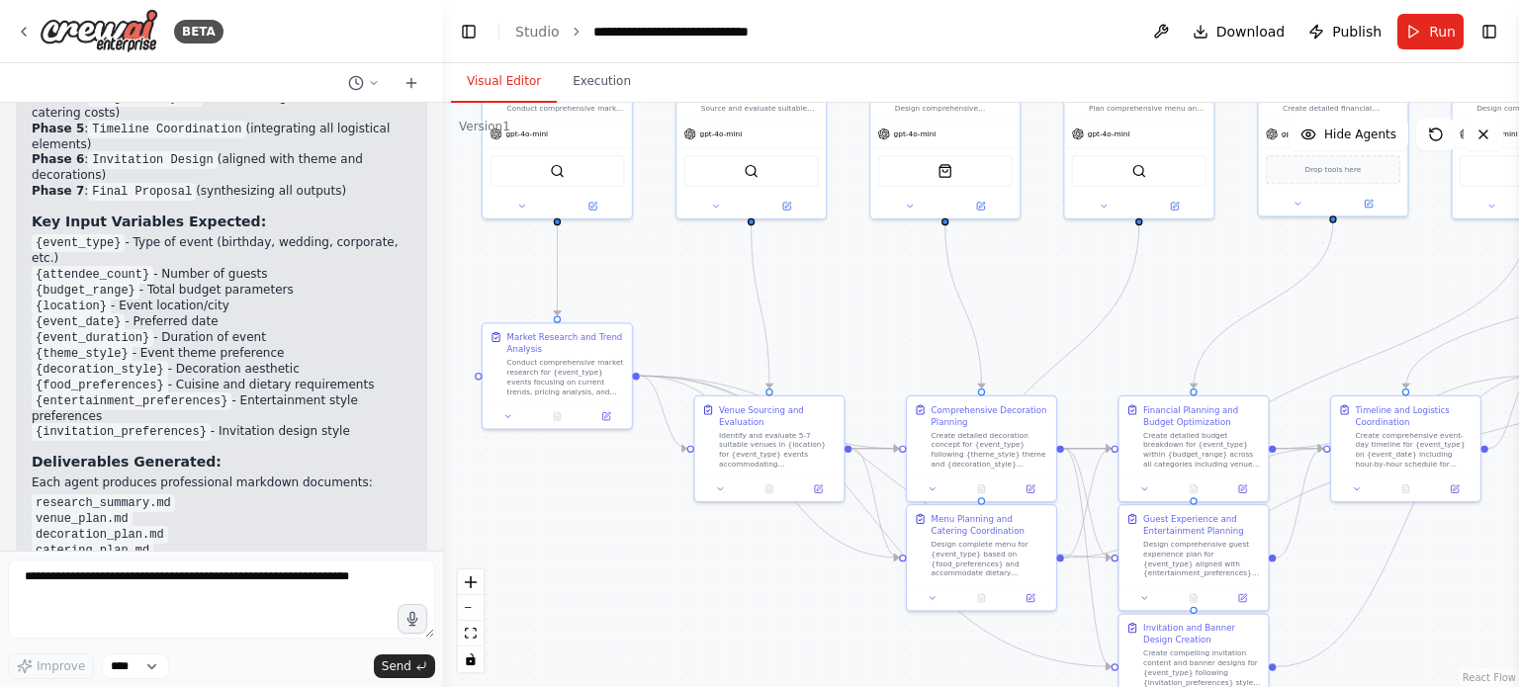
drag, startPoint x: 963, startPoint y: 389, endPoint x: 827, endPoint y: 316, distance: 154.9
click at [827, 316] on div ".deletable-edge-delete-btn { width: 20px; height: 20px; border: 0px solid #ffff…" at bounding box center [981, 395] width 1076 height 585
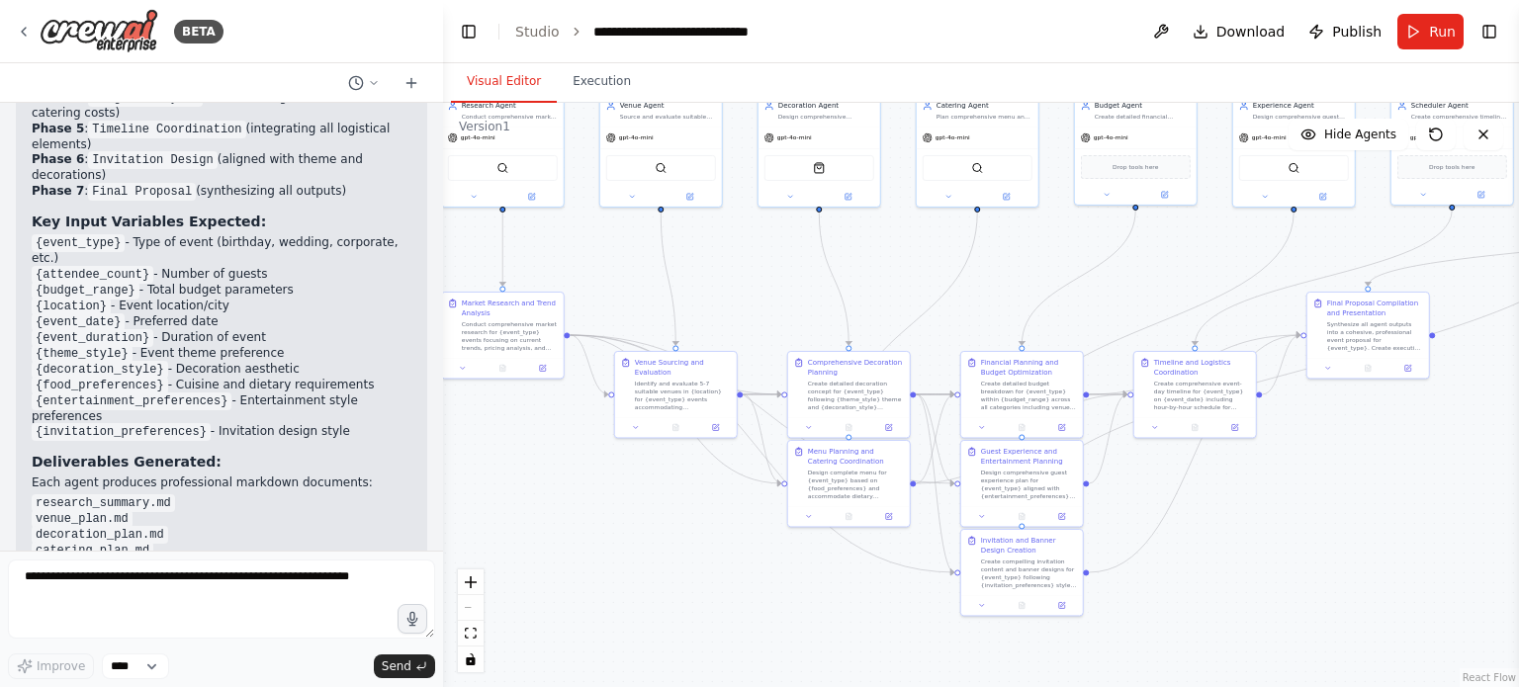
drag, startPoint x: 1076, startPoint y: 363, endPoint x: 875, endPoint y: 308, distance: 208.3
click at [874, 307] on div ".deletable-edge-delete-btn { width: 20px; height: 20px; border: 0px solid #ffff…" at bounding box center [981, 395] width 1076 height 585
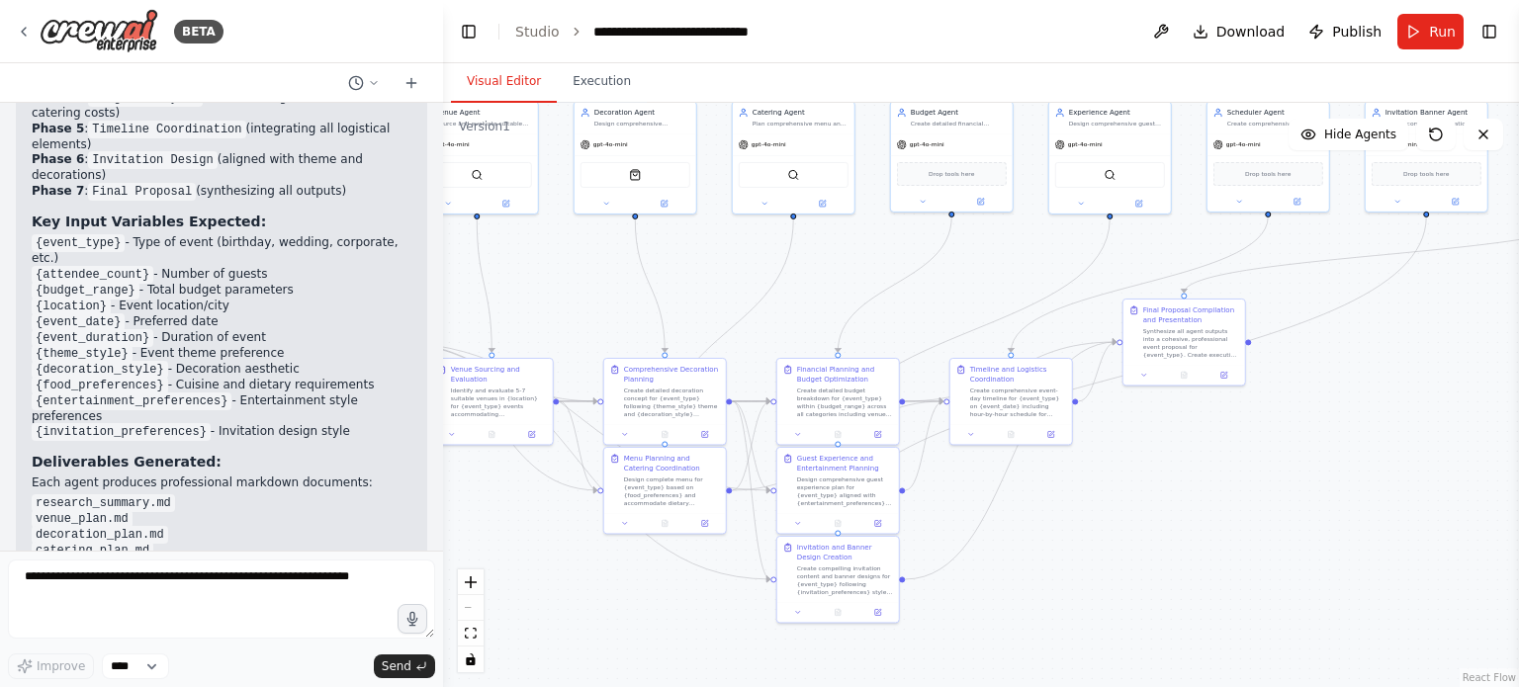
drag, startPoint x: 1187, startPoint y: 507, endPoint x: 1055, endPoint y: 533, distance: 134.1
click at [1055, 533] on div ".deletable-edge-delete-btn { width: 20px; height: 20px; border: 0px solid #ffff…" at bounding box center [981, 395] width 1076 height 585
